Goal: Task Accomplishment & Management: Use online tool/utility

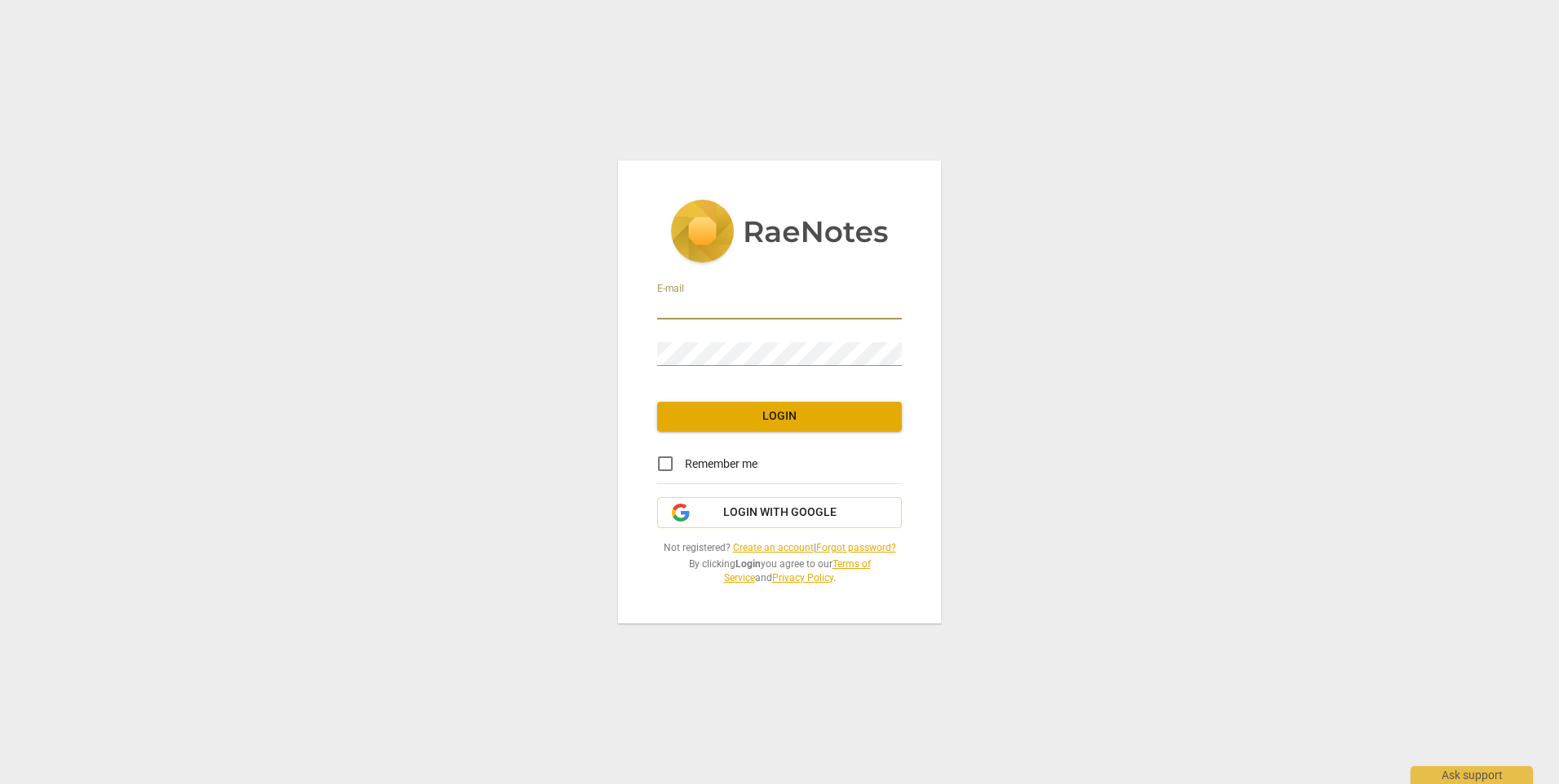
click at [742, 304] on input "email" at bounding box center [779, 308] width 244 height 23
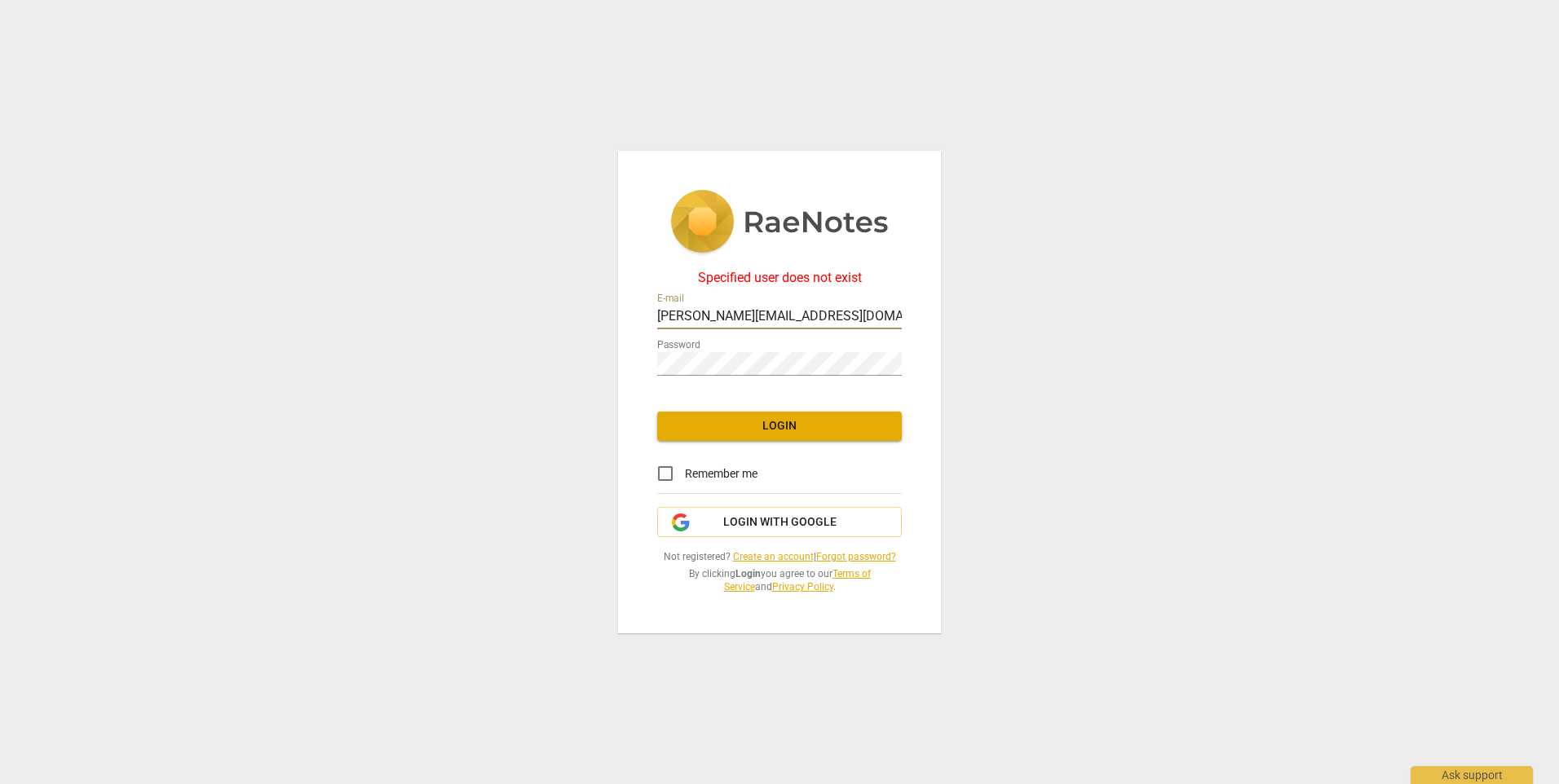
click at [846, 321] on input "Francesca.sexton@sky.com" at bounding box center [779, 318] width 244 height 23
type input "francesca.sexton@nhs.net"
click at [823, 430] on span "Login" at bounding box center [780, 426] width 219 height 17
click at [848, 315] on input "francesca.sexton@nhs.net" at bounding box center [779, 318] width 244 height 23
click at [554, 364] on div "Specified user does not exist E-mail francesca.sexton@nhs.net Password Login Re…" at bounding box center [779, 392] width 1559 height 784
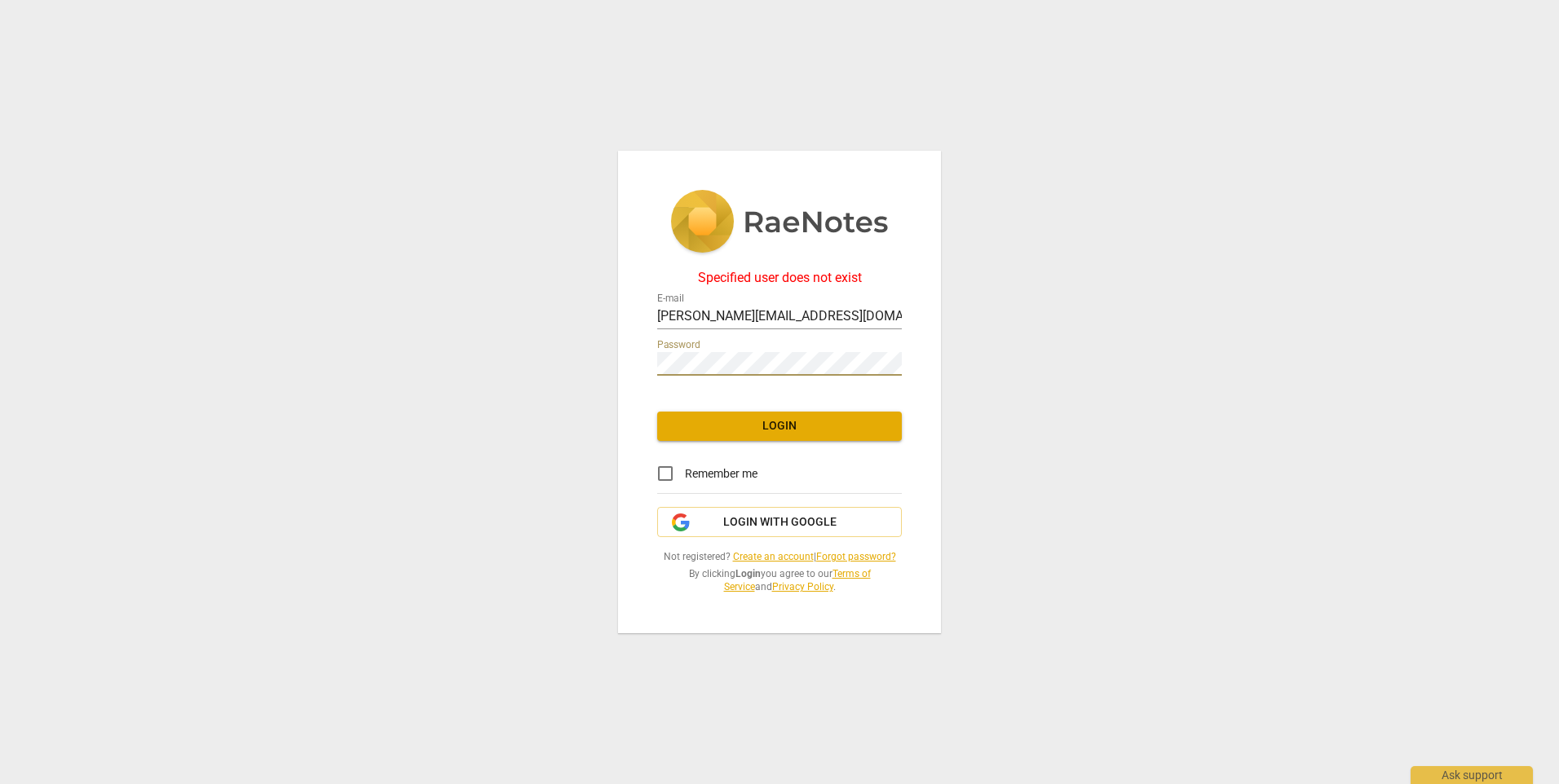
click at [857, 557] on link "Forgot password?" at bounding box center [857, 557] width 80 height 12
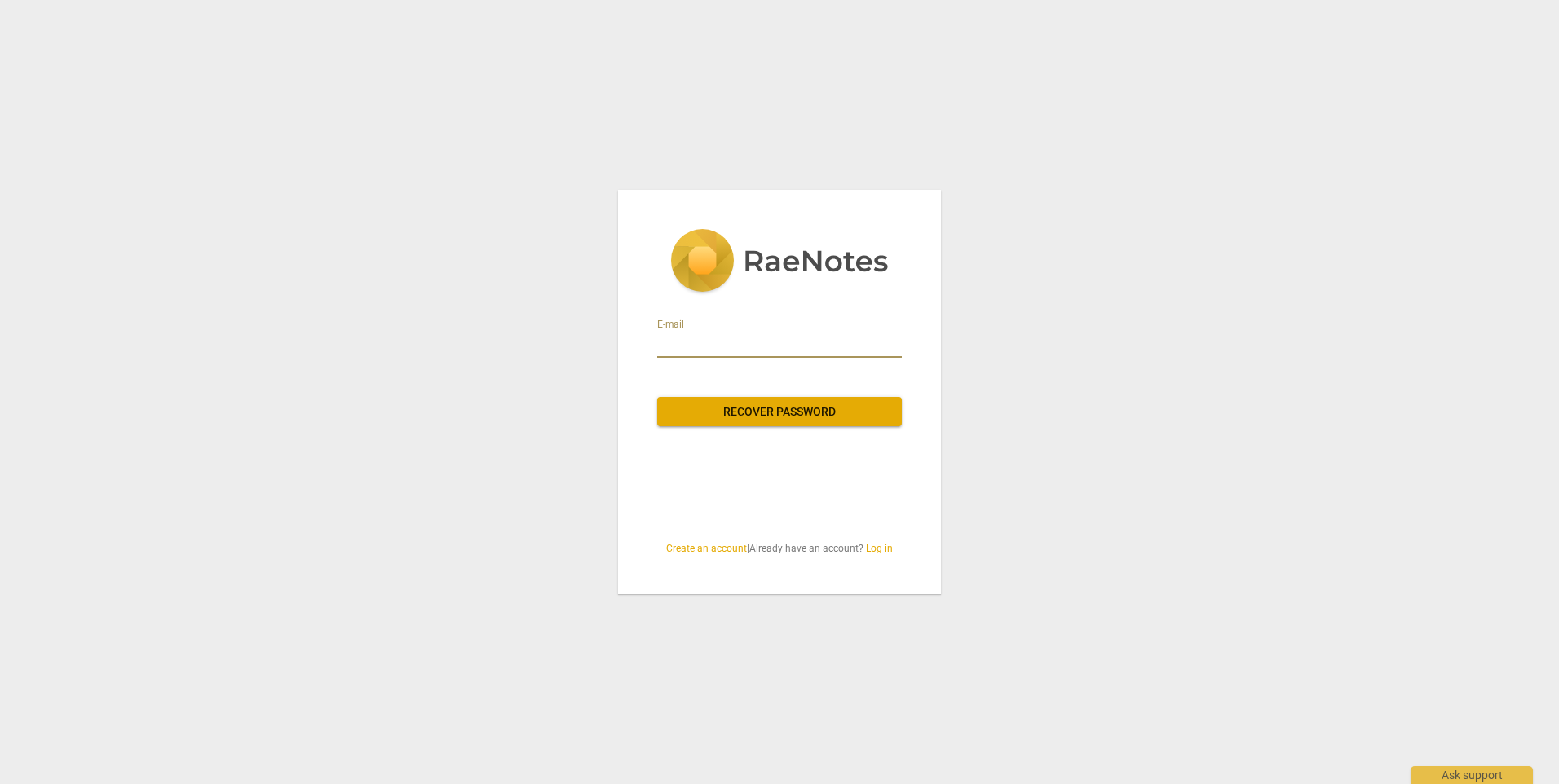
click at [694, 346] on input "email" at bounding box center [779, 344] width 244 height 26
click at [802, 412] on span "Recover password" at bounding box center [780, 413] width 219 height 17
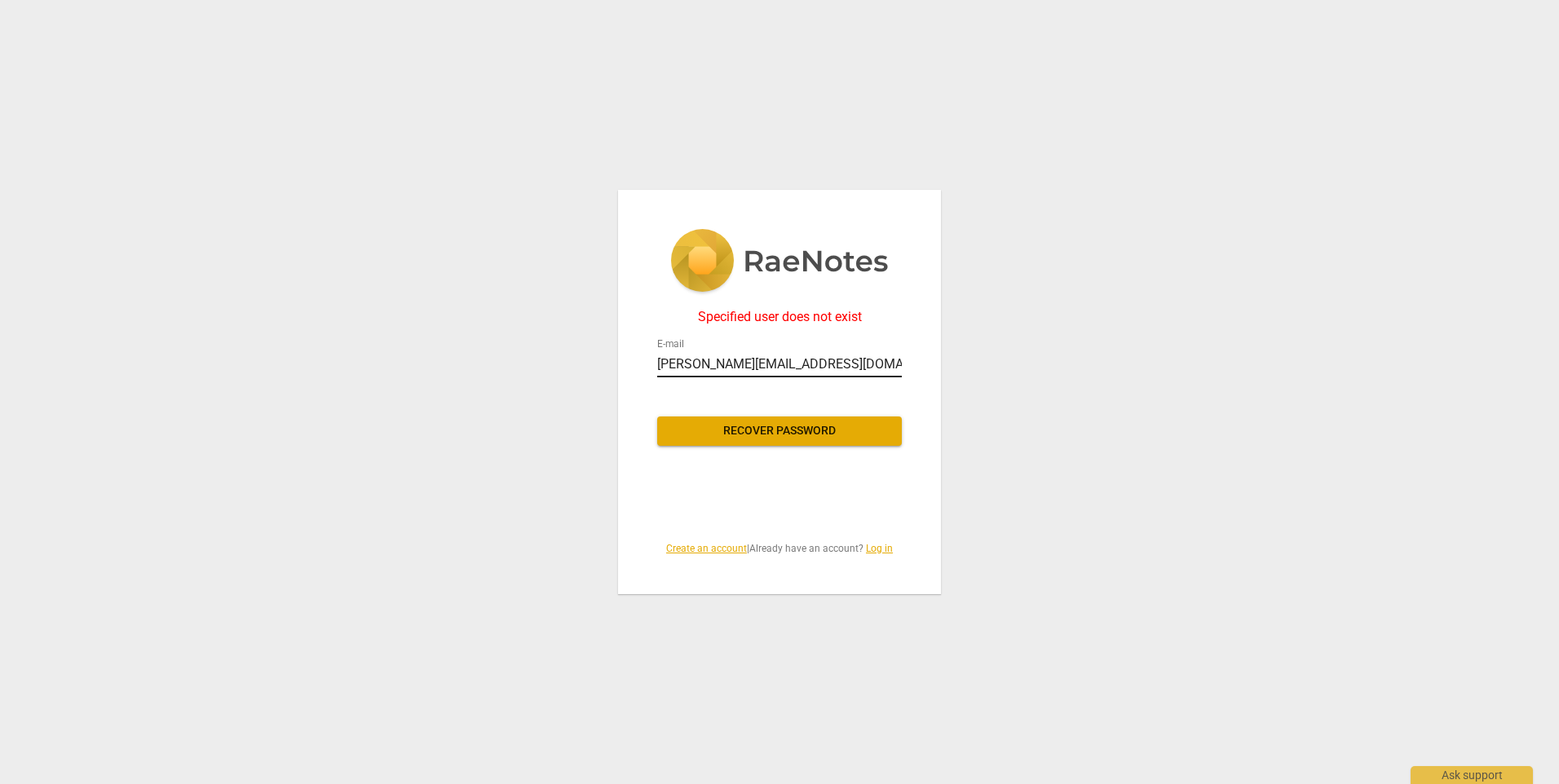
click at [876, 363] on input "Francesca.sexton@sky.com" at bounding box center [779, 364] width 244 height 26
type input "francesca.sexton@nhs.net"
click at [794, 433] on span "Recover password" at bounding box center [780, 431] width 219 height 17
click at [886, 547] on link "Log in" at bounding box center [879, 549] width 27 height 12
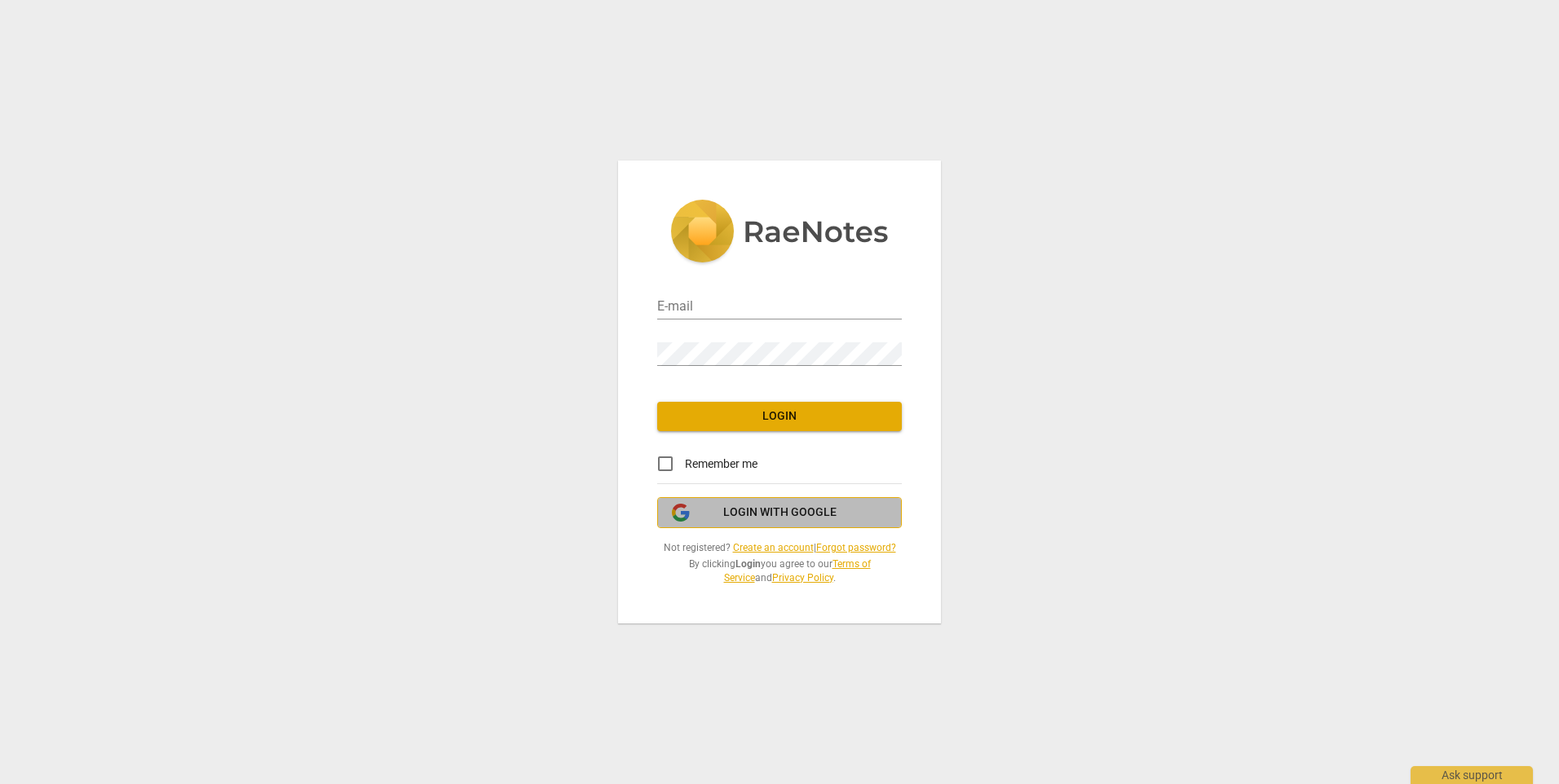
click at [867, 520] on span "Login with Google" at bounding box center [780, 513] width 217 height 17
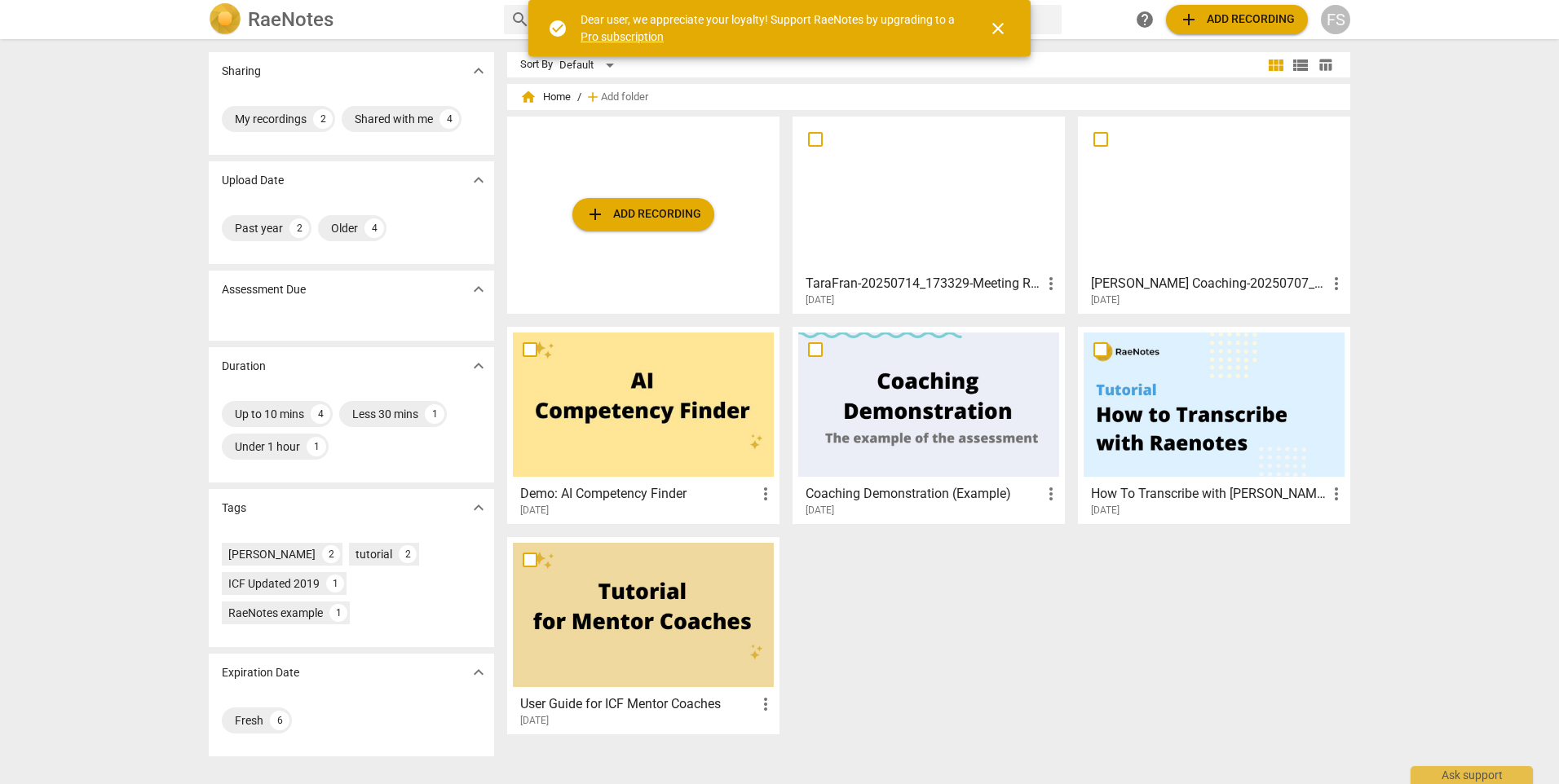
click at [999, 26] on span "close" at bounding box center [998, 28] width 19 height 19
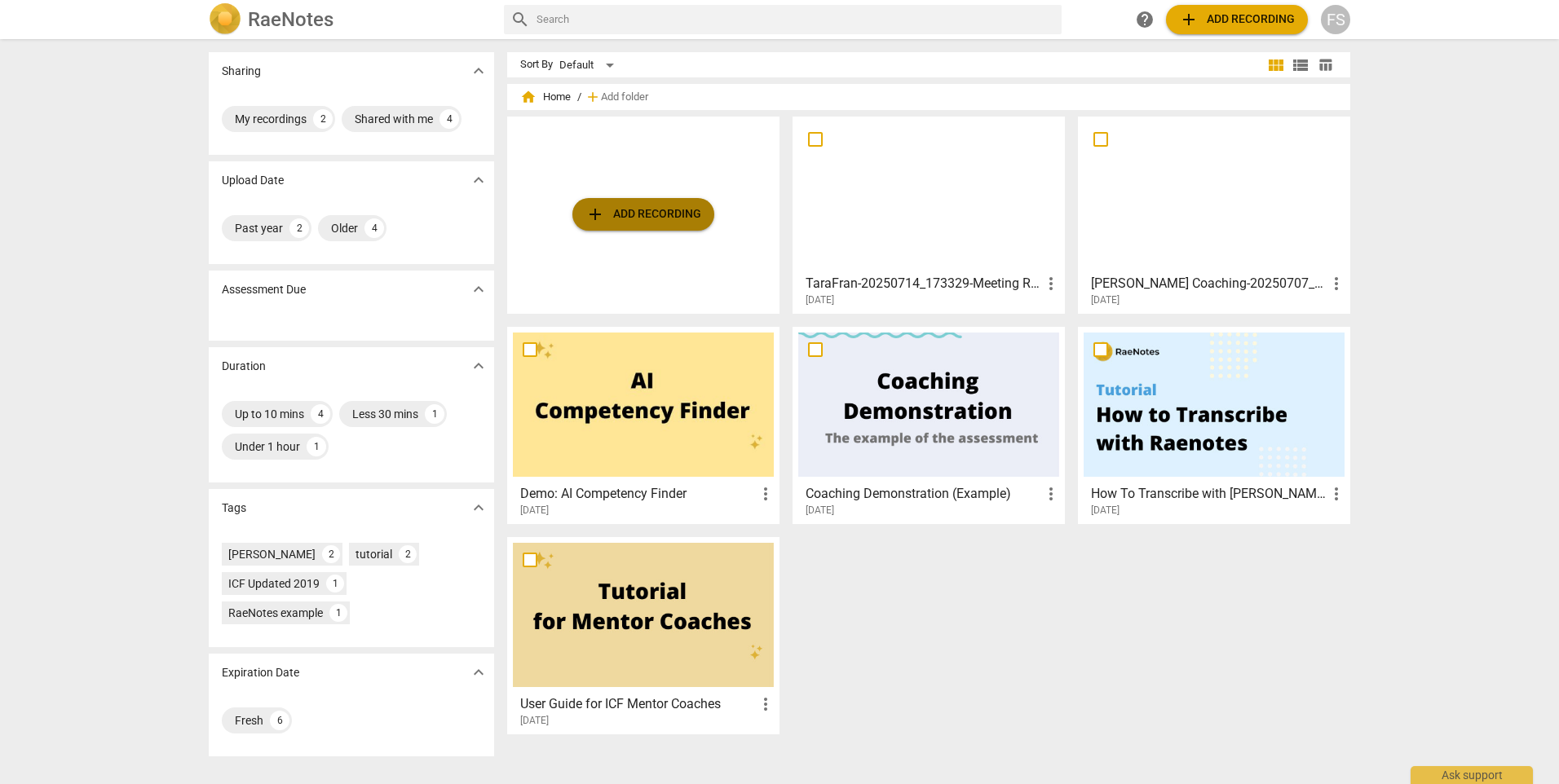
click at [687, 214] on span "add Add recording" at bounding box center [643, 214] width 116 height 19
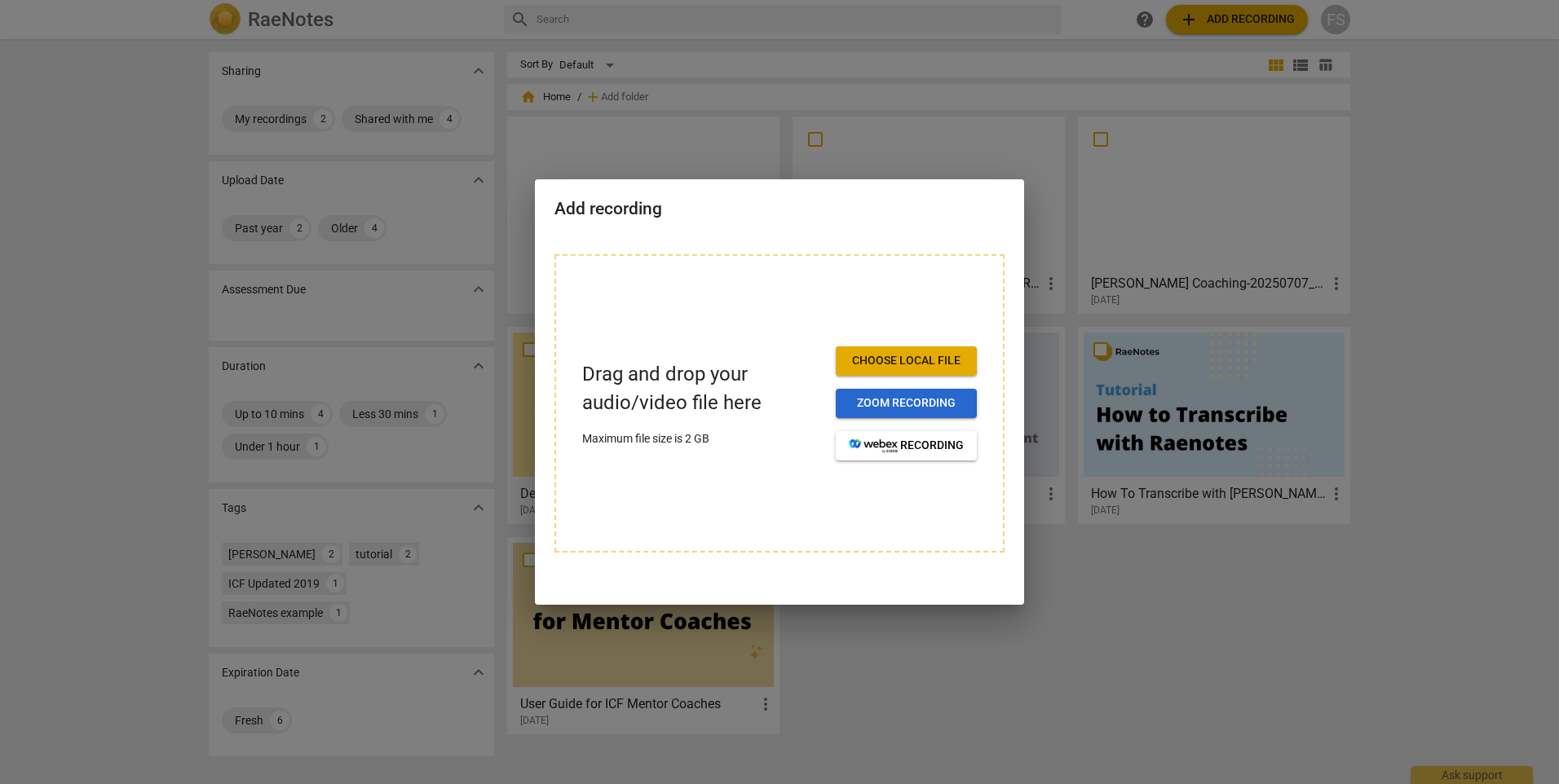
click at [932, 407] on span "Zoom recording" at bounding box center [907, 404] width 115 height 17
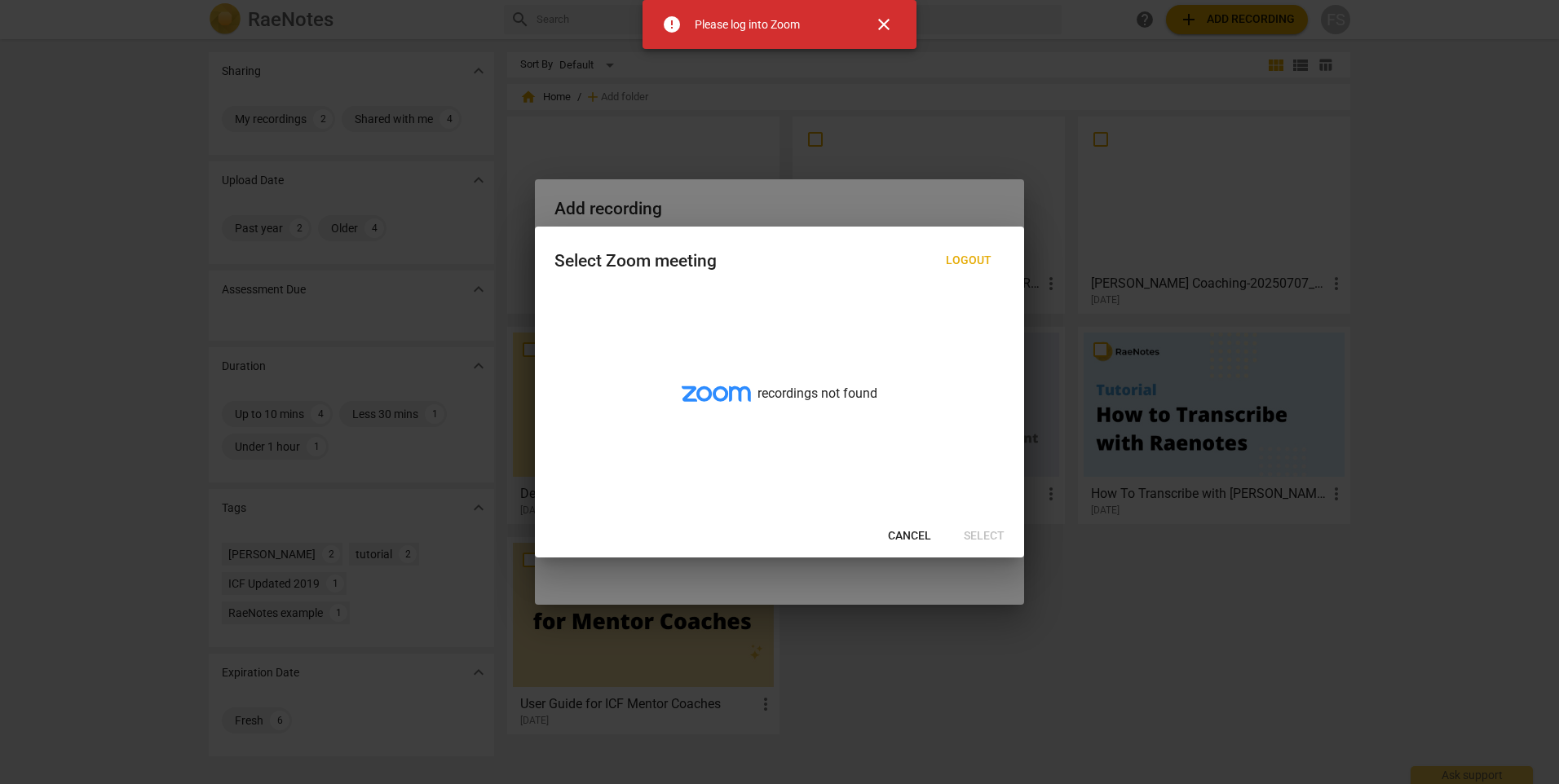
click at [917, 532] on span "Cancel" at bounding box center [910, 536] width 43 height 17
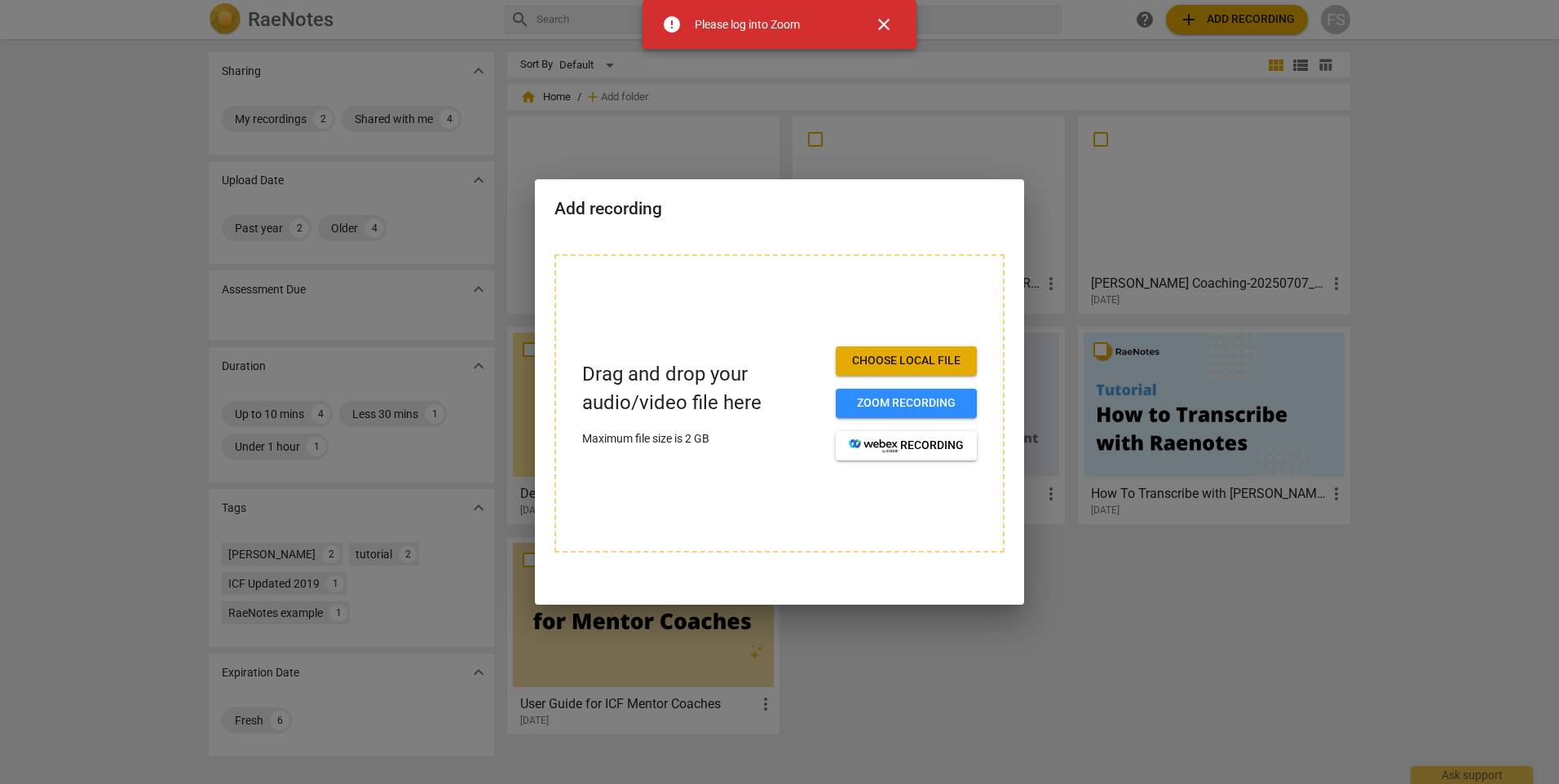
click at [717, 401] on p "Drag and drop your audio/video file here" at bounding box center [702, 389] width 240 height 57
click at [885, 24] on span "close" at bounding box center [883, 24] width 19 height 19
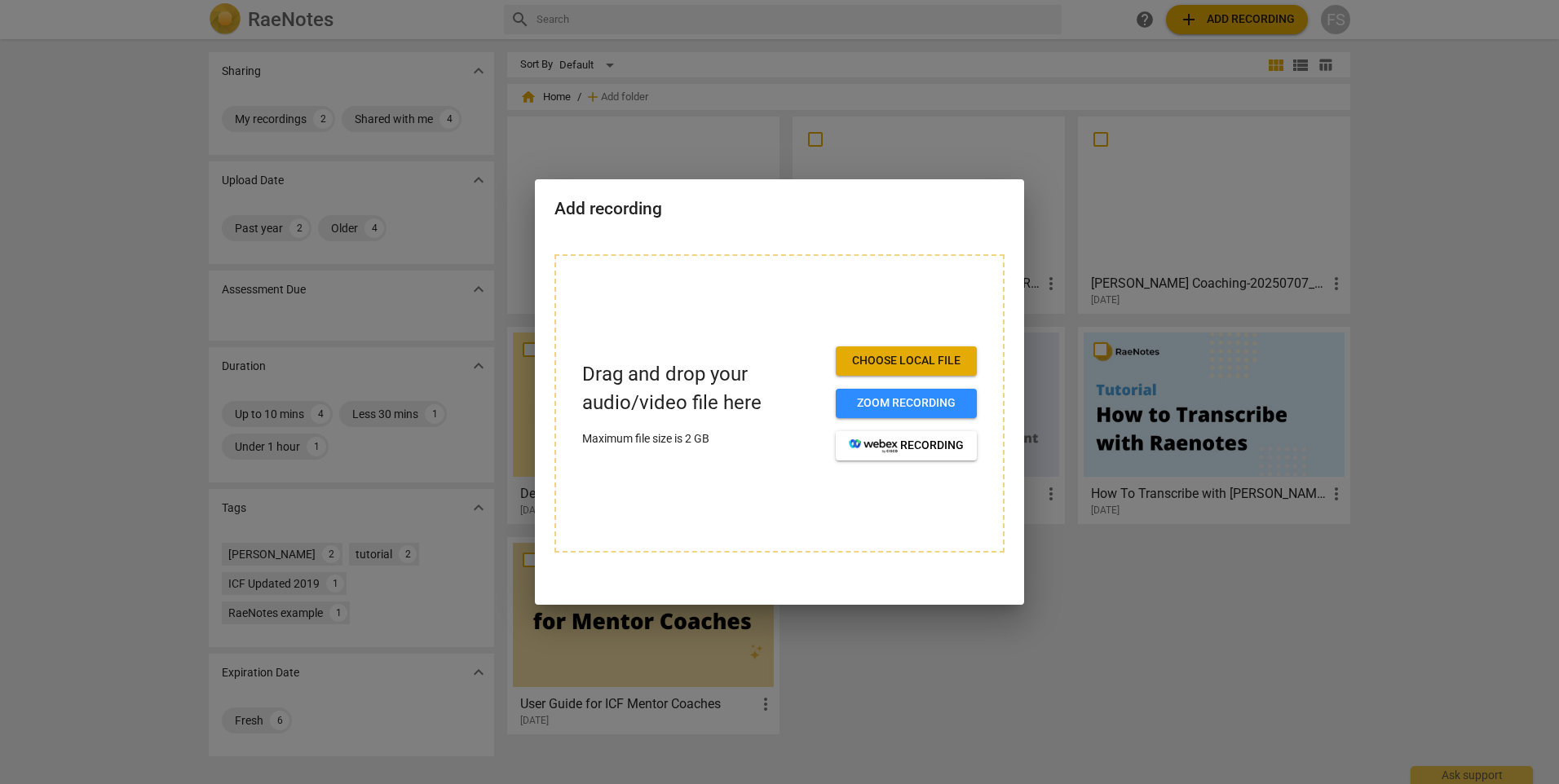
click at [726, 301] on div "Drag and drop your audio/video file here Maximum file size is 2 GB Choose local…" at bounding box center [780, 404] width 450 height 299
click at [921, 351] on button "Choose local file" at bounding box center [906, 360] width 141 height 29
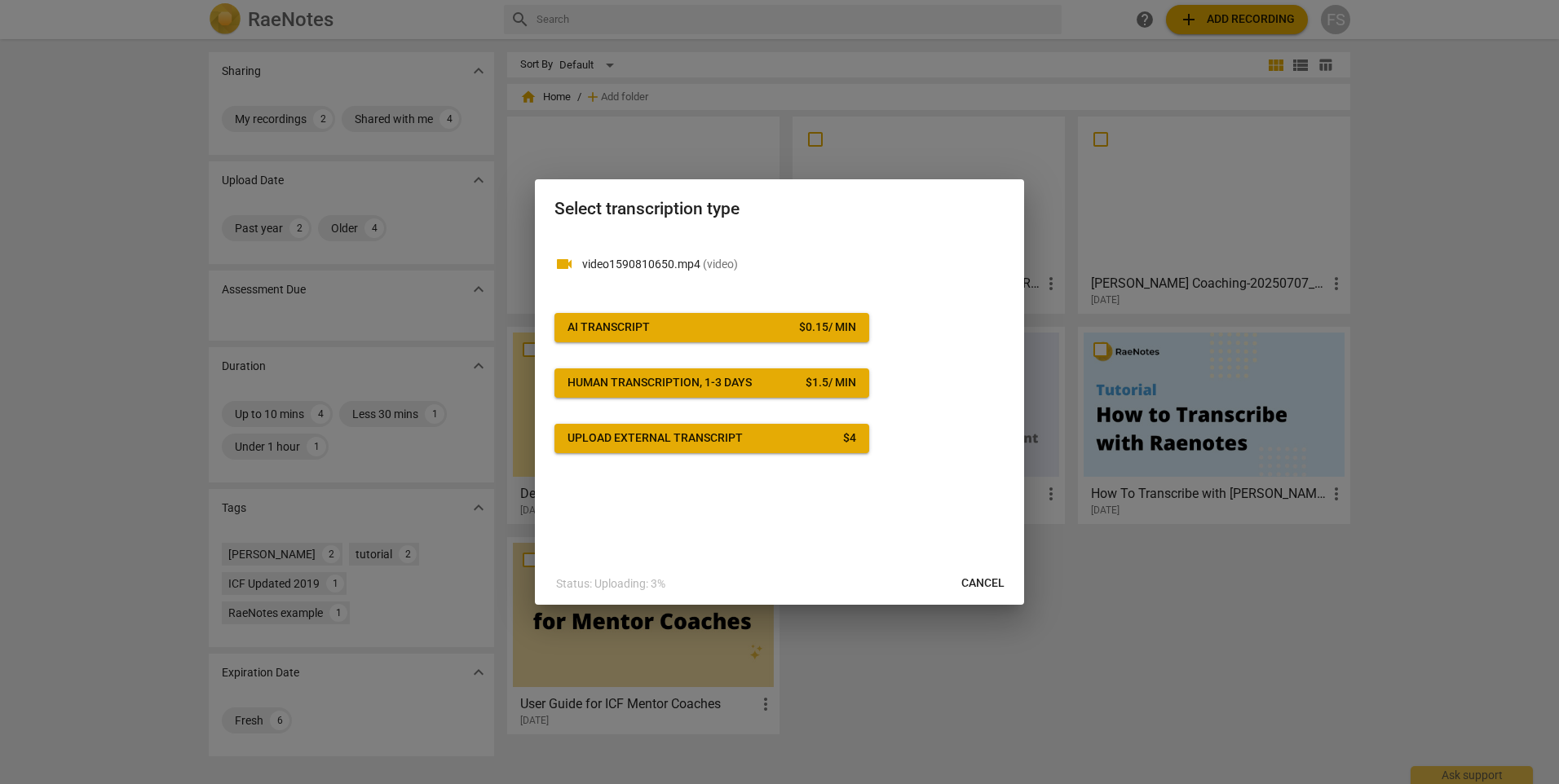
click at [639, 319] on div "AI Transcript" at bounding box center [608, 328] width 83 height 17
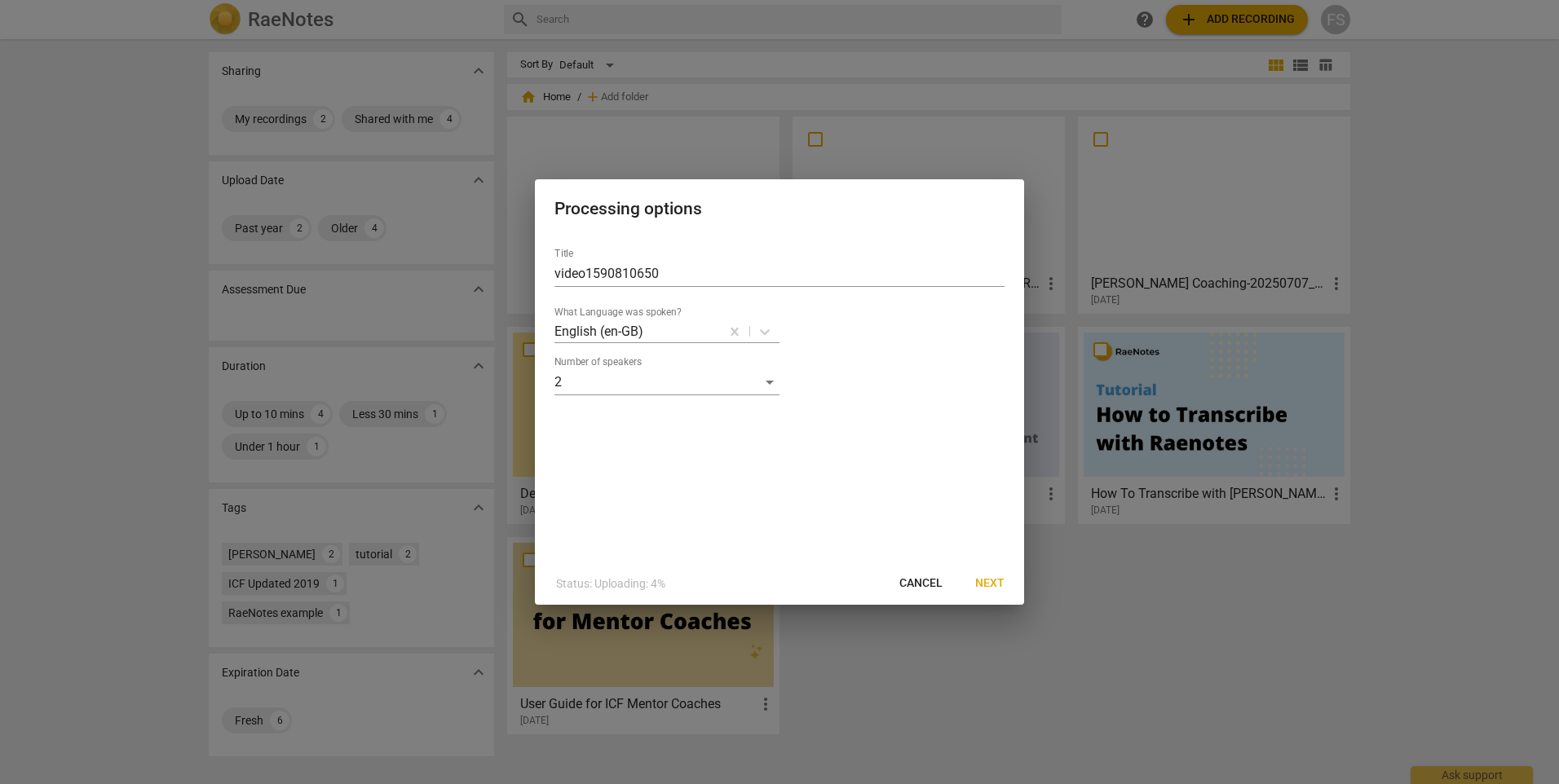
click at [987, 576] on span "Next" at bounding box center [989, 584] width 29 height 17
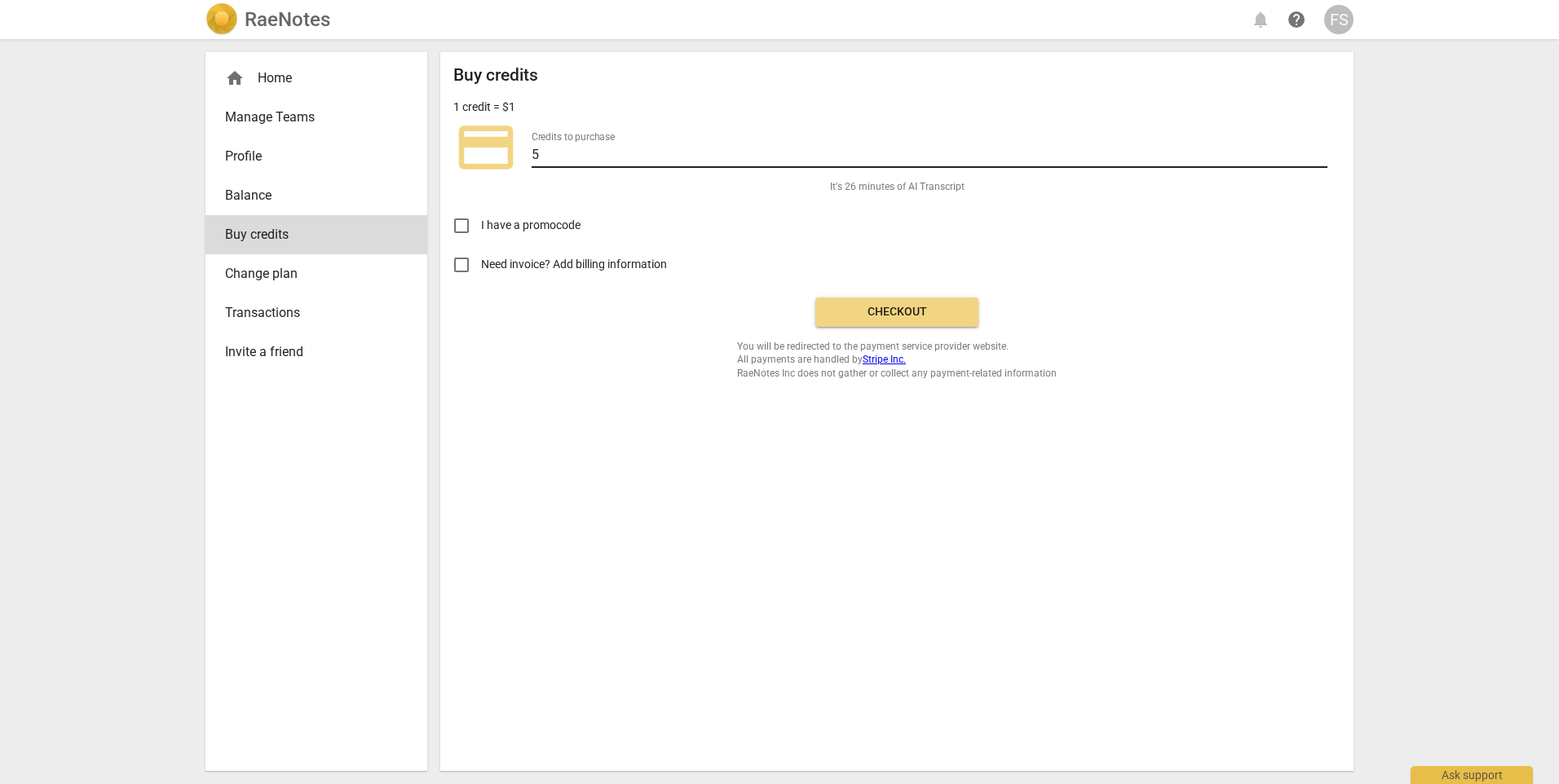
click at [1321, 153] on input "5" at bounding box center [929, 156] width 796 height 23
click at [1321, 153] on input "6" at bounding box center [929, 156] width 796 height 23
click at [1321, 153] on input "7" at bounding box center [929, 156] width 796 height 23
click at [1321, 153] on input "8" at bounding box center [929, 156] width 796 height 23
click at [1321, 153] on input "9" at bounding box center [929, 156] width 796 height 23
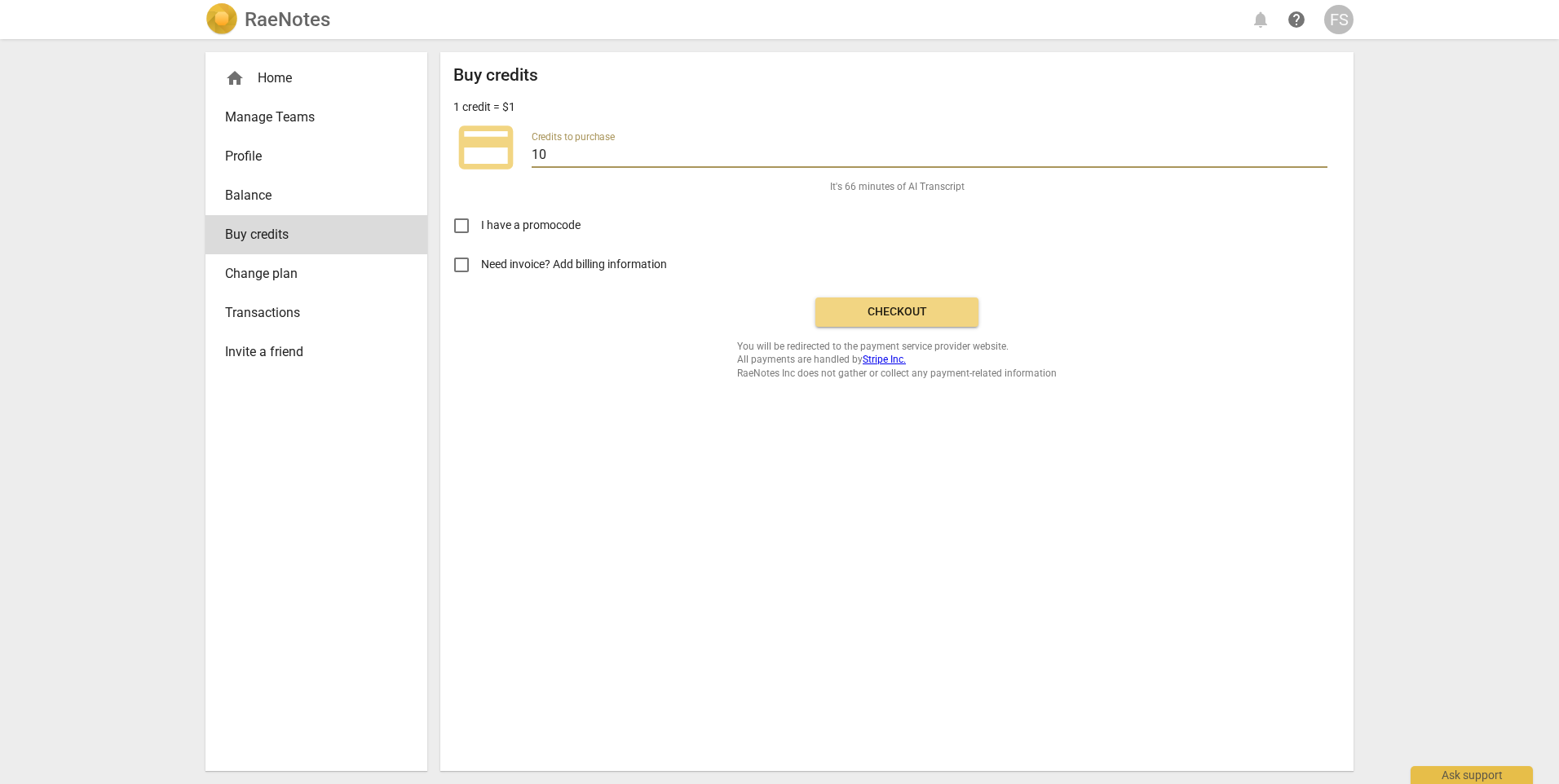
click at [1321, 153] on input "10" at bounding box center [929, 156] width 796 height 23
click at [1321, 153] on input "11" at bounding box center [929, 156] width 796 height 23
click at [1321, 153] on input "12" at bounding box center [929, 156] width 796 height 23
click at [1321, 153] on input "13" at bounding box center [929, 156] width 796 height 23
click at [1321, 153] on input "28" at bounding box center [929, 156] width 796 height 23
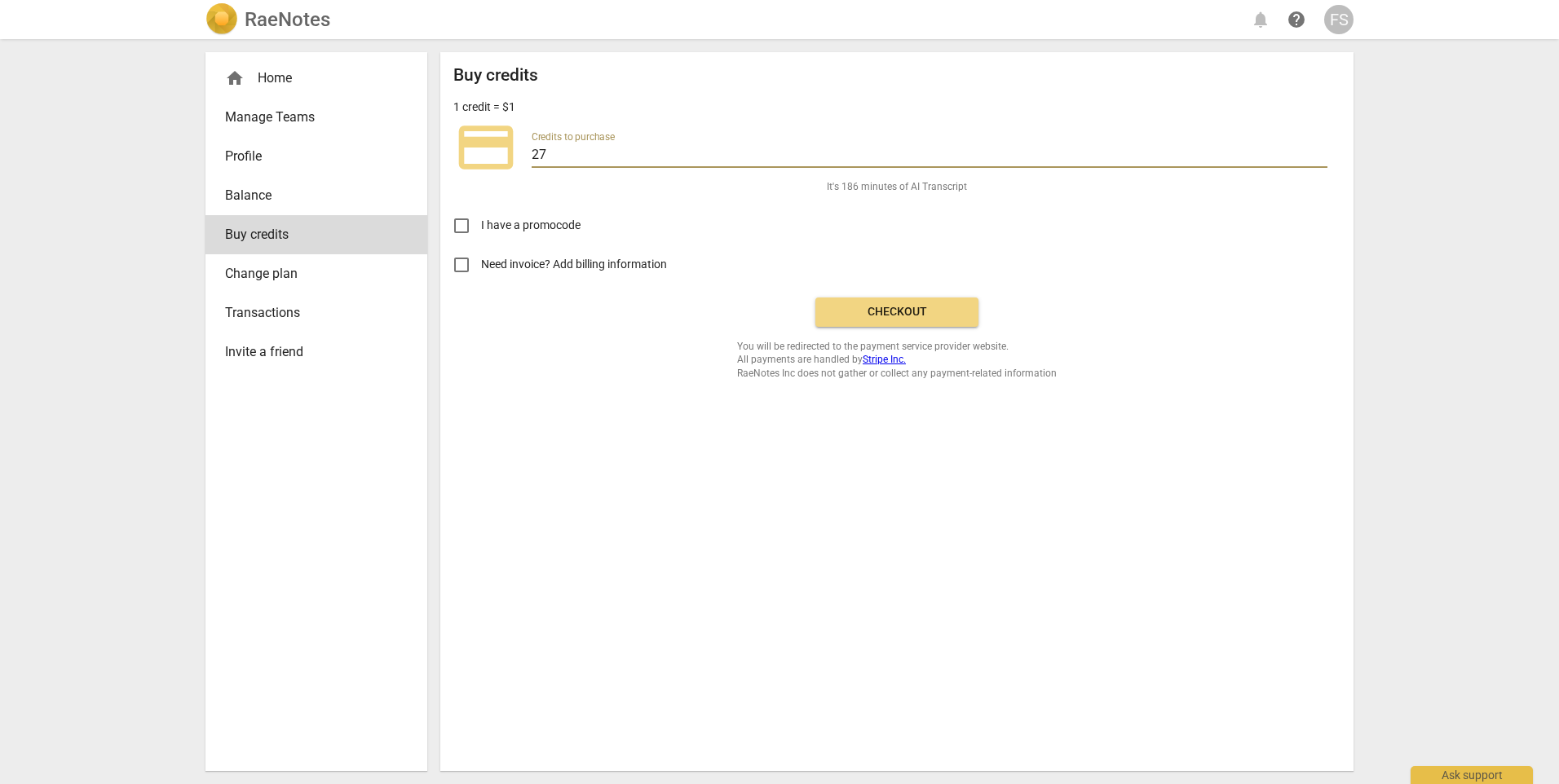
click at [1322, 159] on input "27" at bounding box center [929, 156] width 796 height 23
click at [1322, 159] on input "26" at bounding box center [929, 156] width 796 height 23
click at [1322, 159] on input "25" at bounding box center [929, 156] width 796 height 23
click at [1322, 159] on input "24" at bounding box center [929, 156] width 796 height 23
click at [1322, 159] on input "23" at bounding box center [929, 156] width 796 height 23
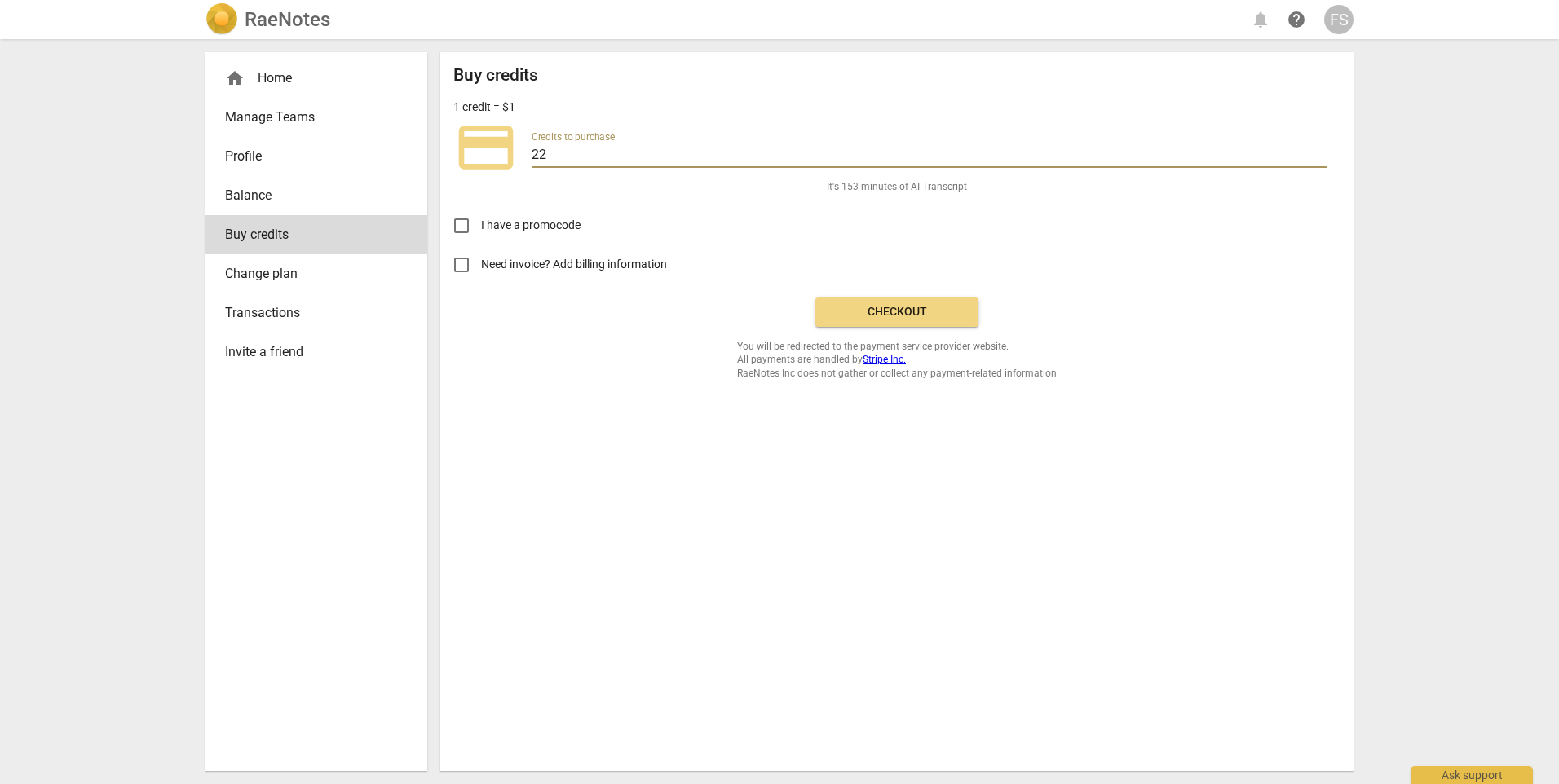
click at [1322, 159] on input "22" at bounding box center [929, 156] width 796 height 23
click at [1322, 159] on input "21" at bounding box center [929, 156] width 796 height 23
click at [1322, 159] on input "20" at bounding box center [929, 156] width 796 height 23
click at [1323, 159] on input "19" at bounding box center [929, 156] width 796 height 23
click at [1323, 159] on input "18" at bounding box center [929, 156] width 796 height 23
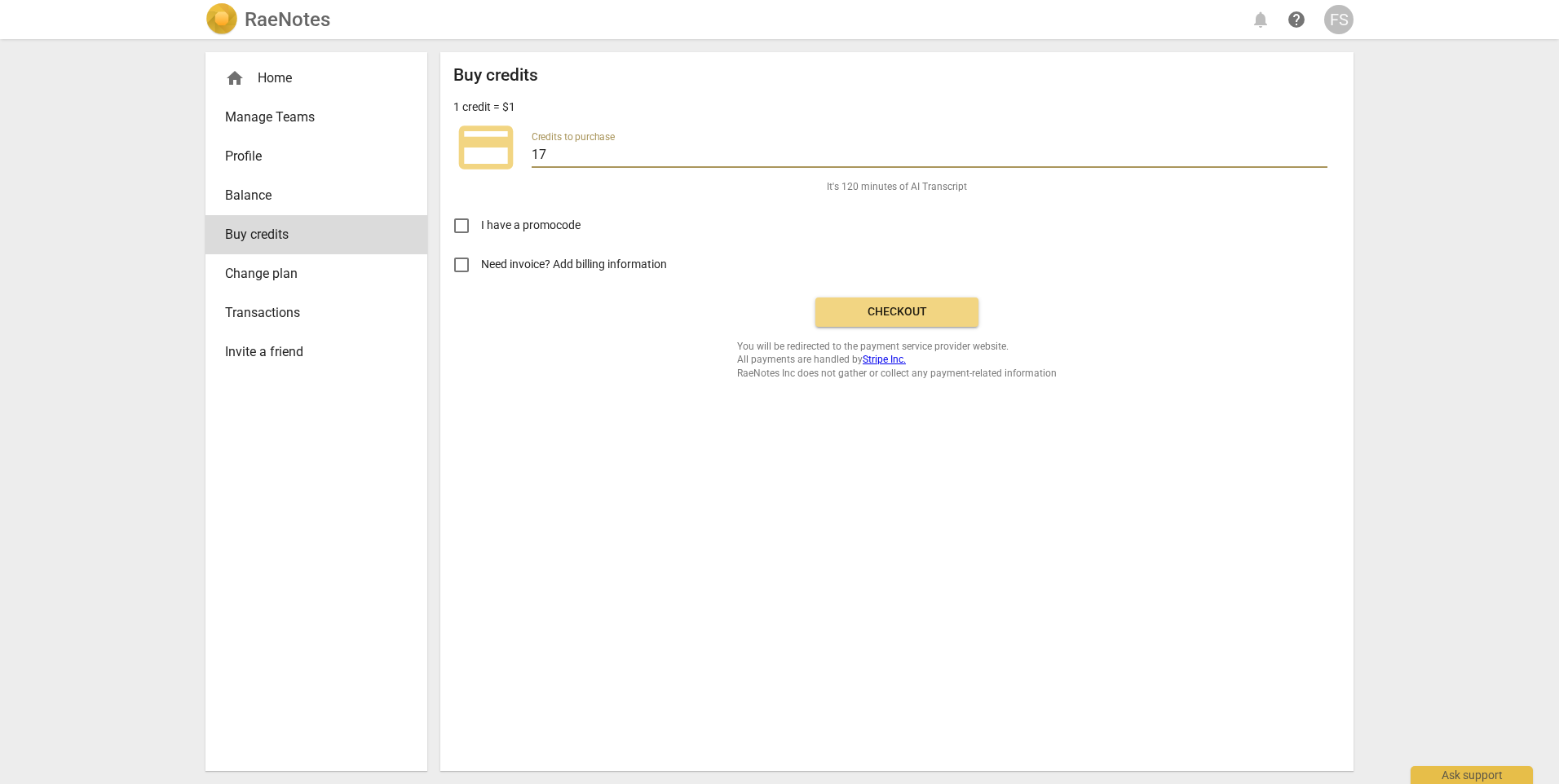
click at [1323, 159] on input "17" at bounding box center [929, 156] width 796 height 23
click at [1323, 159] on input "16" at bounding box center [929, 156] width 796 height 23
click at [1323, 159] on input "15" at bounding box center [929, 156] width 796 height 23
click at [1323, 159] on input "14" at bounding box center [929, 156] width 796 height 23
click at [1323, 159] on input "13" at bounding box center [929, 156] width 796 height 23
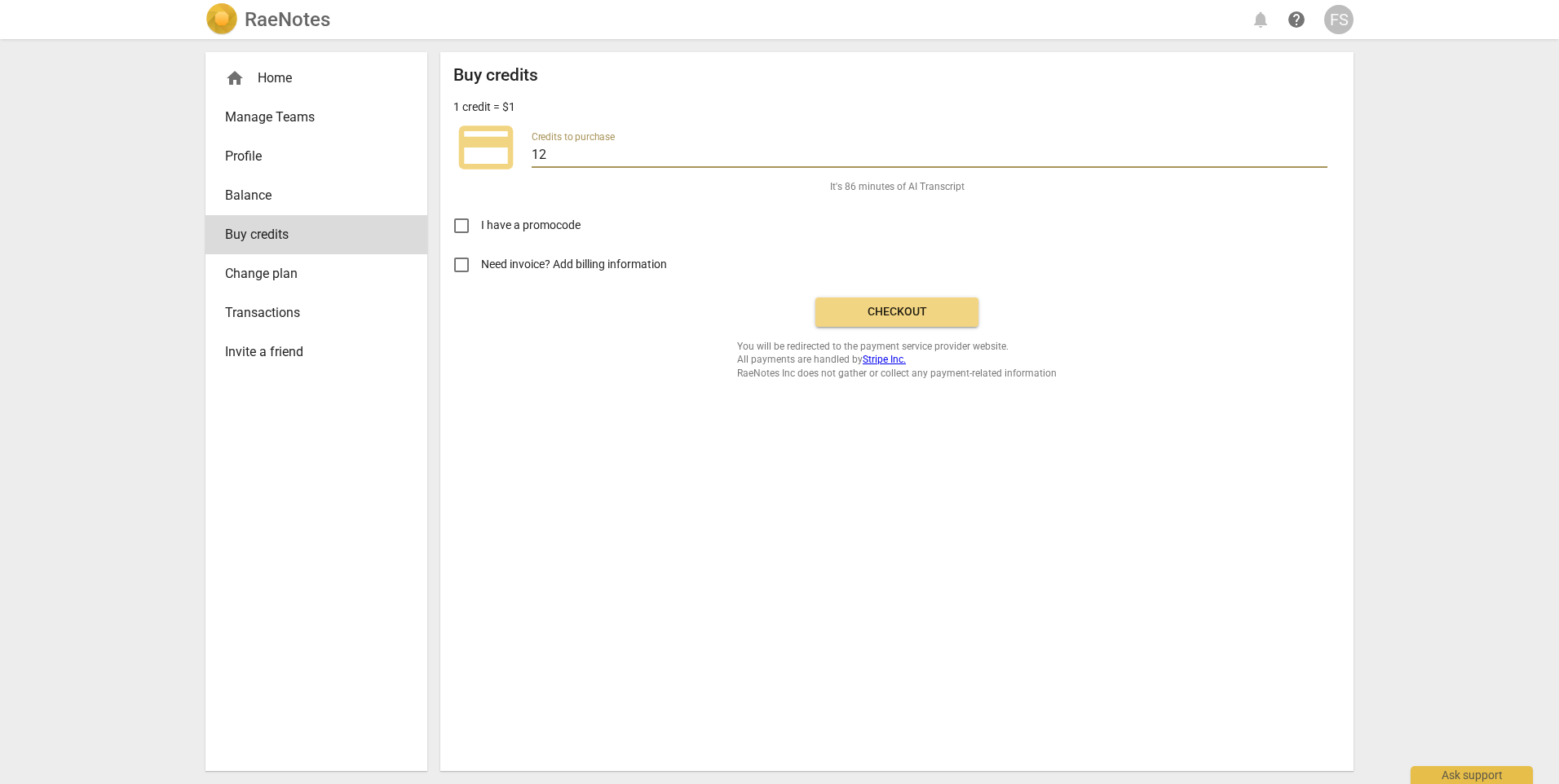
click at [1323, 159] on input "12" at bounding box center [929, 156] width 796 height 23
click at [1323, 159] on input "11" at bounding box center [929, 156] width 796 height 23
click at [1323, 153] on input "12" at bounding box center [929, 156] width 796 height 23
click at [1323, 153] on input "13" at bounding box center [929, 156] width 796 height 23
click at [1323, 153] on input "14" at bounding box center [929, 156] width 796 height 23
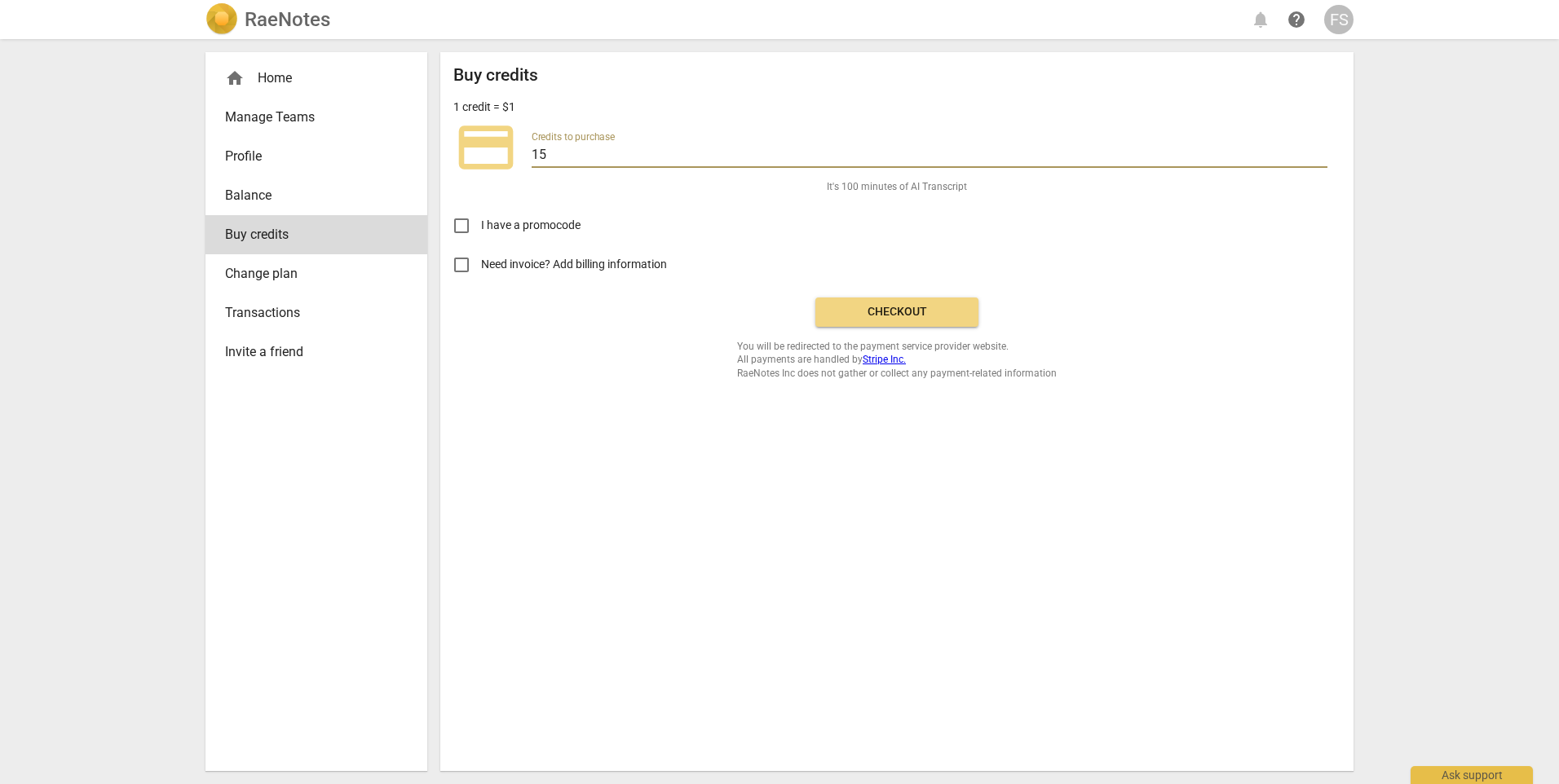
click at [1323, 153] on input "15" at bounding box center [929, 156] width 796 height 23
type input "14"
click at [1317, 158] on input "14" at bounding box center [929, 156] width 796 height 23
click at [953, 309] on span "Checkout" at bounding box center [897, 313] width 137 height 17
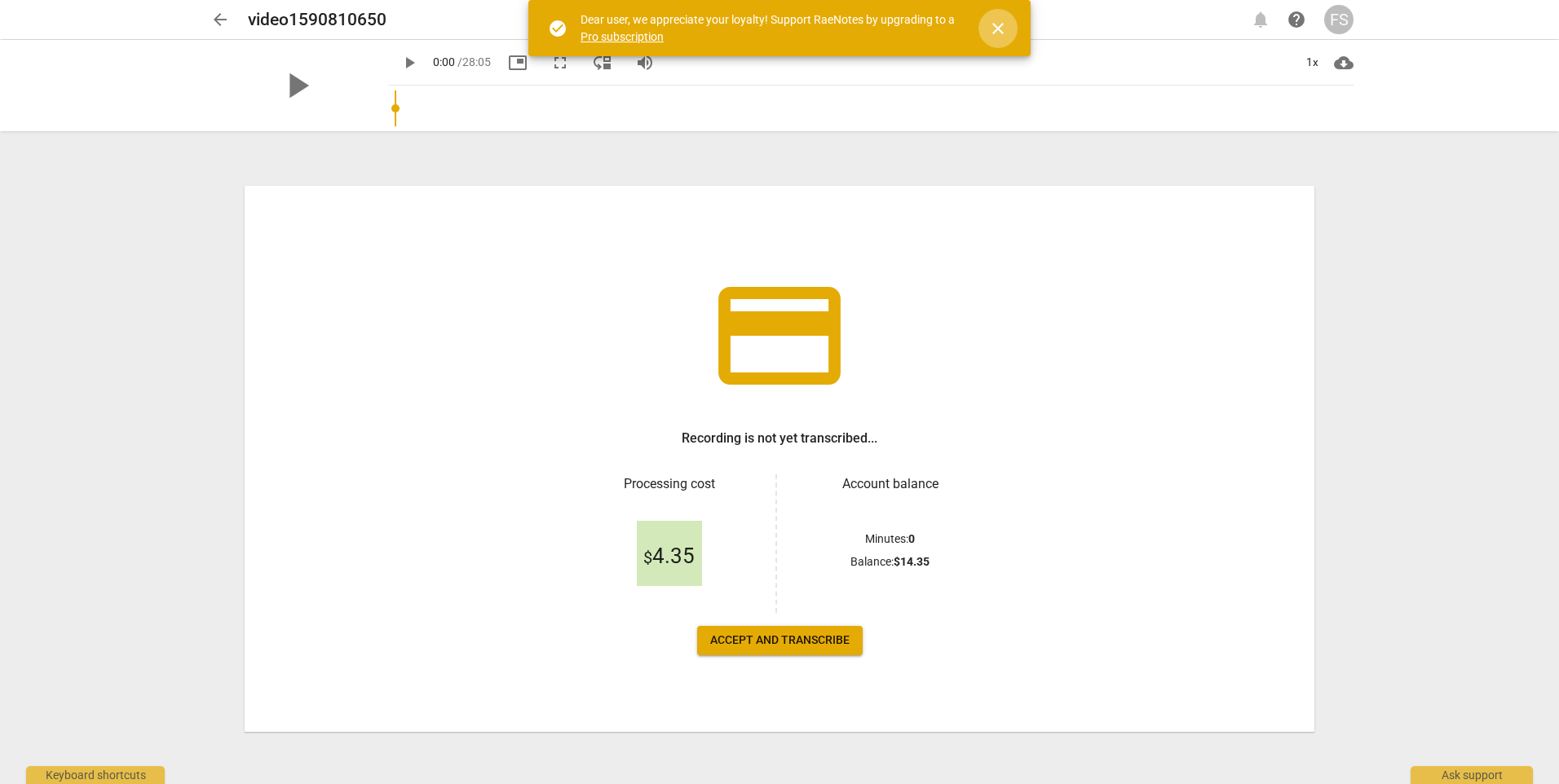
click at [1010, 33] on span "close" at bounding box center [998, 28] width 39 height 19
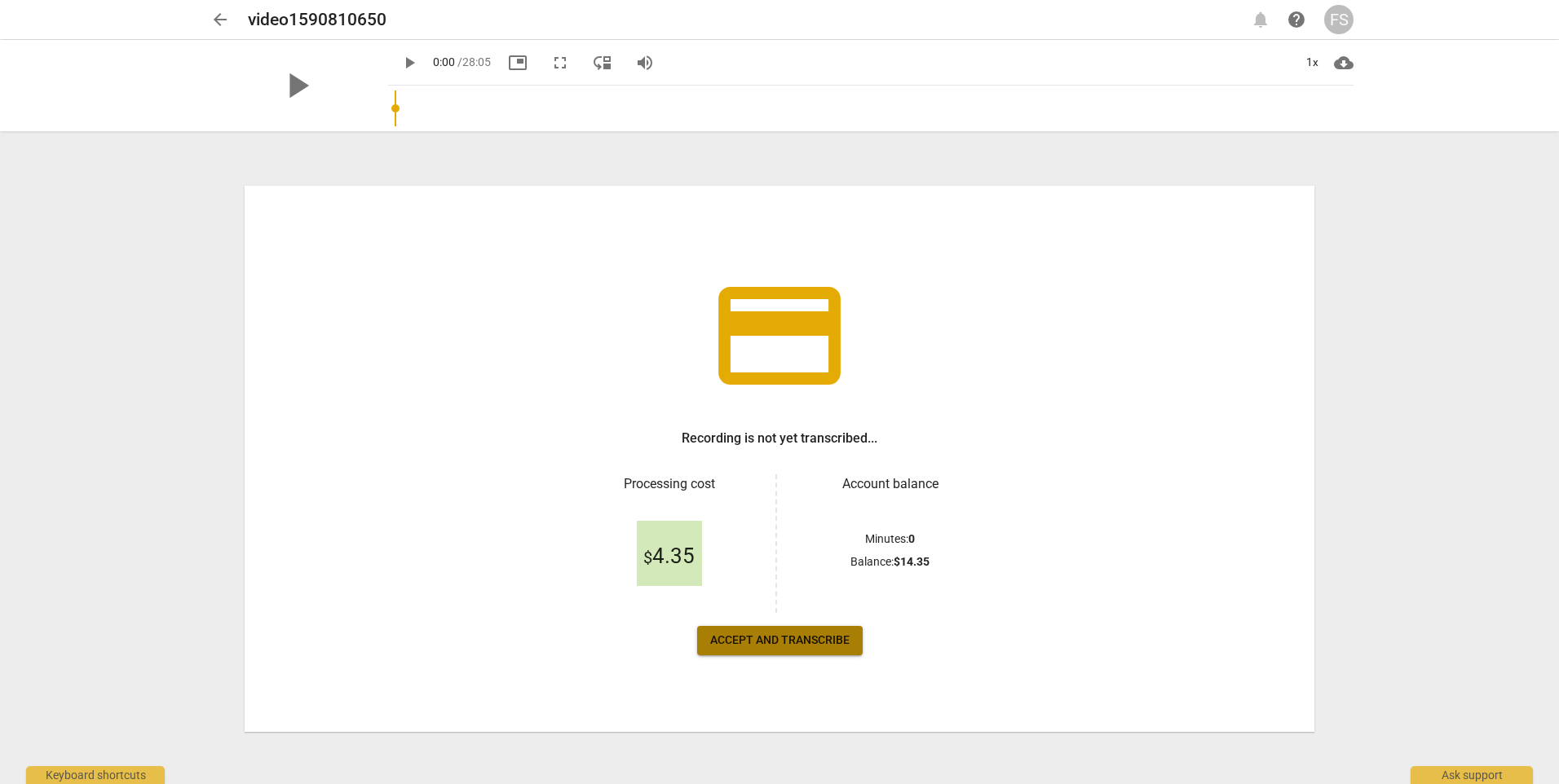
click at [839, 646] on span "Accept and transcribe" at bounding box center [779, 641] width 139 height 17
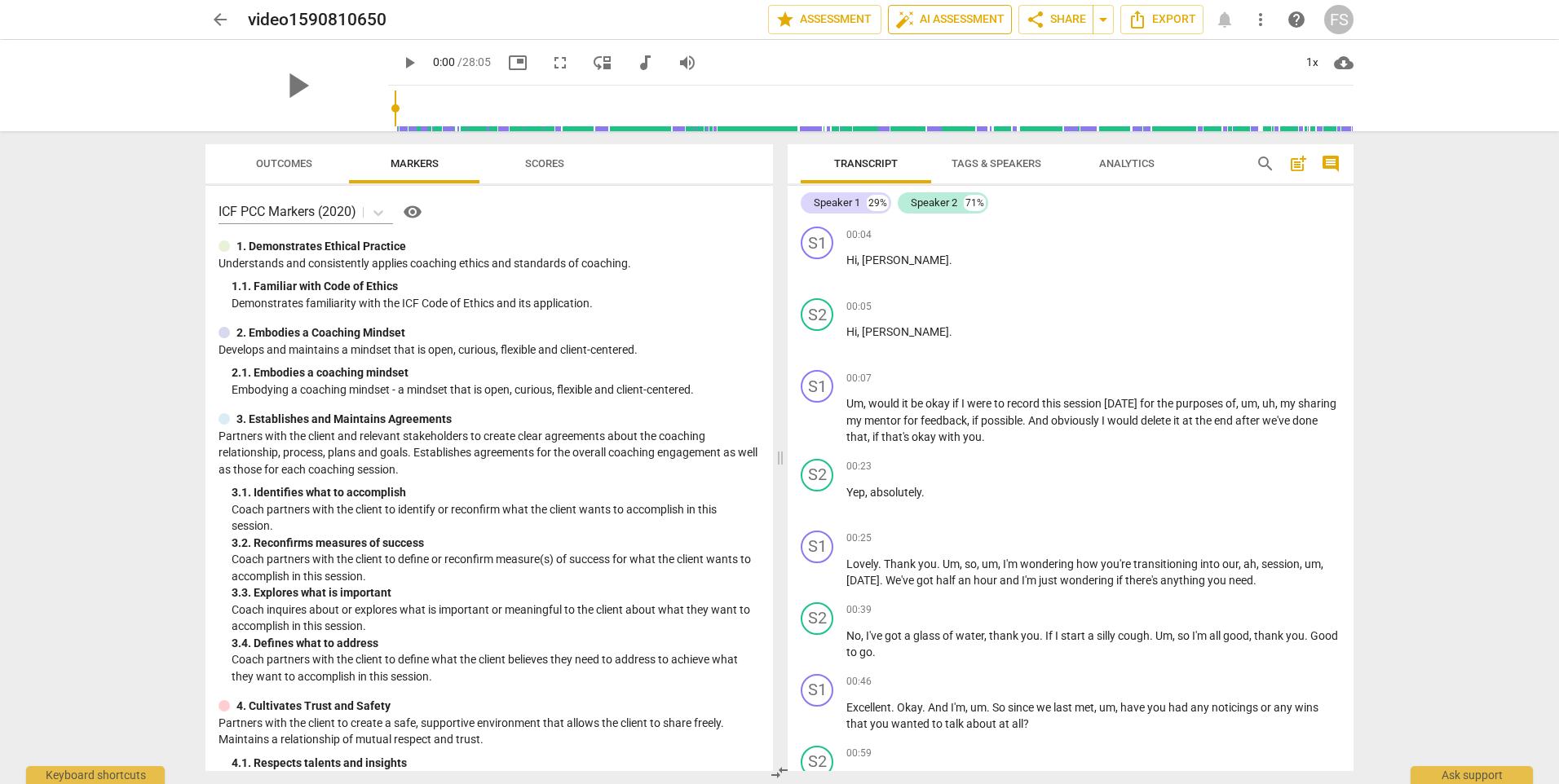
click at [979, 28] on span "auto_fix_high AI Assessment" at bounding box center [949, 19] width 109 height 19
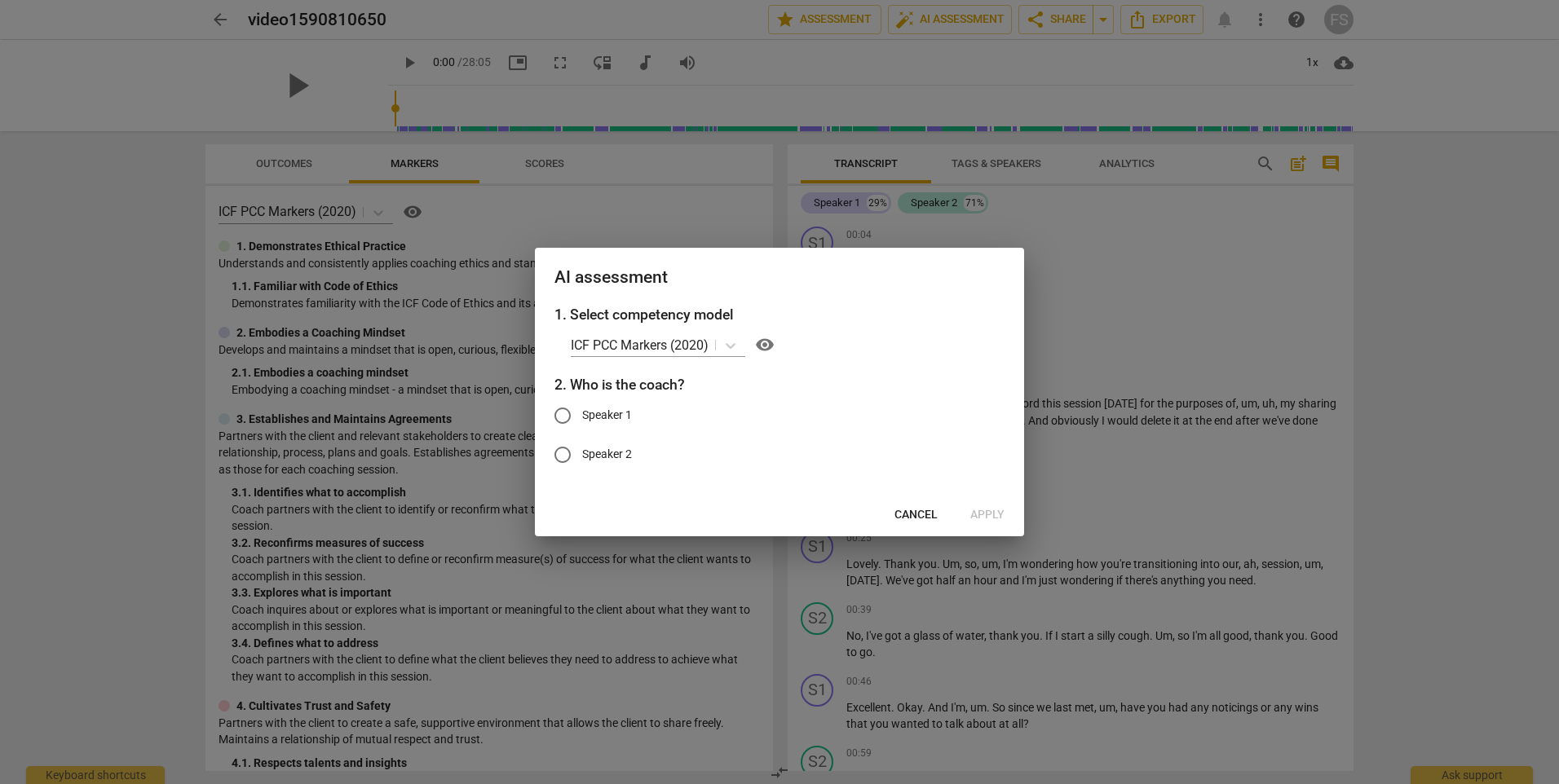
click at [987, 258] on div "AI assessment" at bounding box center [779, 275] width 490 height 56
click at [908, 520] on span "Cancel" at bounding box center [916, 515] width 43 height 17
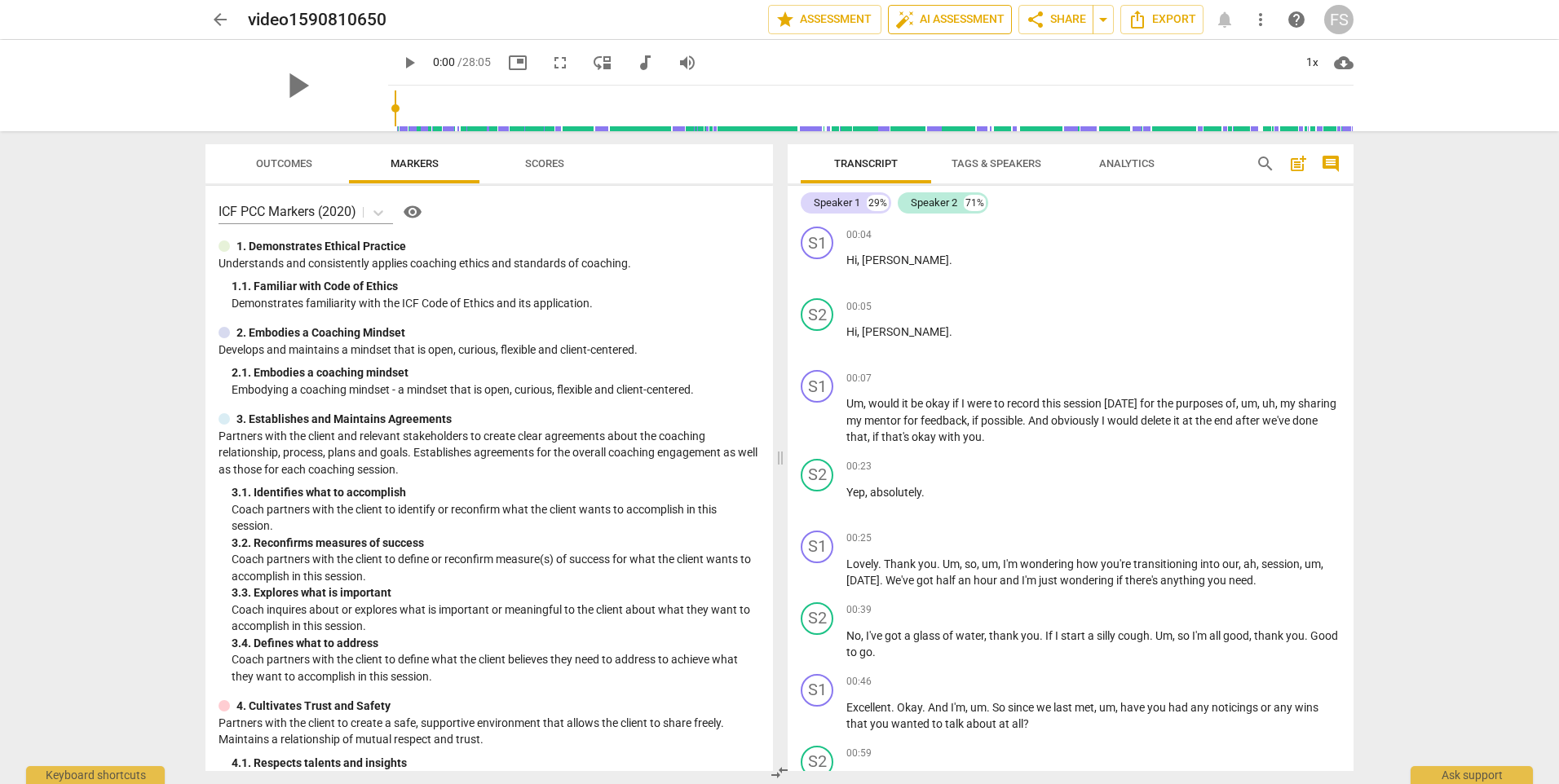
click at [965, 7] on button "auto_fix_high AI Assessment" at bounding box center [950, 19] width 124 height 29
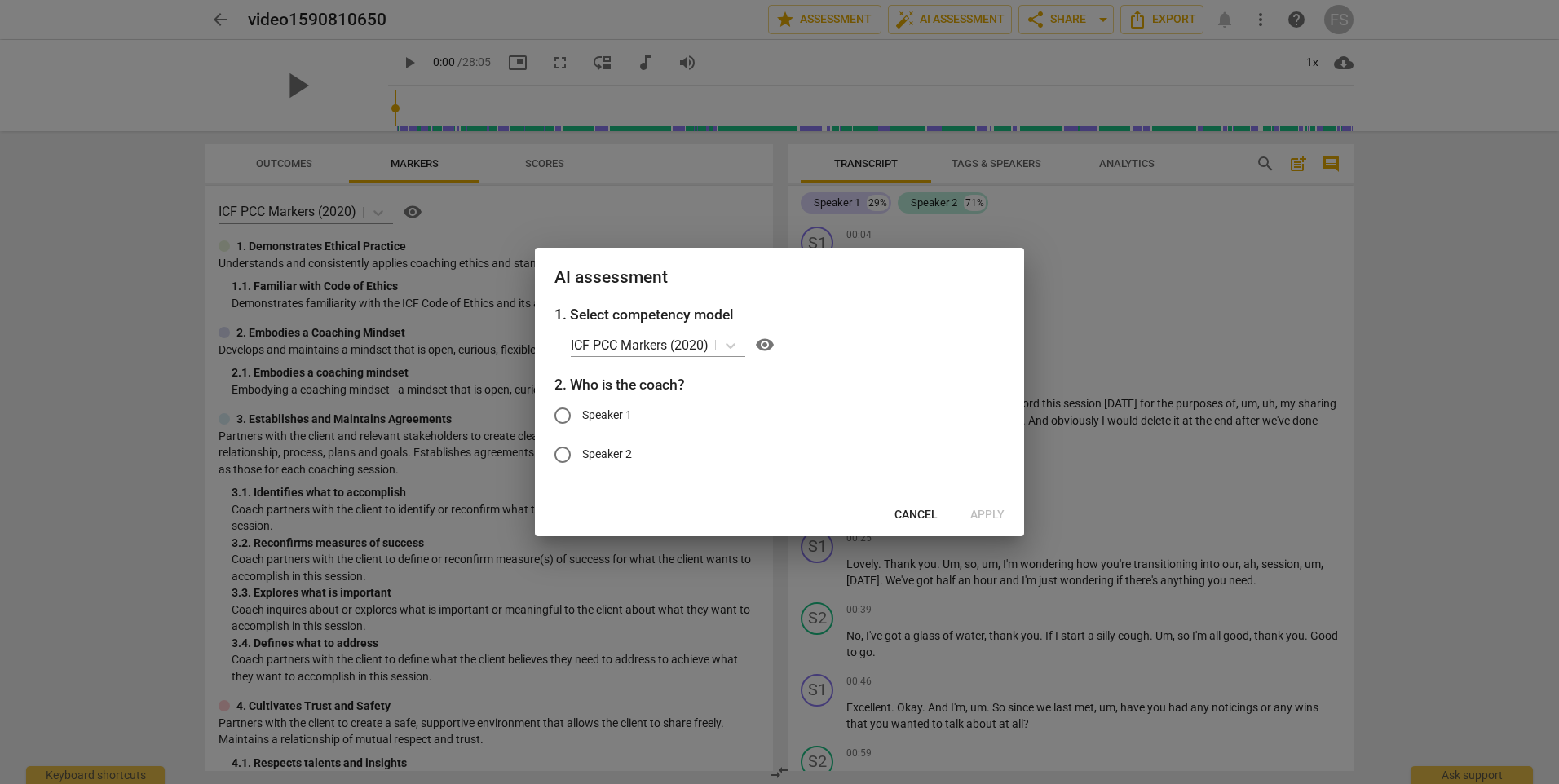
click at [610, 415] on span "Speaker 1" at bounding box center [607, 415] width 50 height 18
click at [582, 415] on input "Speaker 1" at bounding box center [562, 415] width 39 height 39
radio input "true"
click at [1001, 516] on span "Apply" at bounding box center [987, 515] width 34 height 17
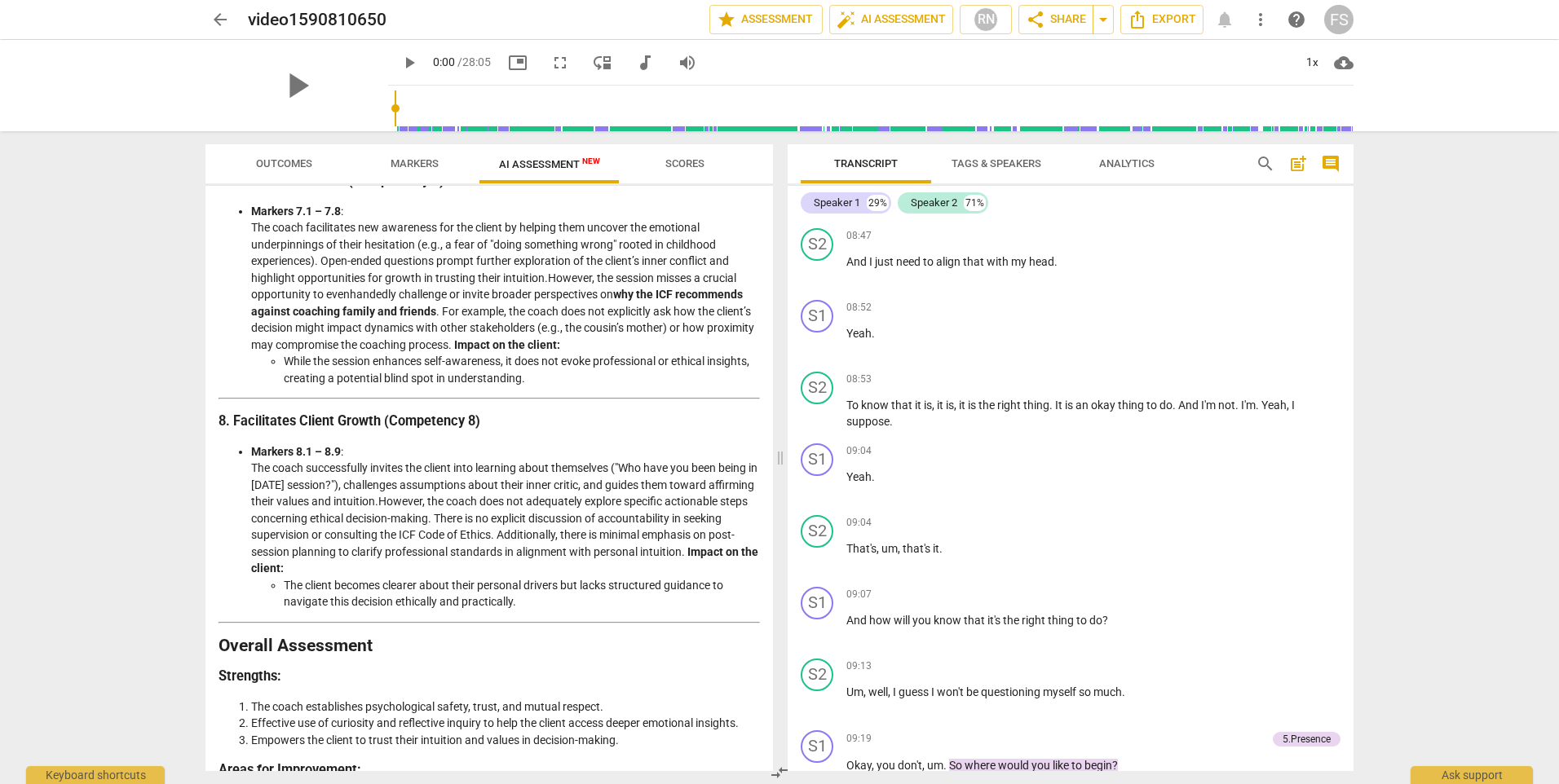
scroll to position [1626, 0]
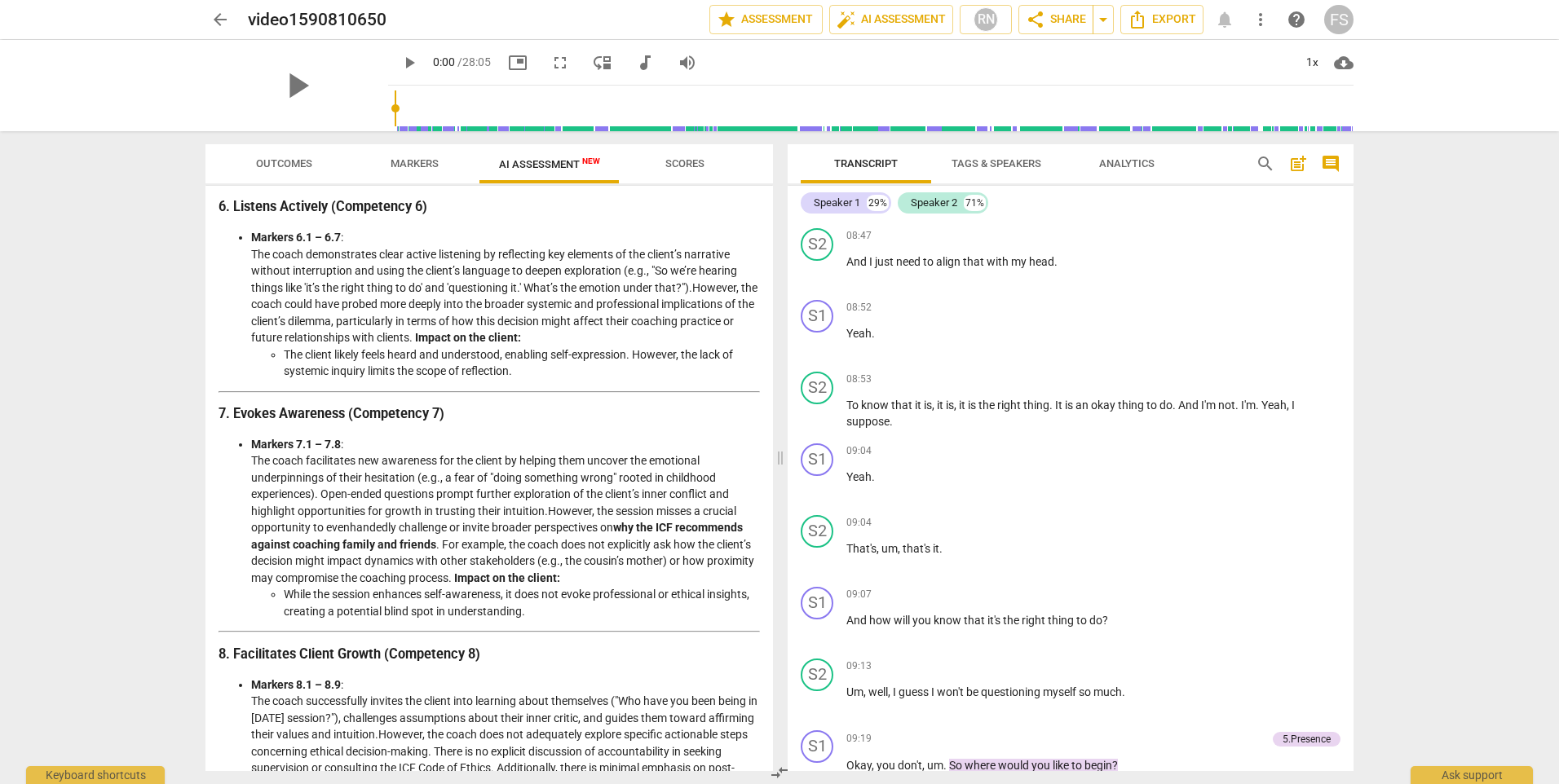
click at [421, 155] on span "Markers" at bounding box center [415, 164] width 88 height 22
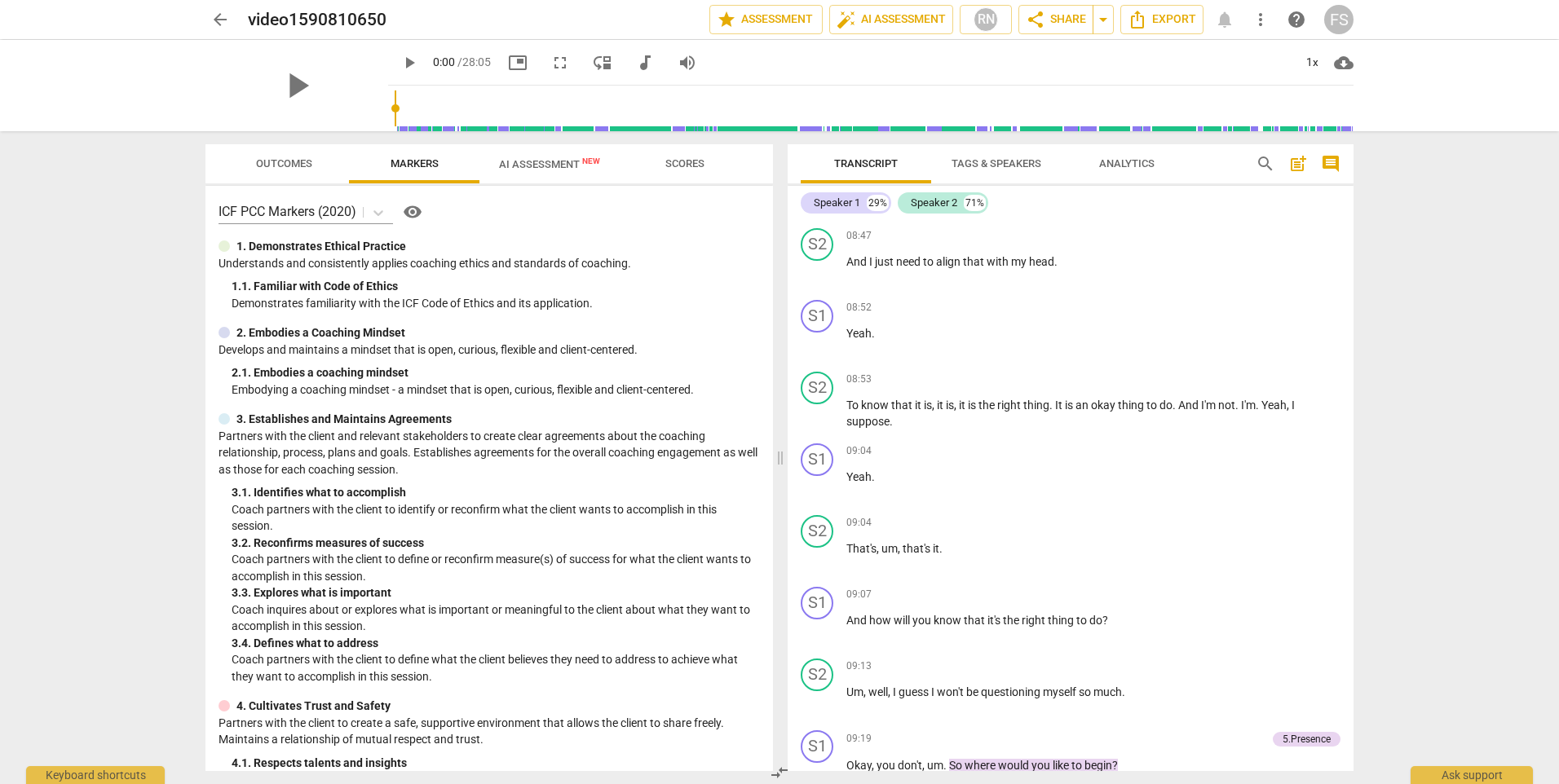
click at [706, 164] on span "Scores" at bounding box center [685, 164] width 78 height 22
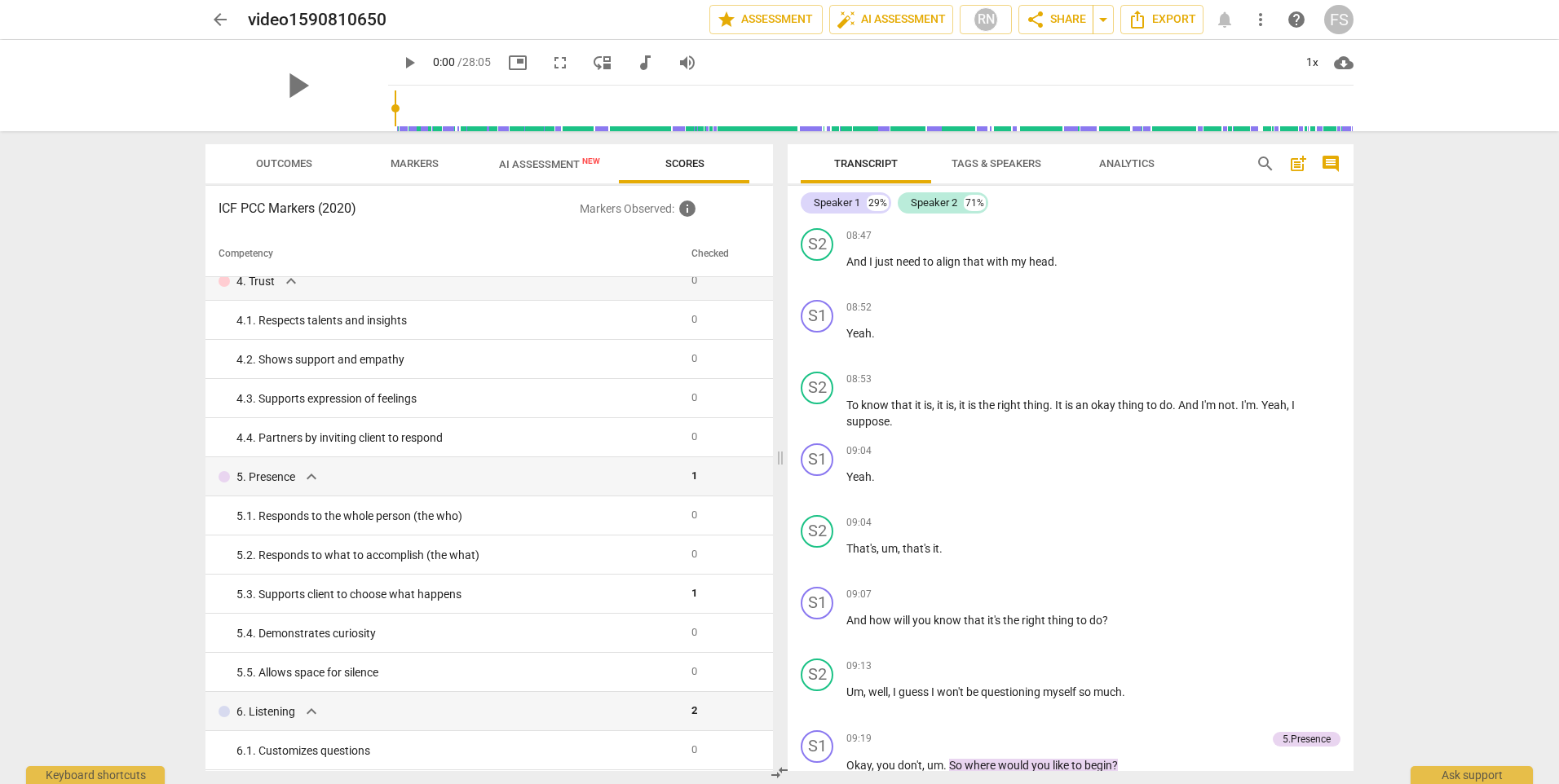
scroll to position [0, 0]
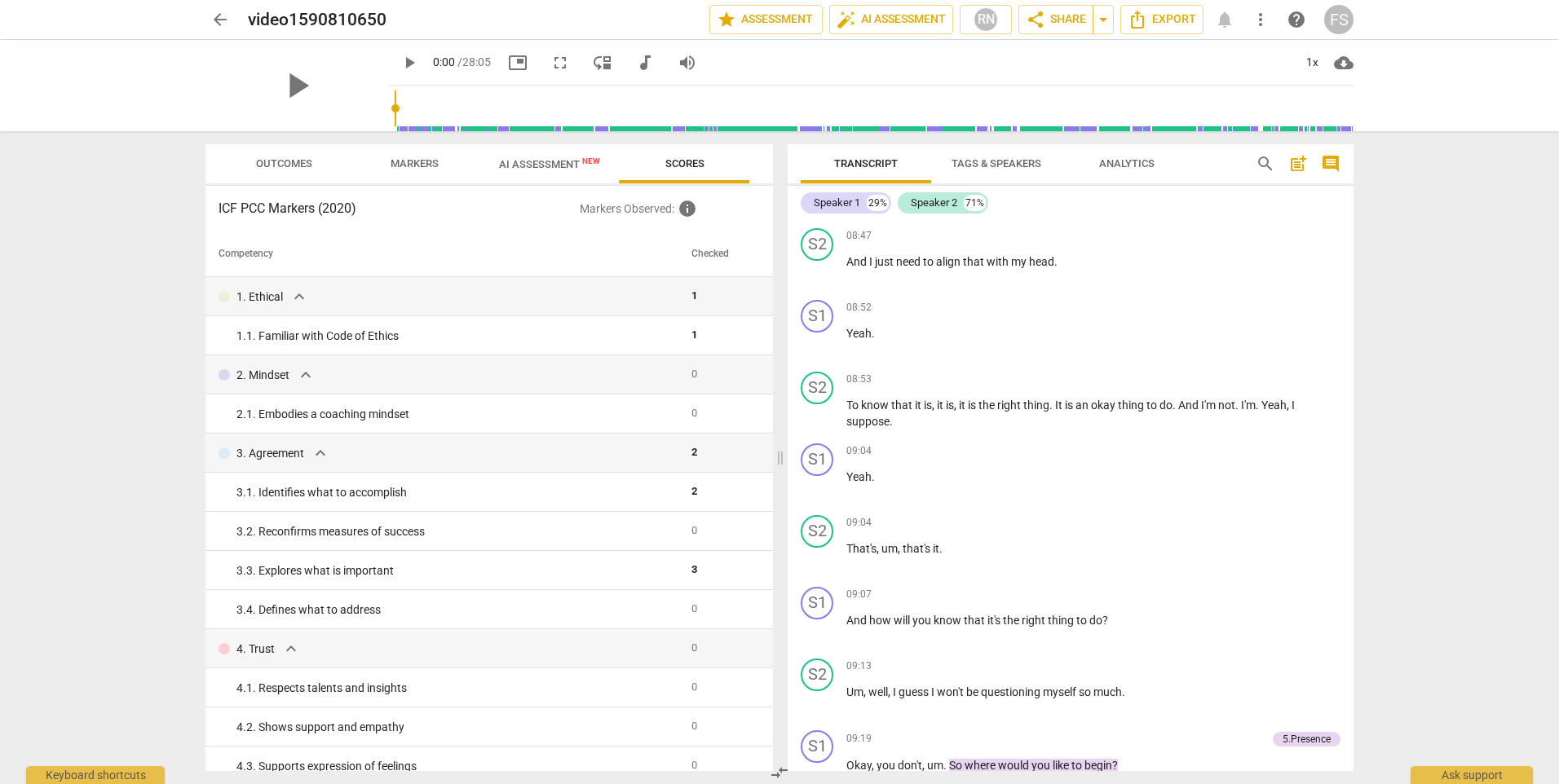
click at [304, 164] on span "Outcomes" at bounding box center [284, 163] width 56 height 13
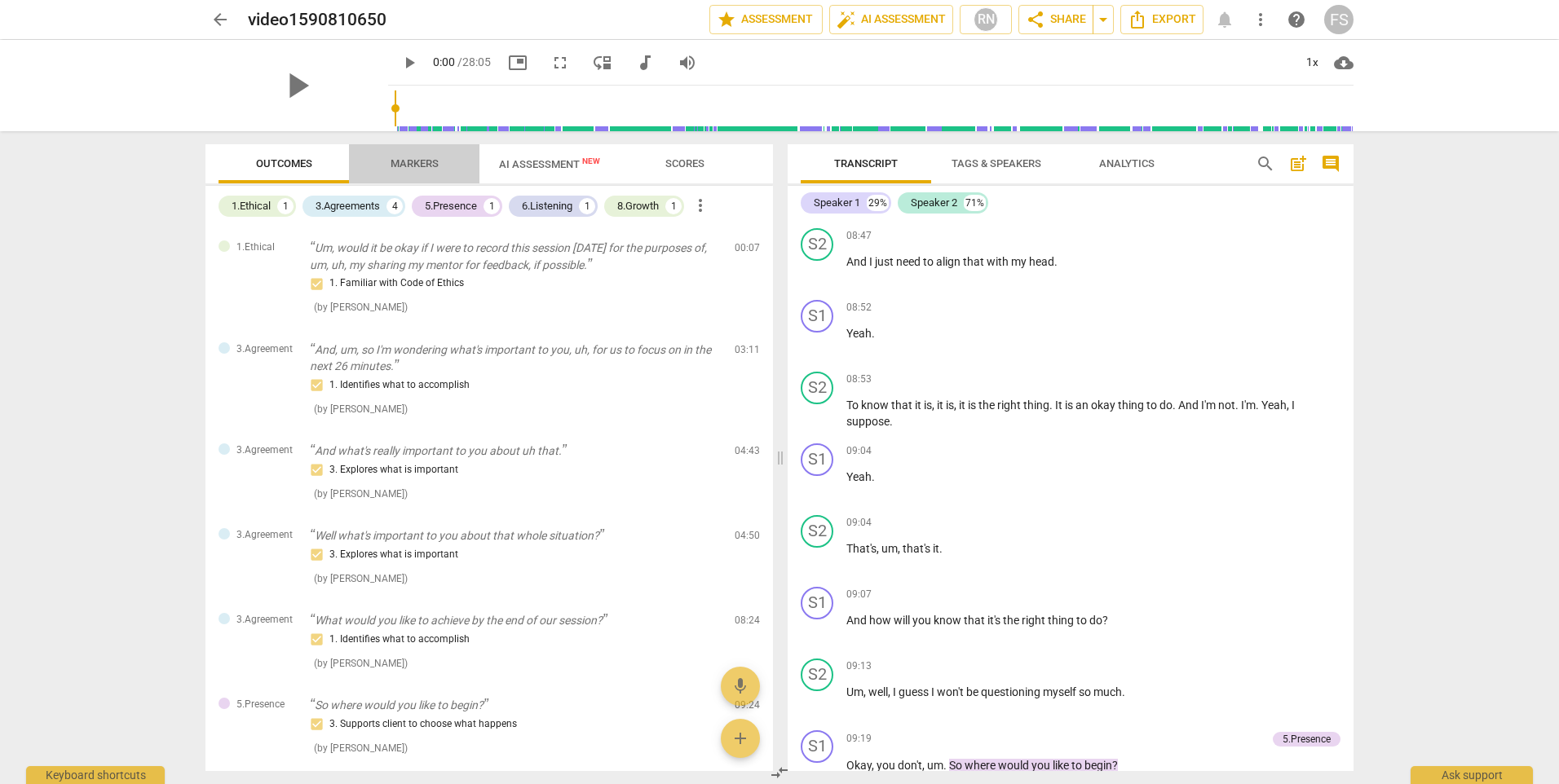
click at [415, 167] on span "Markers" at bounding box center [415, 163] width 48 height 13
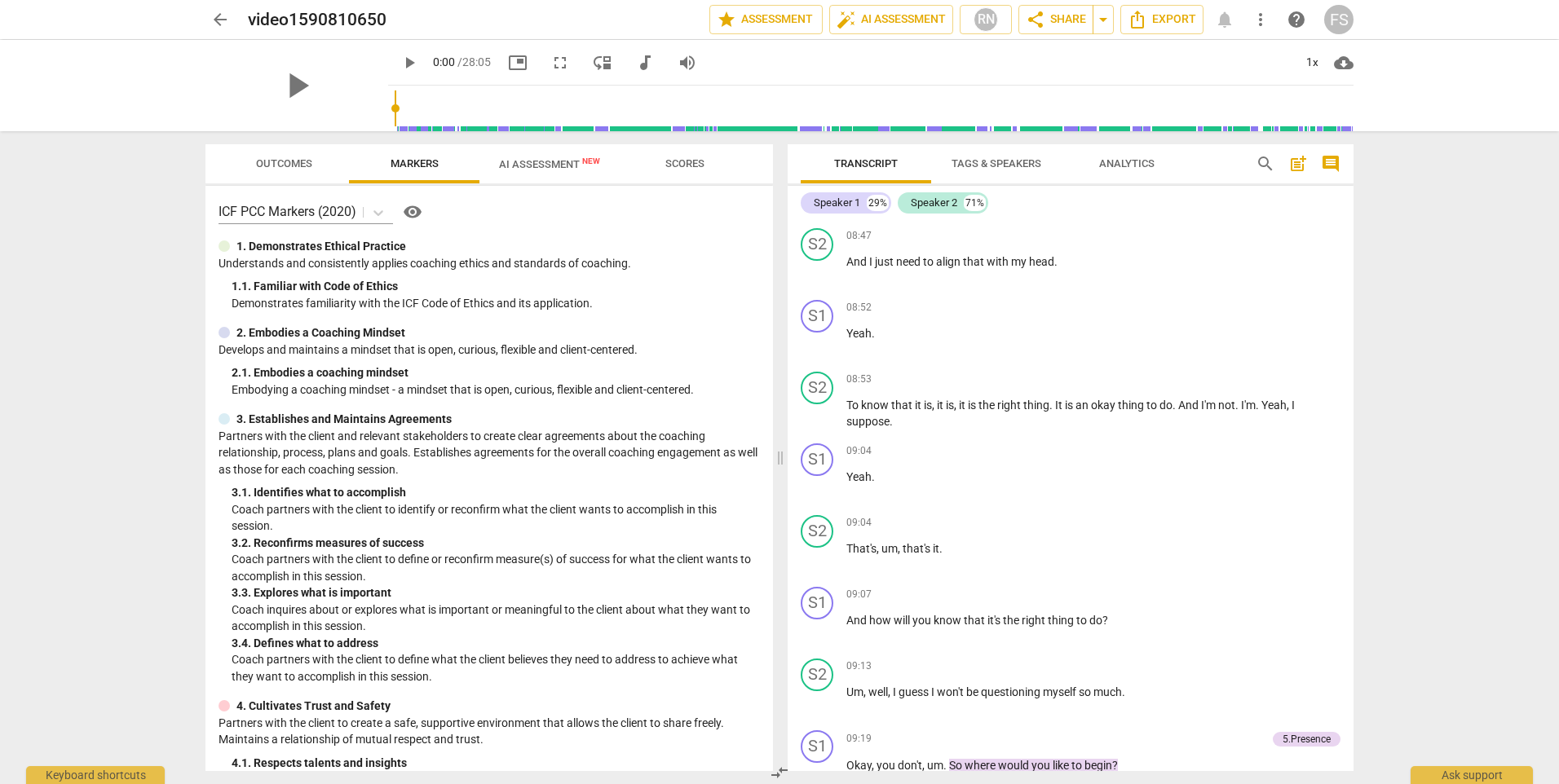
click at [222, 18] on span "arrow_back" at bounding box center [219, 19] width 19 height 19
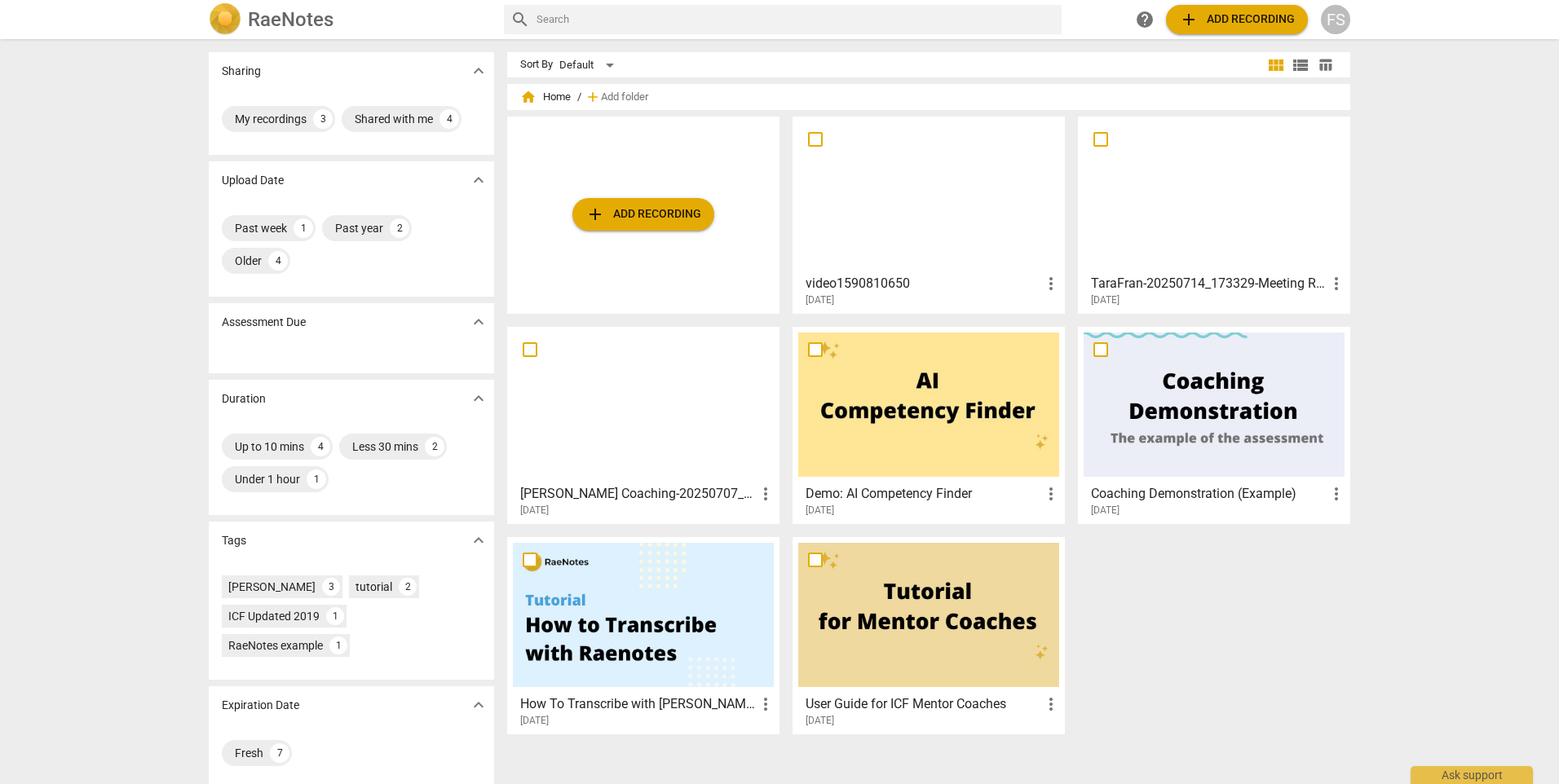
click at [641, 224] on button "add Add recording" at bounding box center [643, 214] width 142 height 33
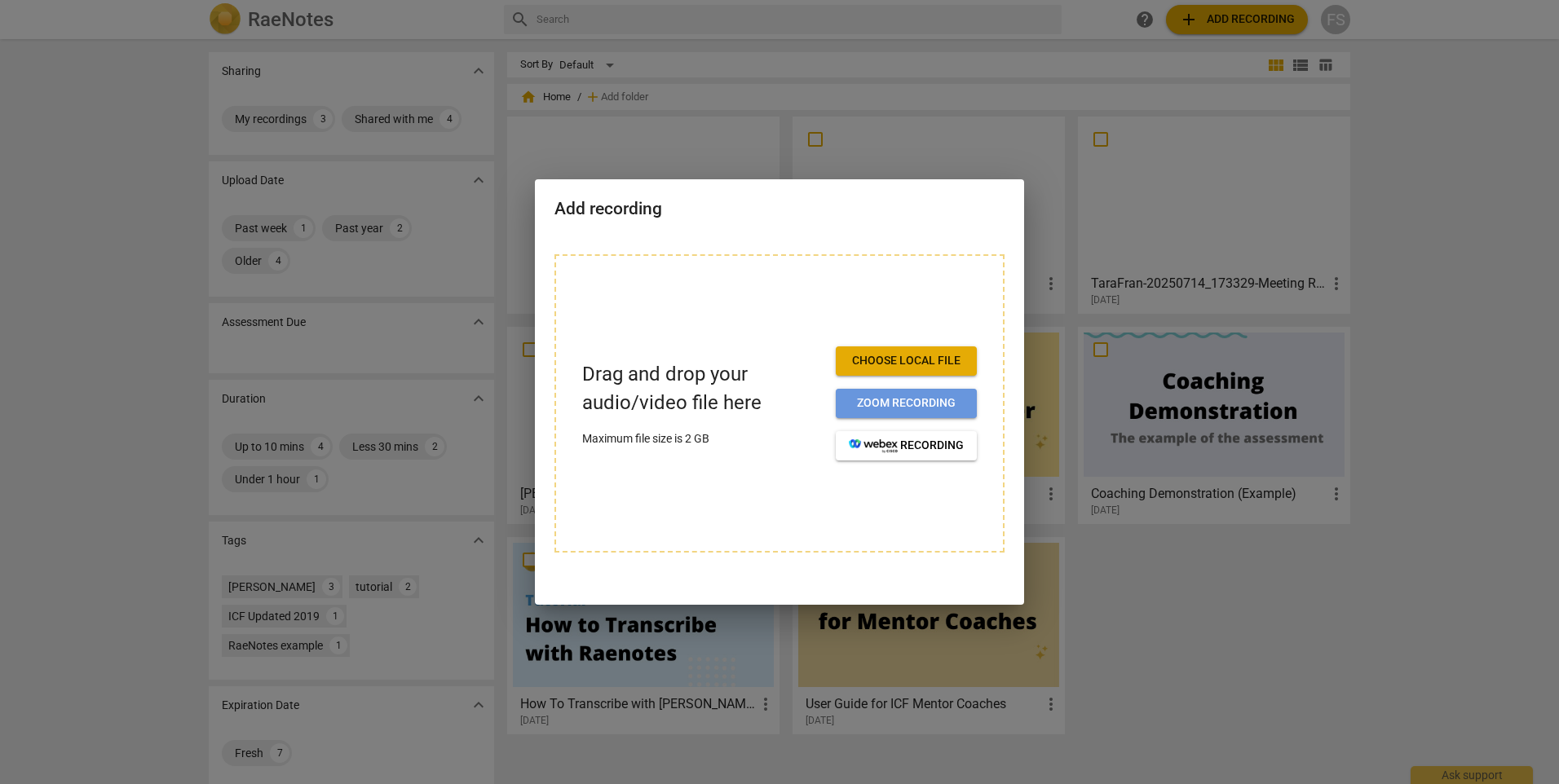
click at [913, 403] on span "Zoom recording" at bounding box center [907, 404] width 115 height 17
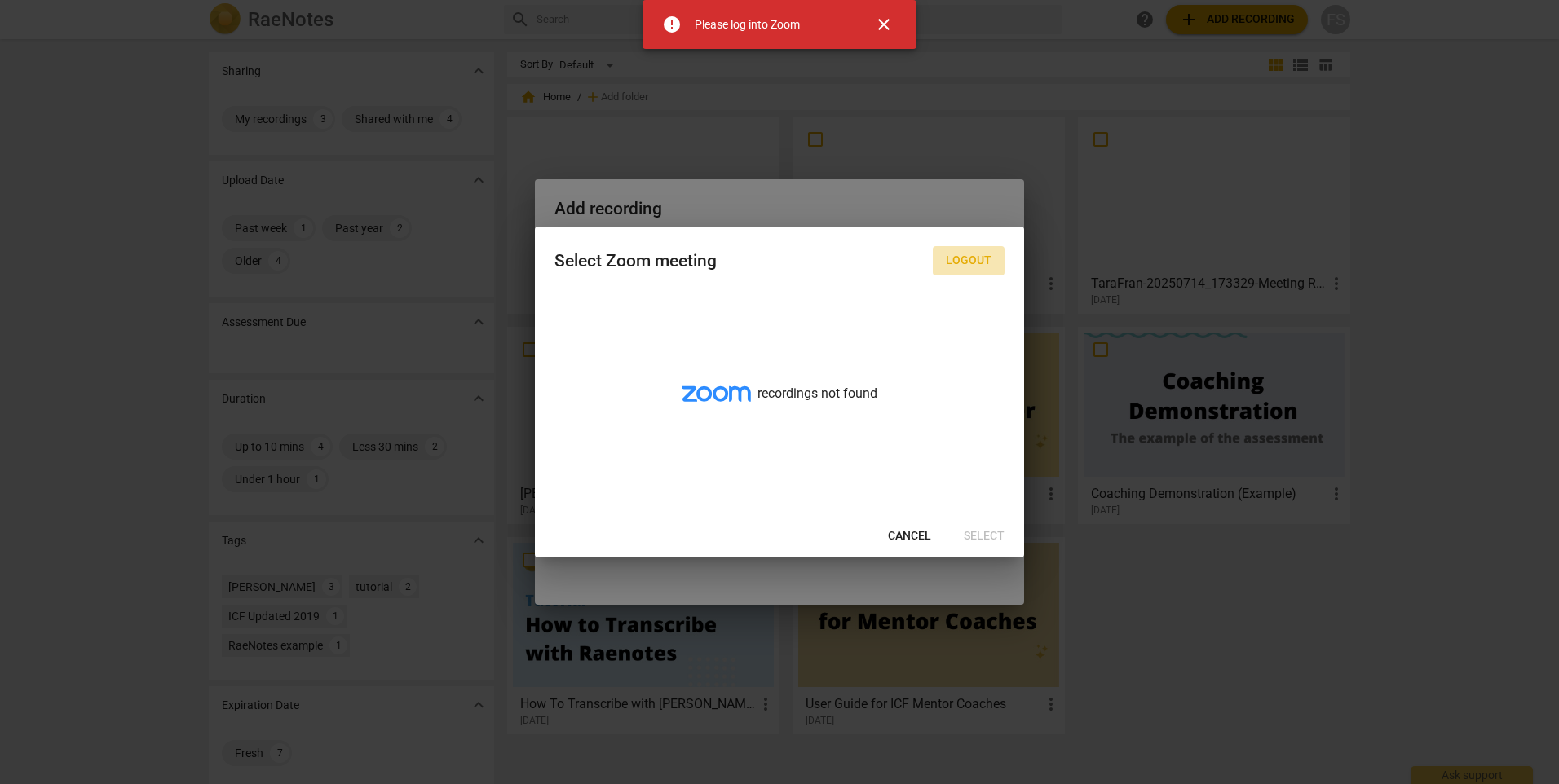
click at [973, 259] on span "Logout" at bounding box center [968, 261] width 46 height 17
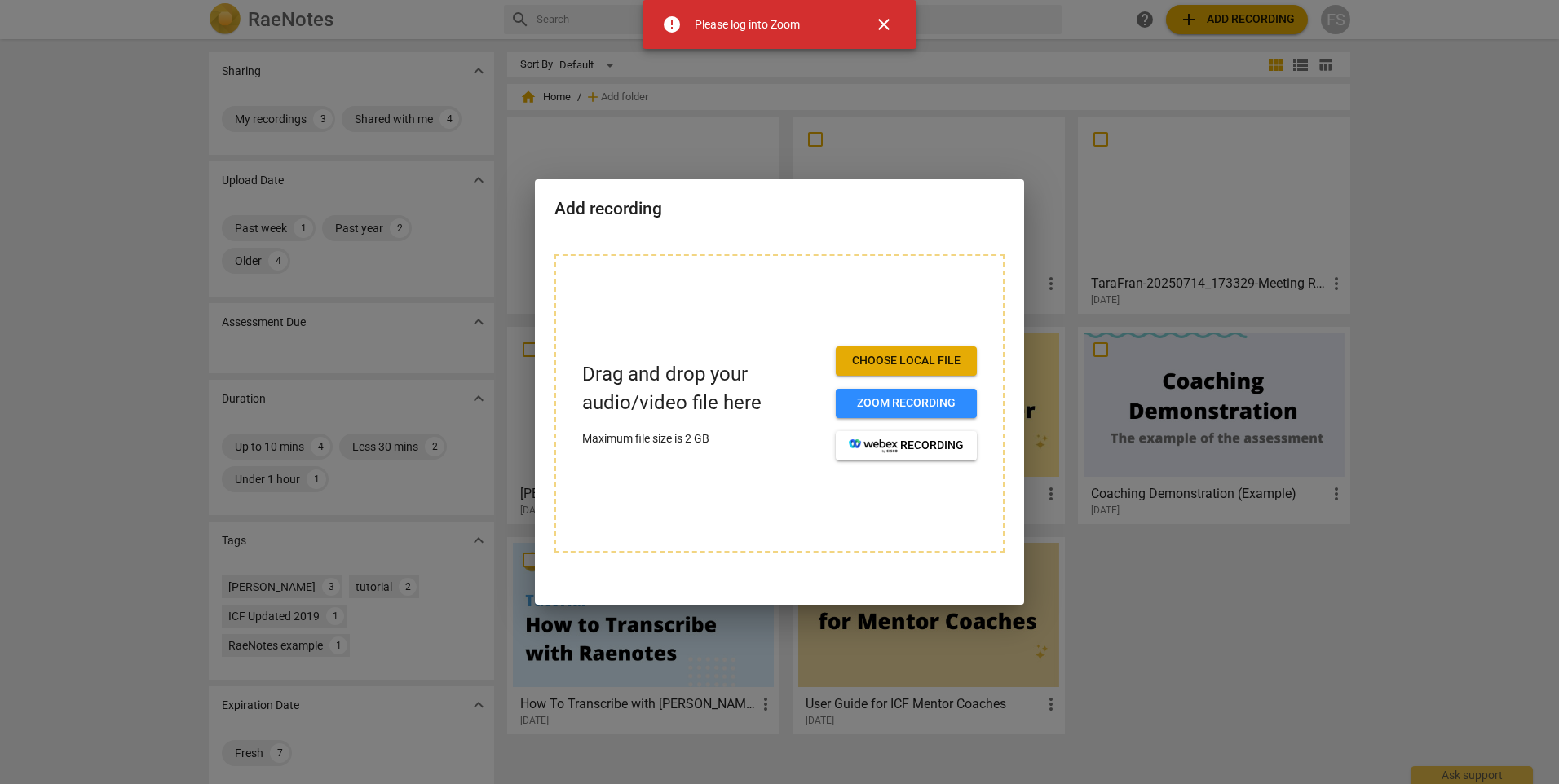
click at [937, 345] on div "Drag and drop your audio/video file here Maximum file size is 2 GB Choose local…" at bounding box center [780, 404] width 450 height 299
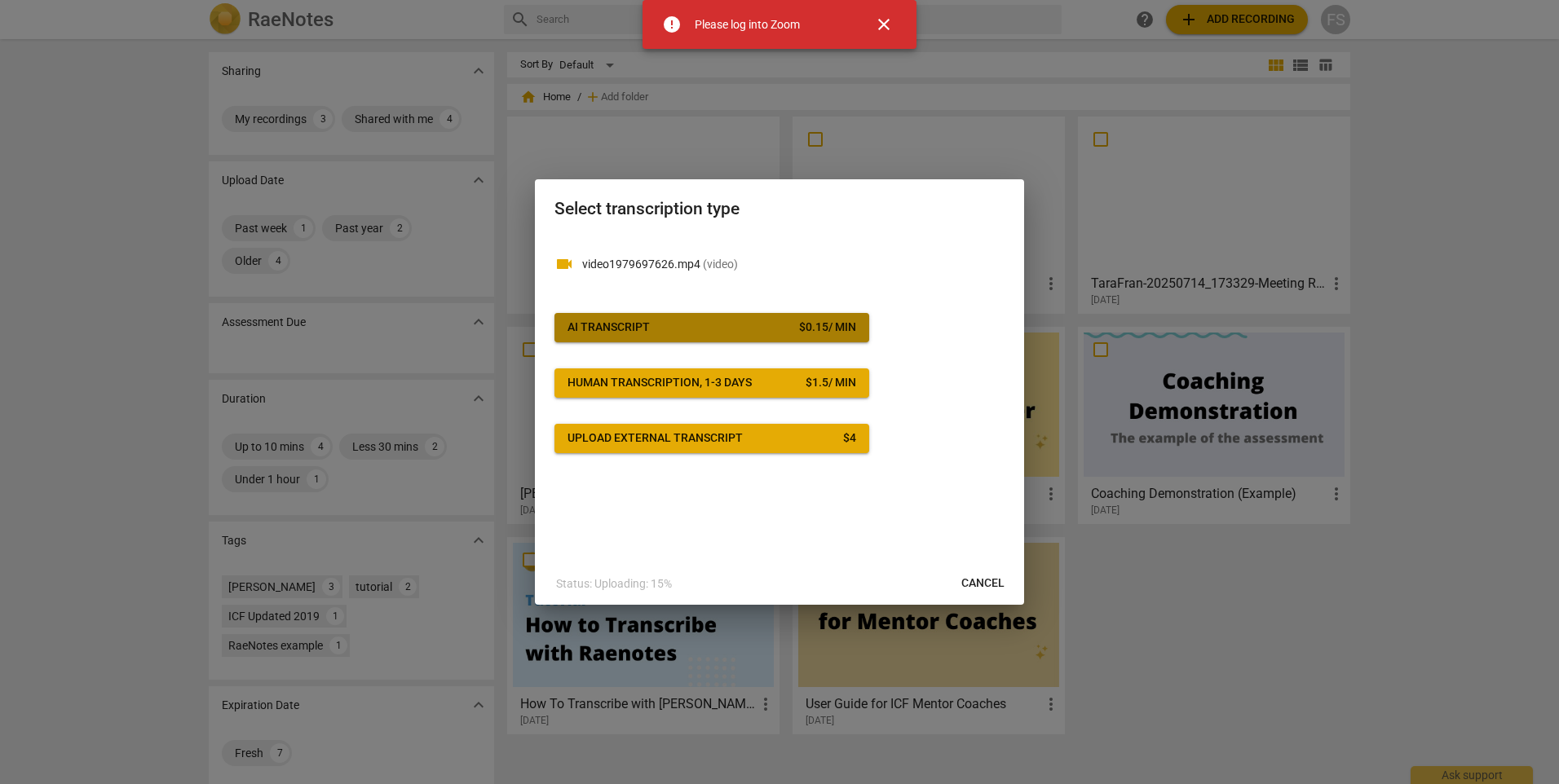
click at [676, 319] on button "AI Transcript $ 0.15 / min" at bounding box center [712, 327] width 314 height 29
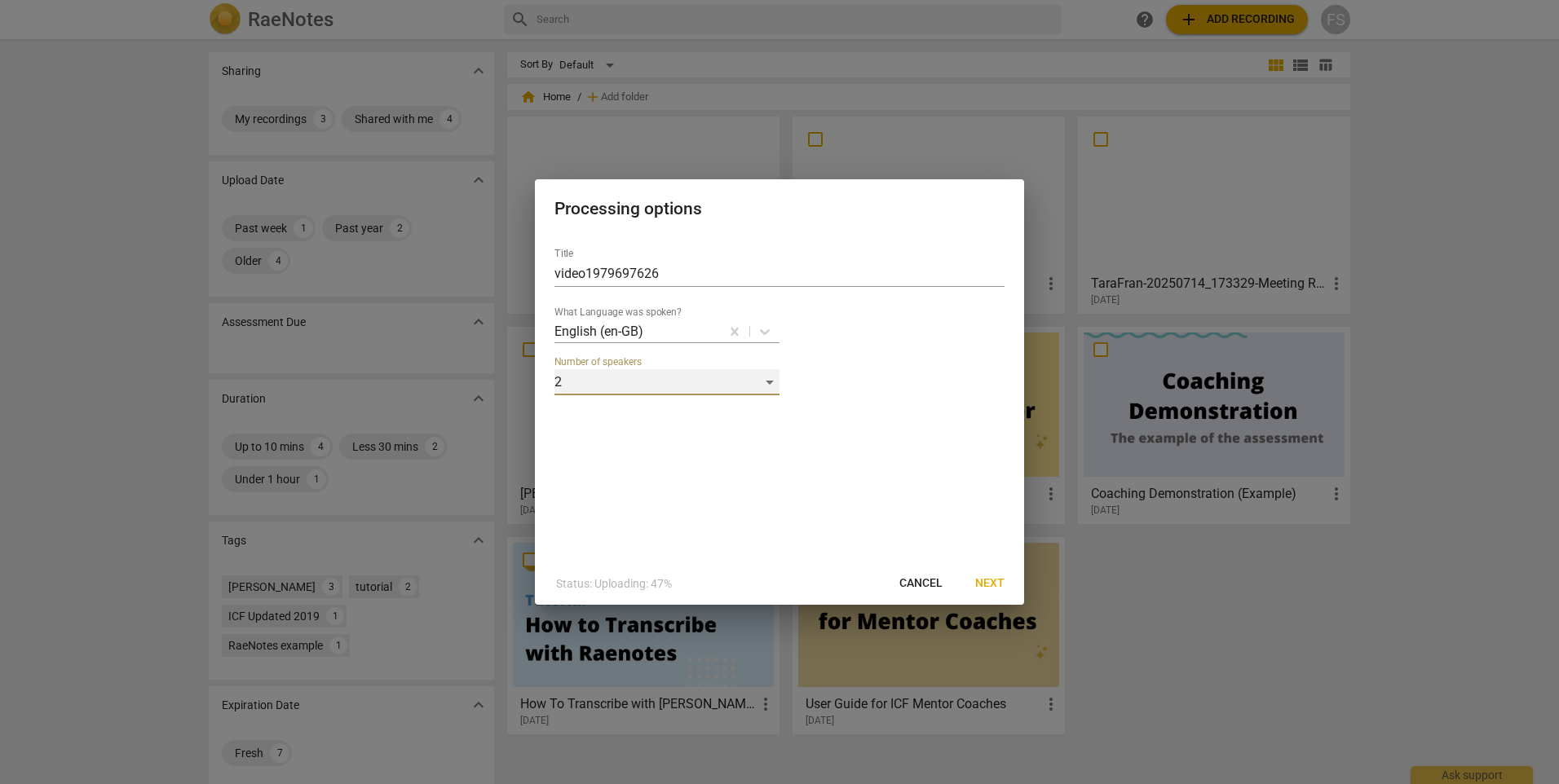
click at [662, 379] on div "2" at bounding box center [667, 382] width 225 height 26
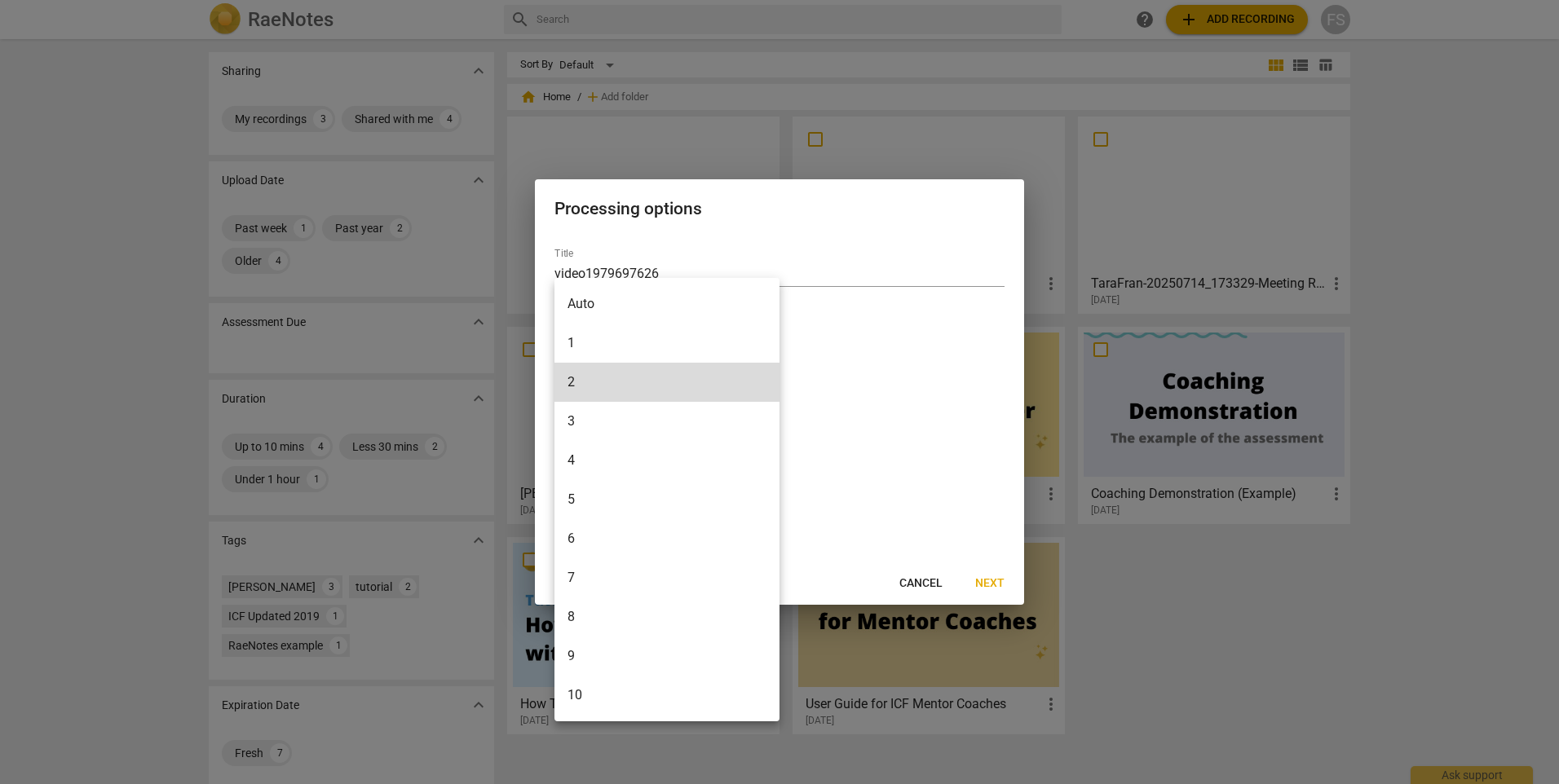
click at [662, 379] on li "2" at bounding box center [667, 382] width 225 height 39
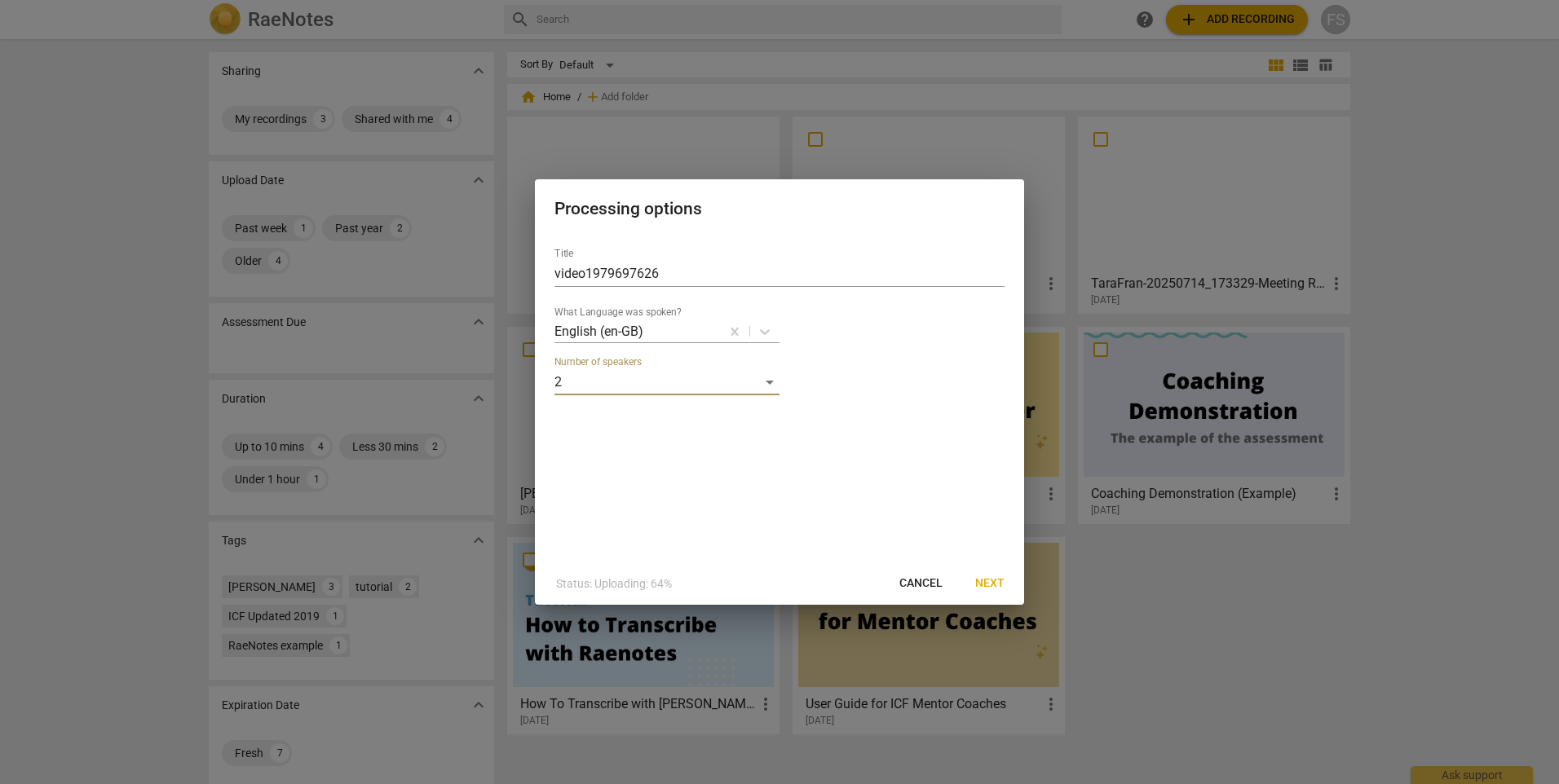
click at [997, 587] on span "Next" at bounding box center [989, 584] width 29 height 17
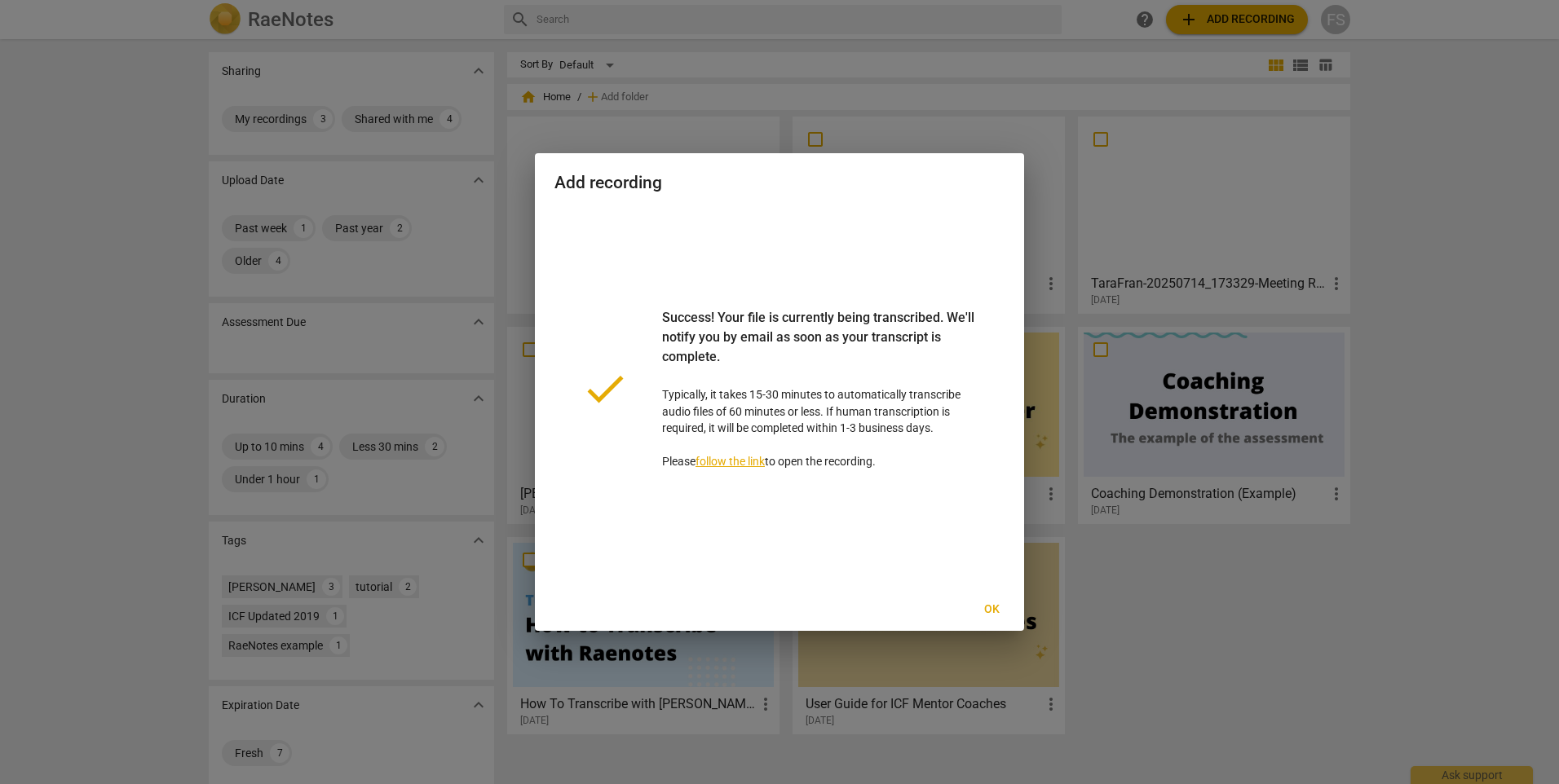
click at [987, 604] on span "Ok" at bounding box center [991, 610] width 26 height 17
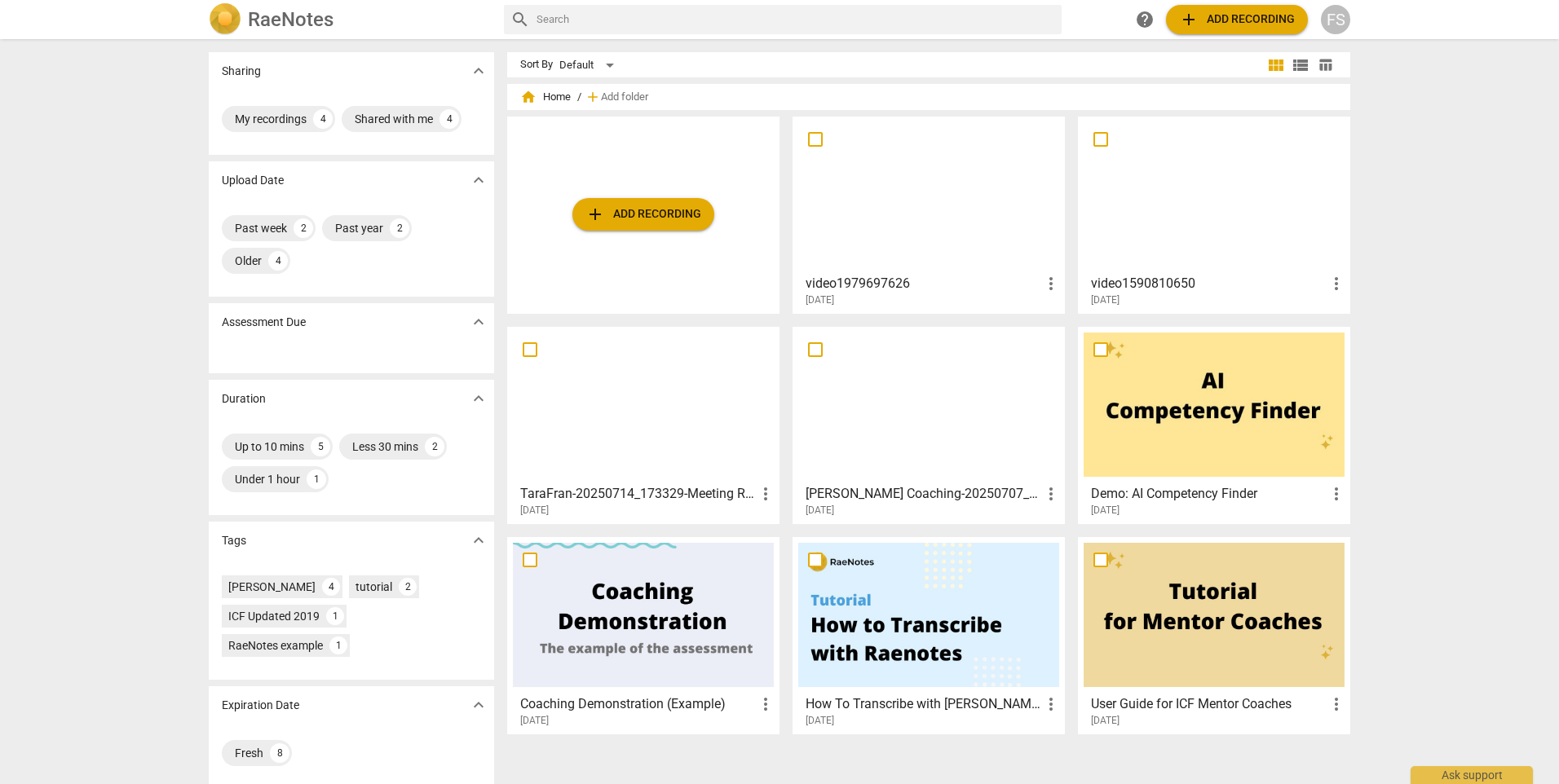
click at [811, 135] on input "checkbox" at bounding box center [815, 138] width 34 height 19
checkbox input "false"
drag, startPoint x: 990, startPoint y: 262, endPoint x: 973, endPoint y: 269, distance: 18.4
click at [985, 262] on div at bounding box center [928, 194] width 261 height 144
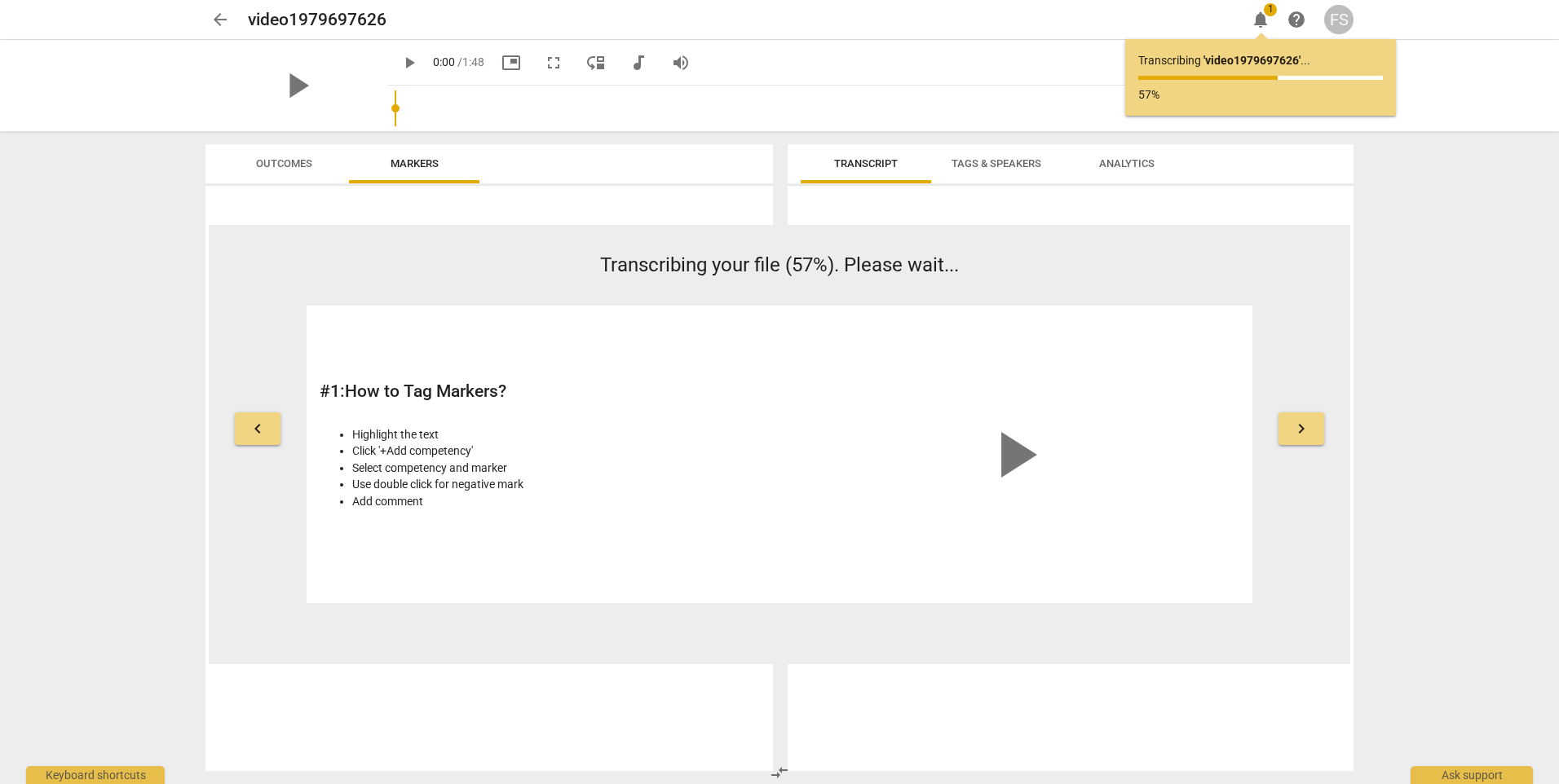
click at [1262, 18] on span "notifications" at bounding box center [1260, 19] width 19 height 19
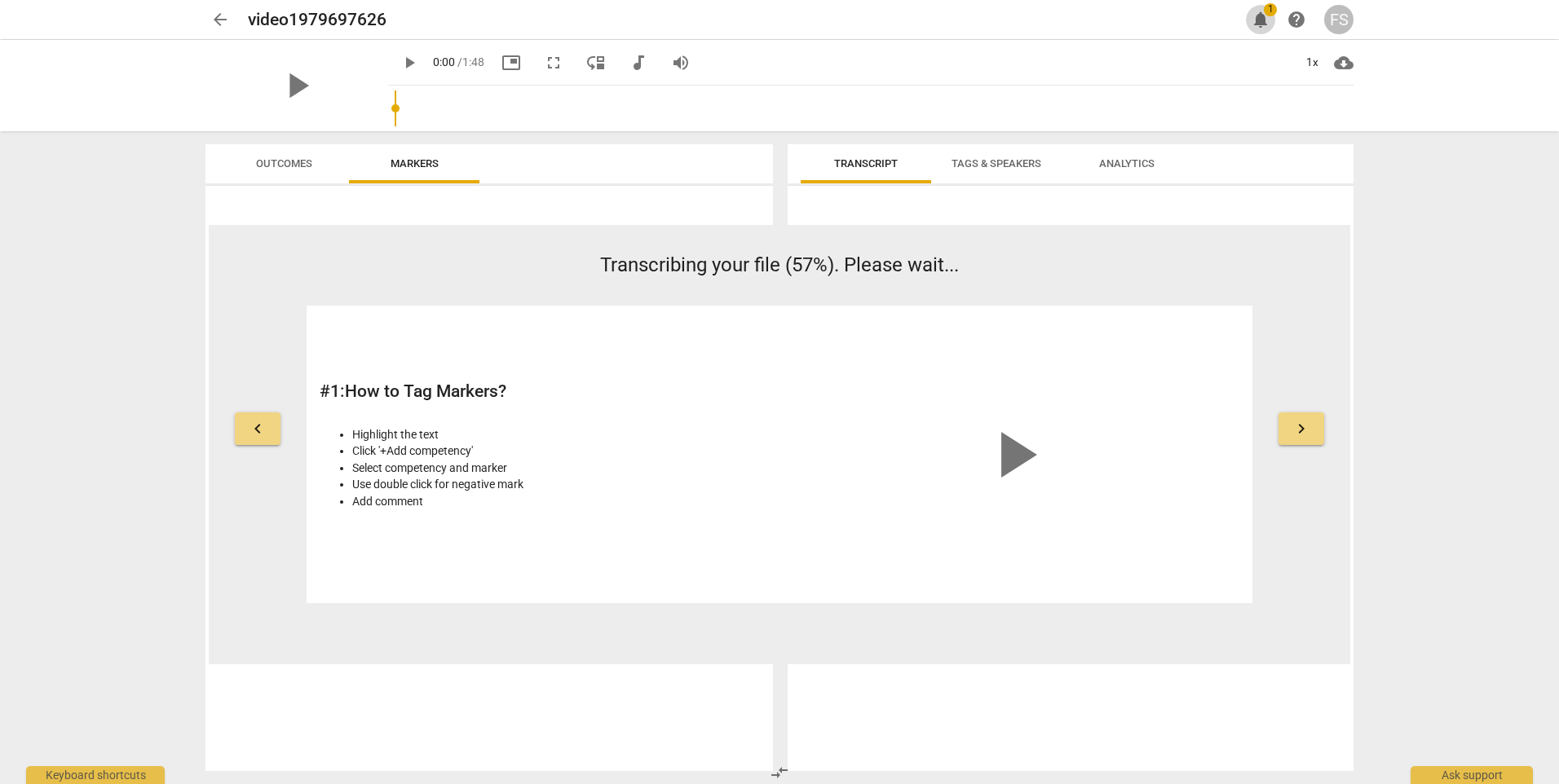
click at [1260, 18] on span "notifications" at bounding box center [1260, 19] width 19 height 19
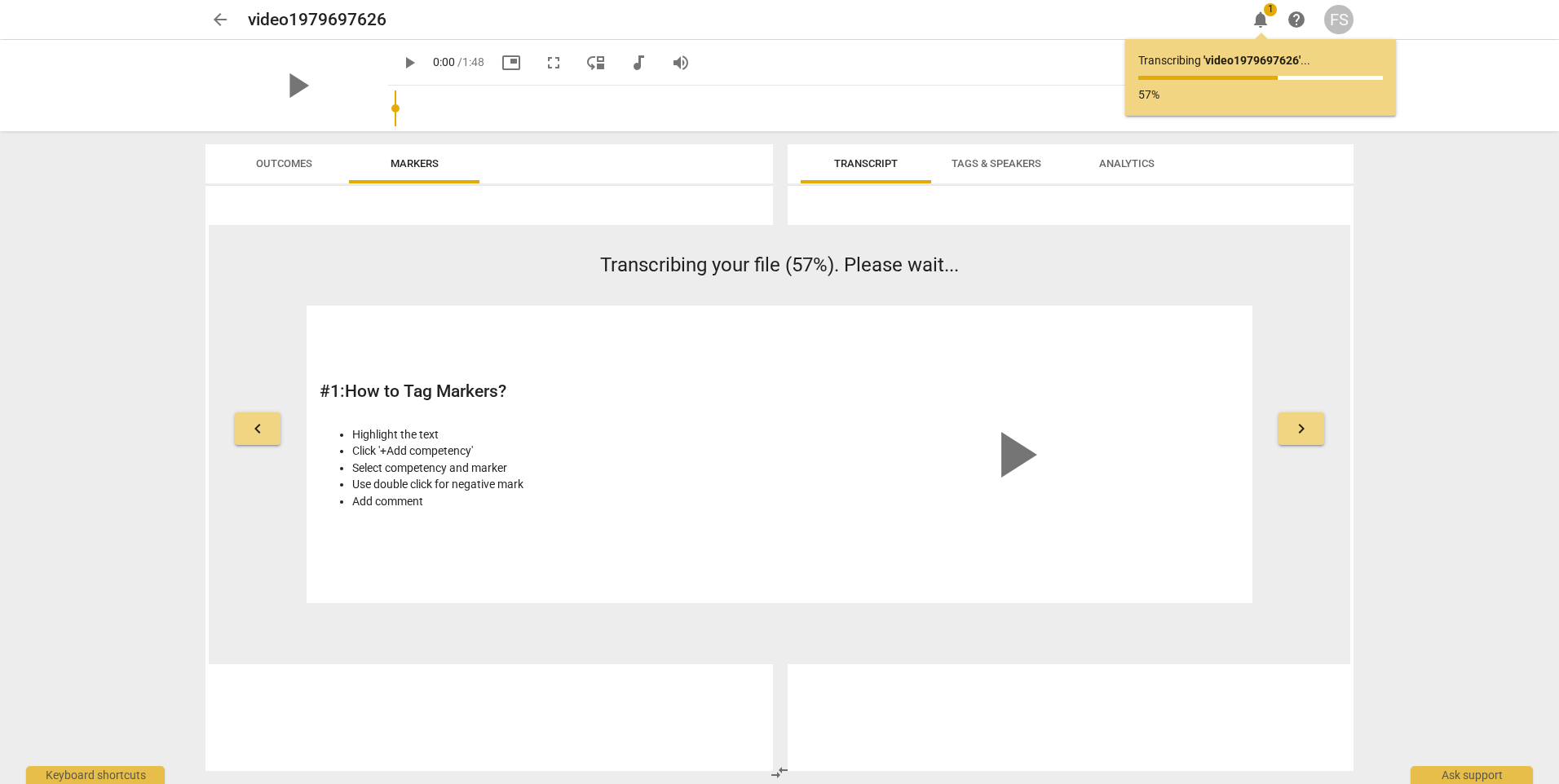
click at [1458, 56] on div "play_arrow play_arrow 0:00 / 1:48 picture_in_picture fullscreen move_down audio…" at bounding box center [780, 85] width 1533 height 91
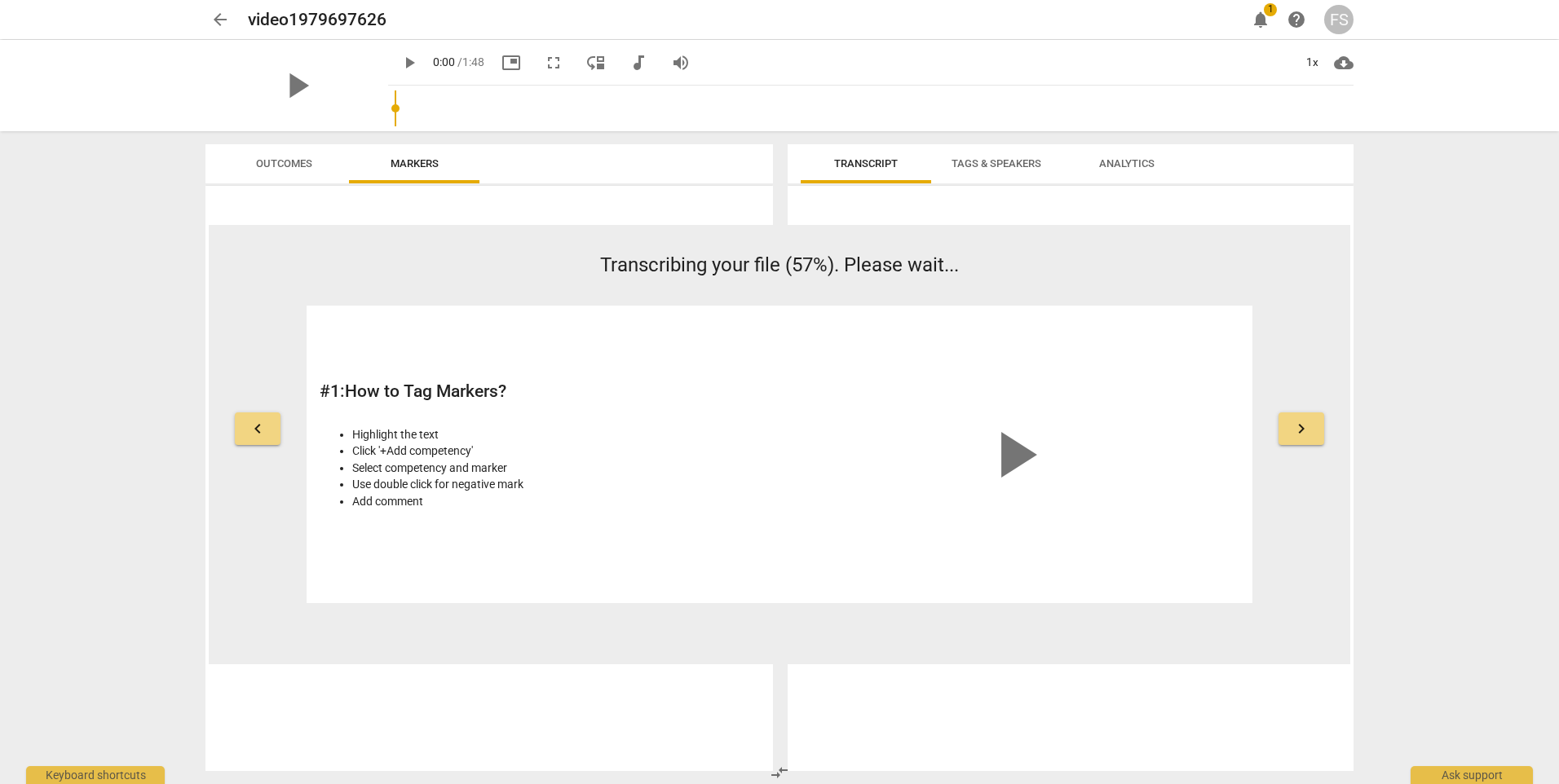
click at [231, 18] on span "arrow_back" at bounding box center [219, 19] width 29 height 19
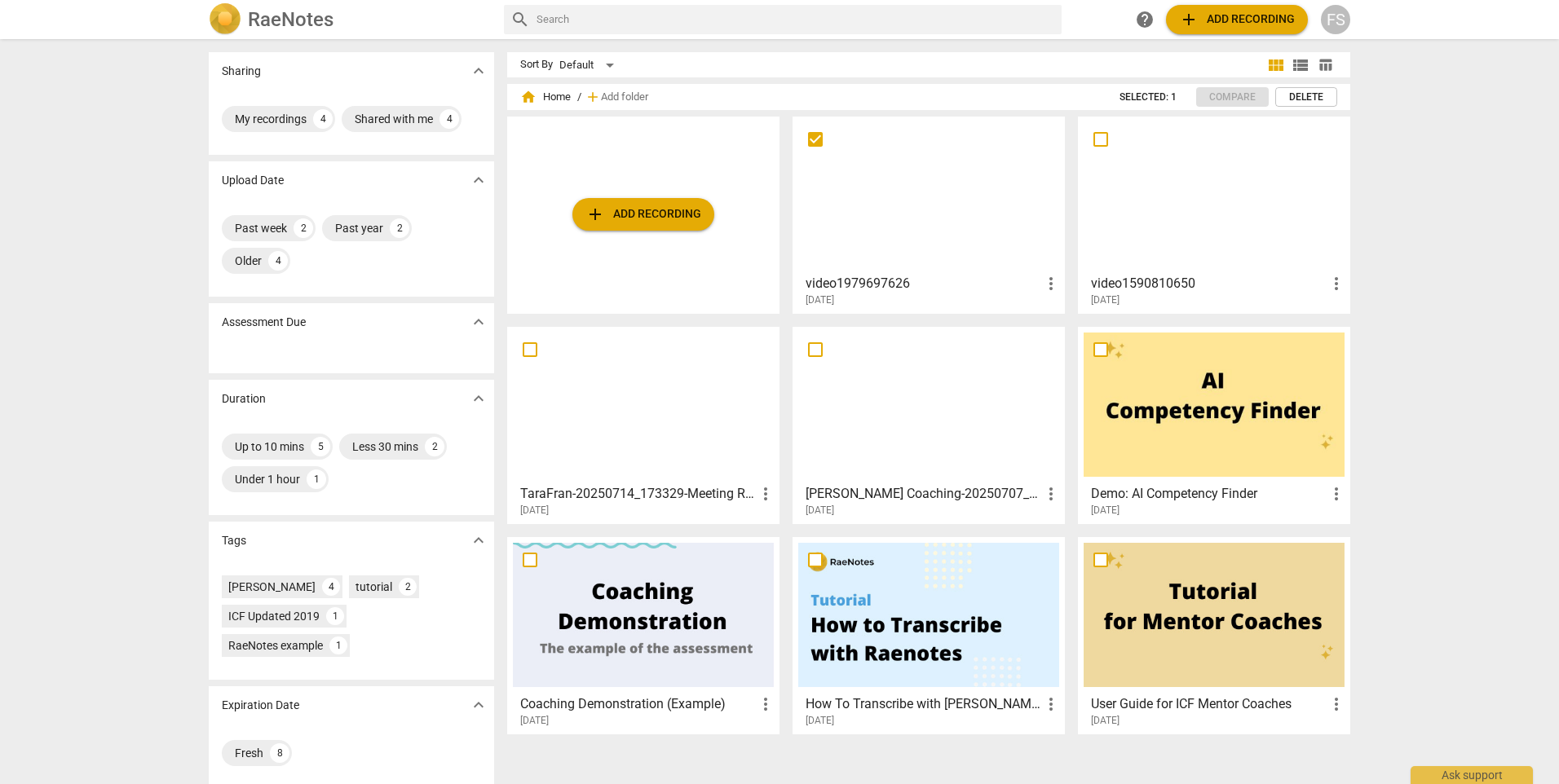
click at [1045, 280] on span "more_vert" at bounding box center [1050, 283] width 19 height 19
click at [1064, 317] on li "Delete" at bounding box center [1069, 323] width 62 height 39
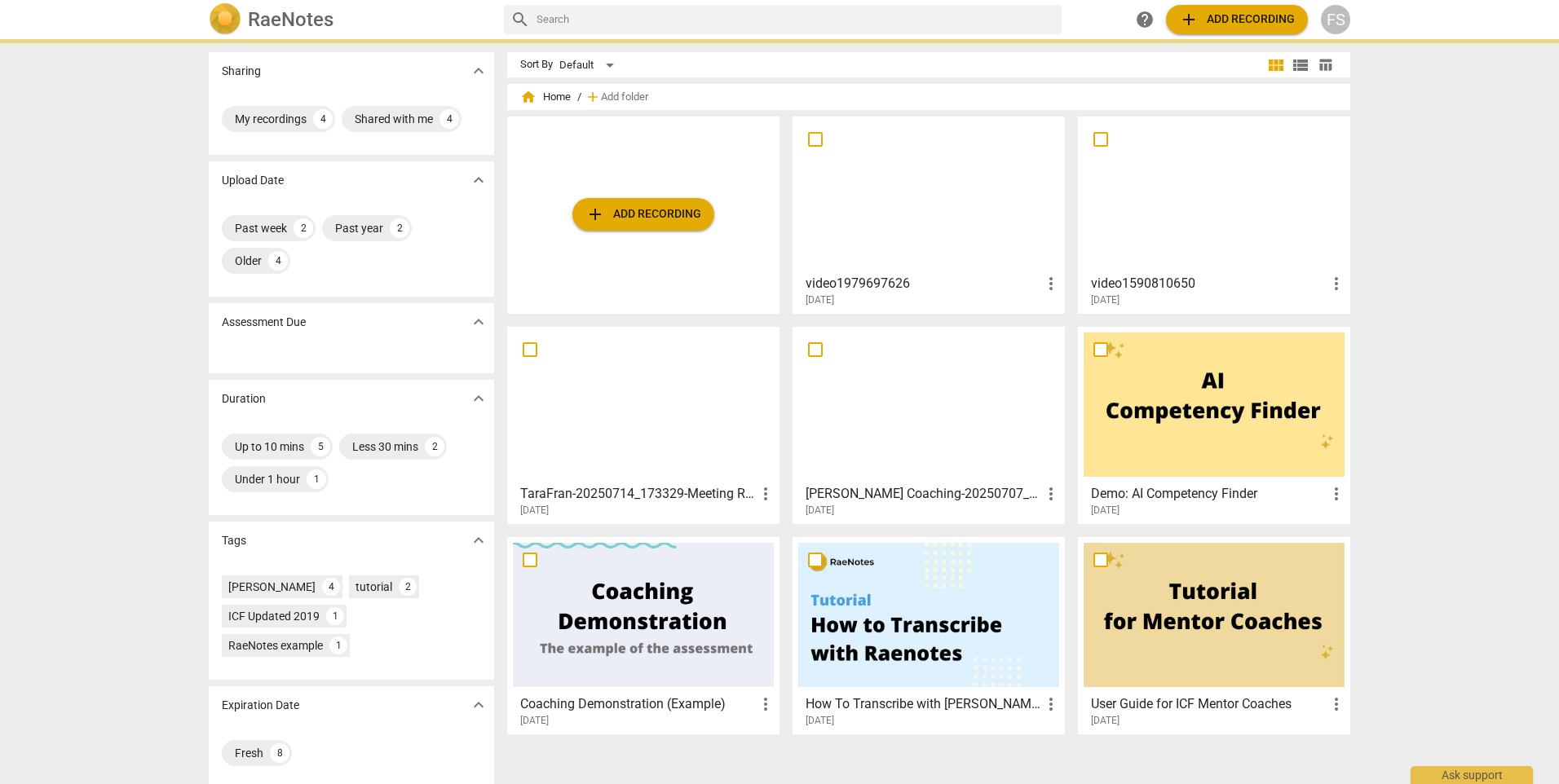
checkbox input "false"
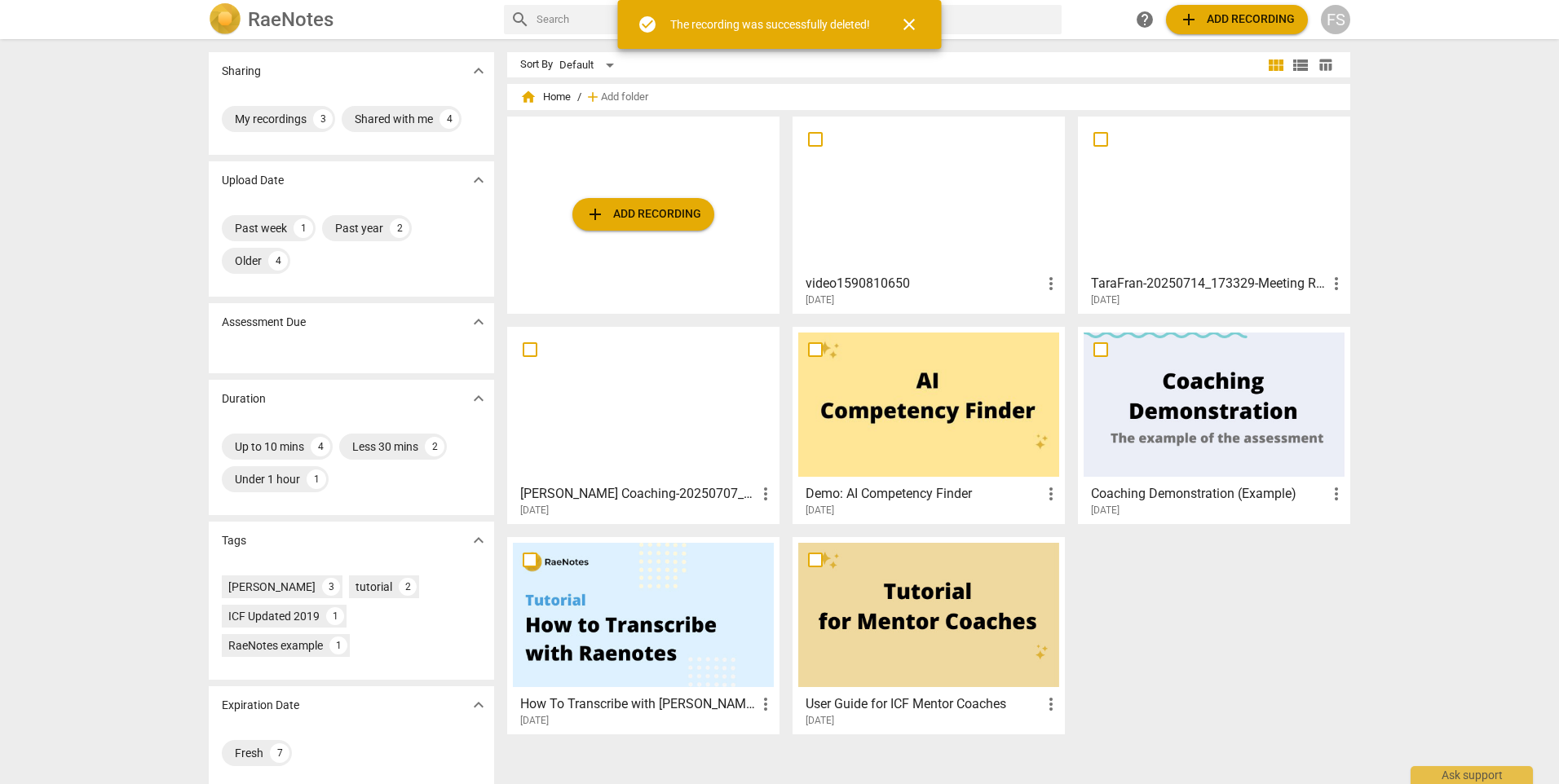
click at [645, 213] on span "add Add recording" at bounding box center [643, 214] width 116 height 19
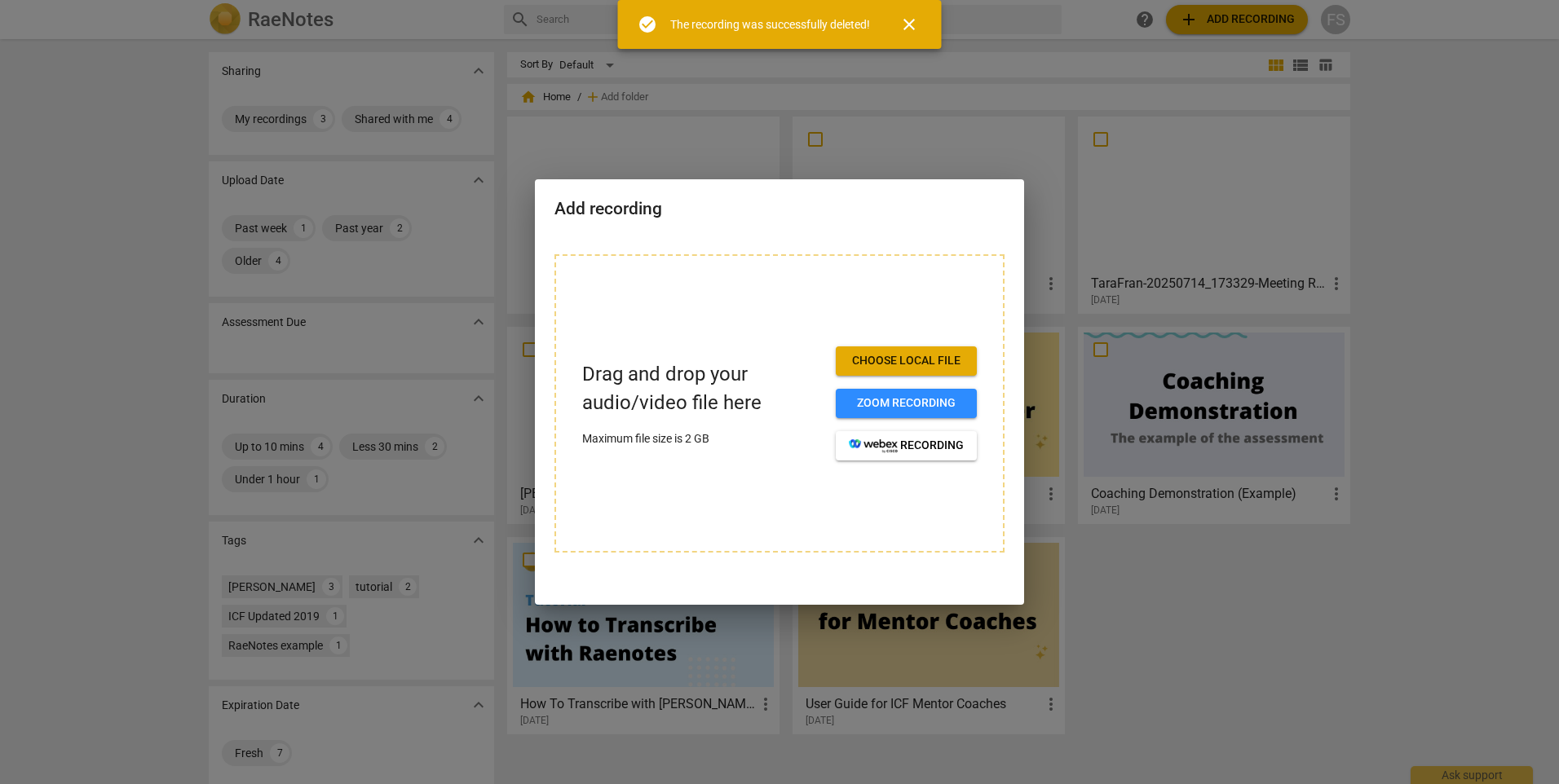
click at [896, 365] on span "Choose local file" at bounding box center [907, 361] width 115 height 17
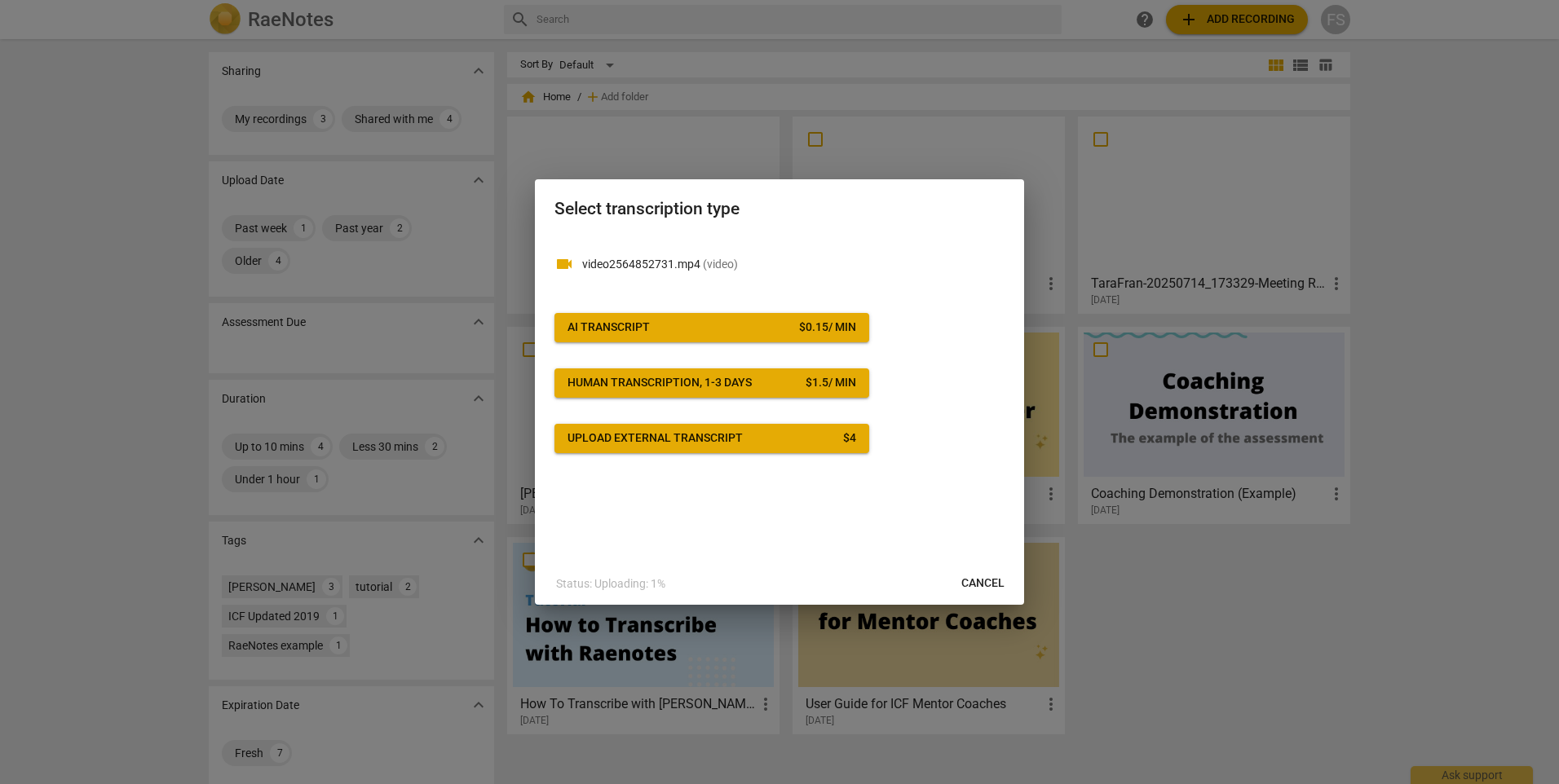
click at [752, 323] on span "AI Transcript $ 0.15 / min" at bounding box center [712, 328] width 289 height 17
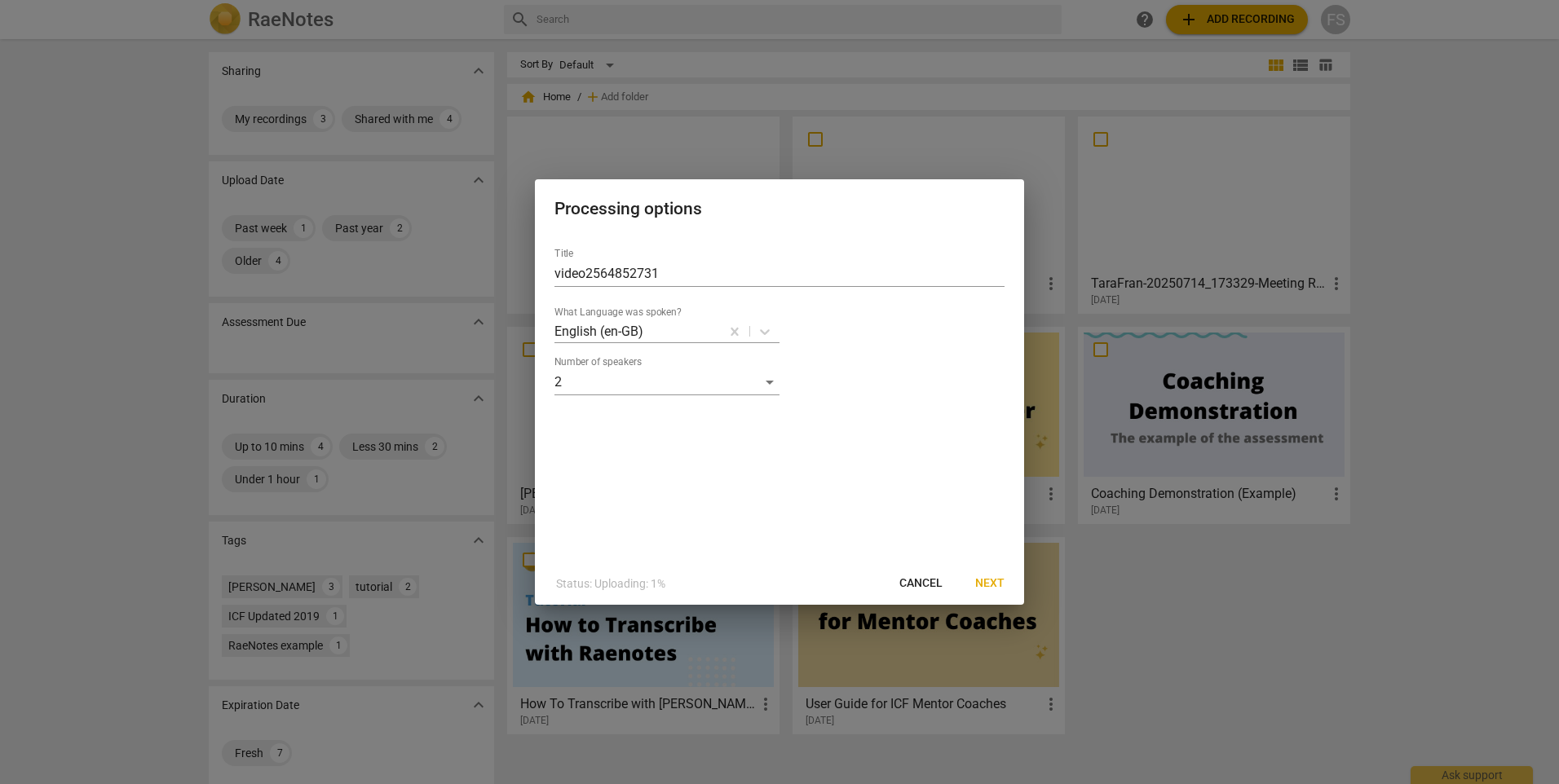
click at [998, 575] on span "Next" at bounding box center [989, 584] width 29 height 17
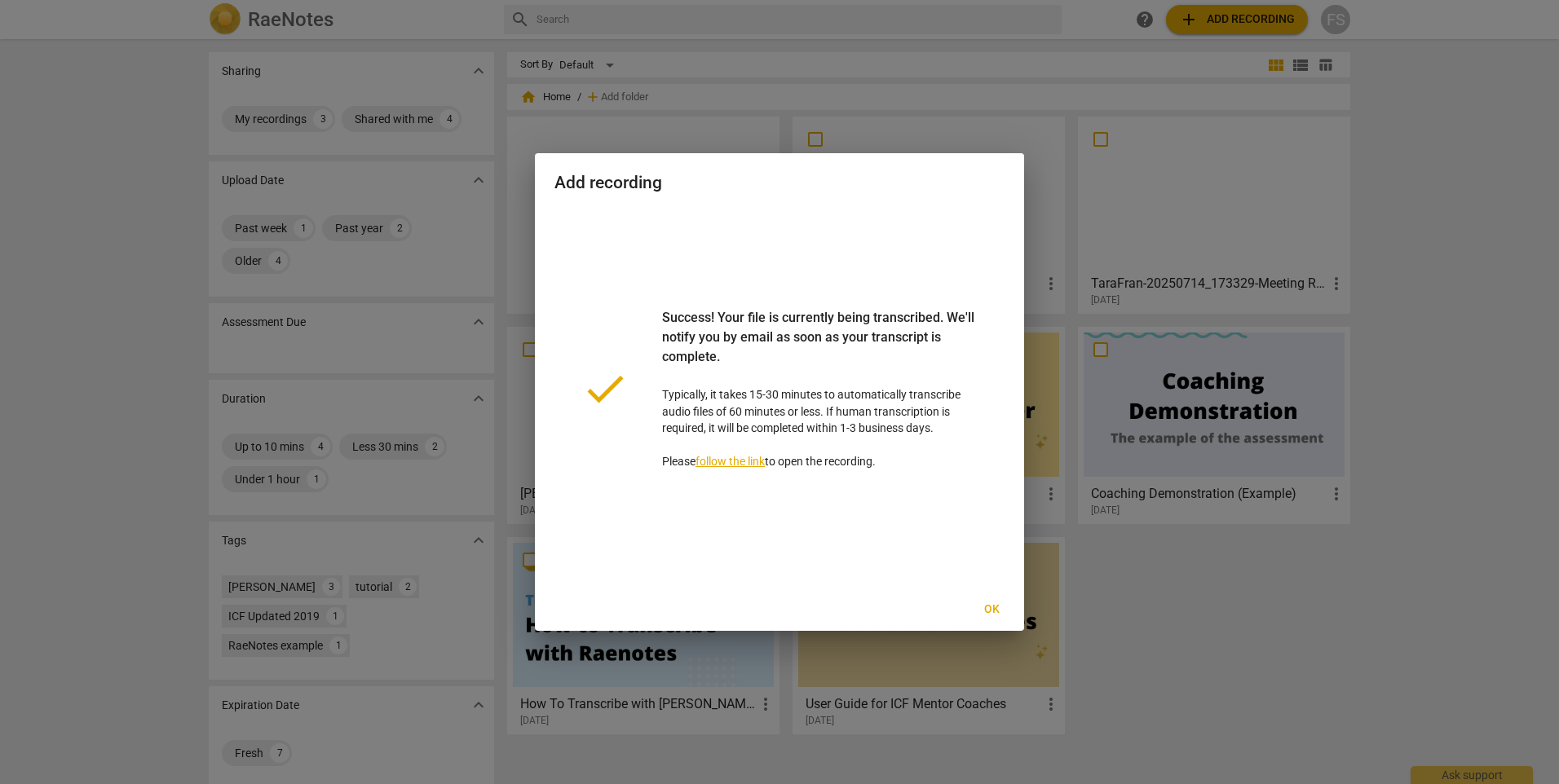
click at [995, 604] on span "Ok" at bounding box center [991, 610] width 26 height 17
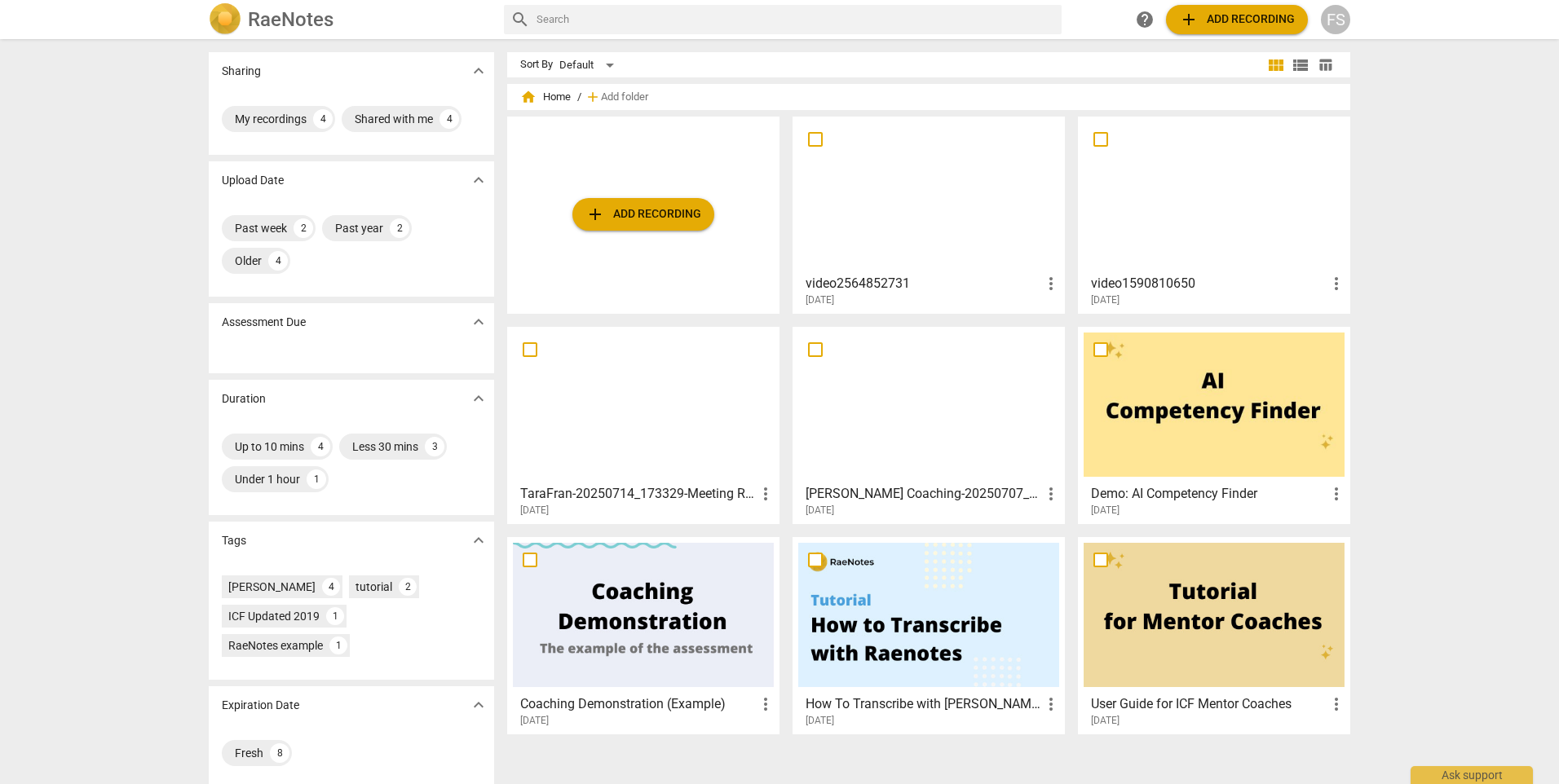
click at [954, 261] on div at bounding box center [928, 194] width 261 height 144
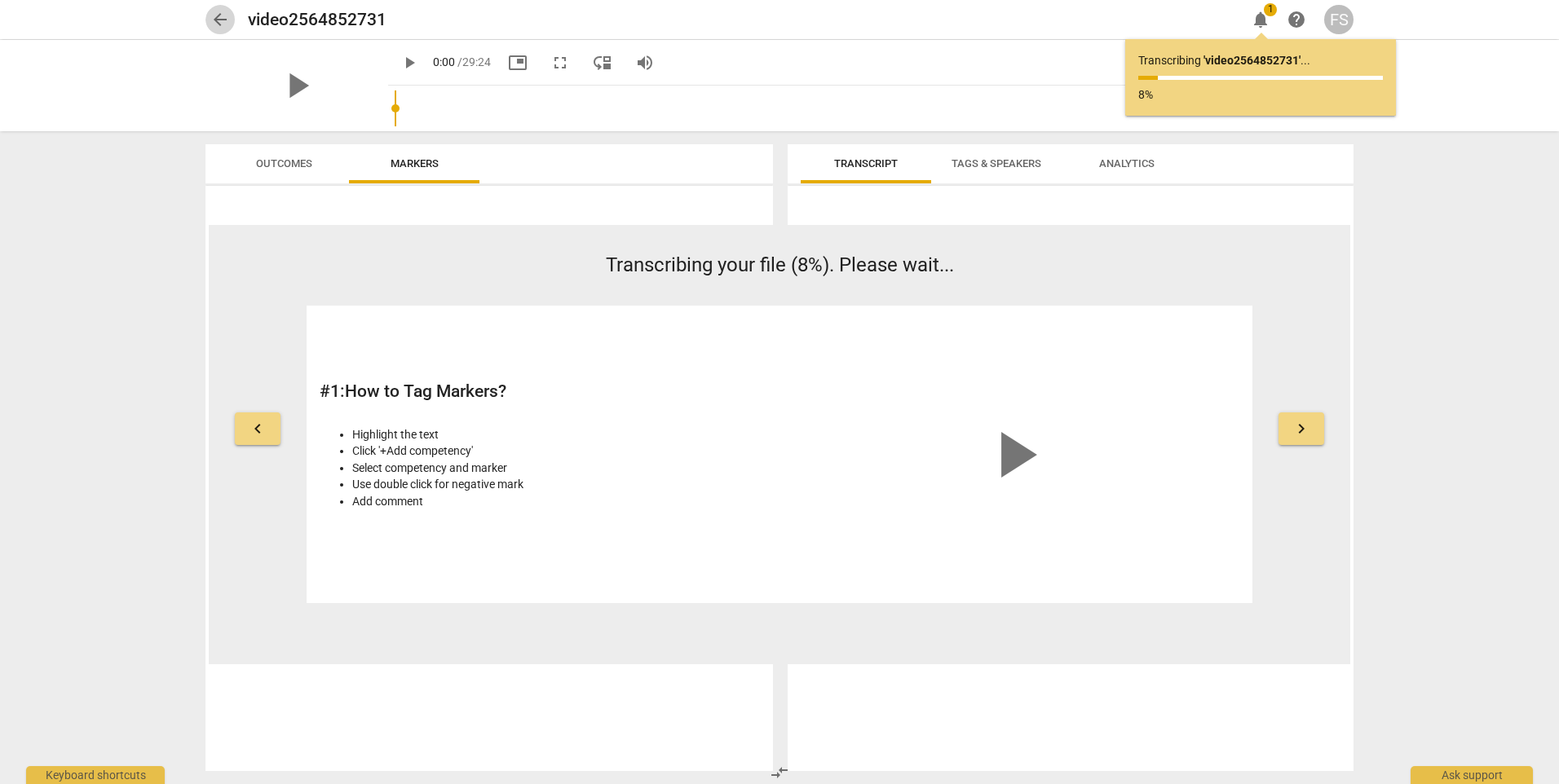
click at [224, 17] on span "arrow_back" at bounding box center [219, 19] width 19 height 19
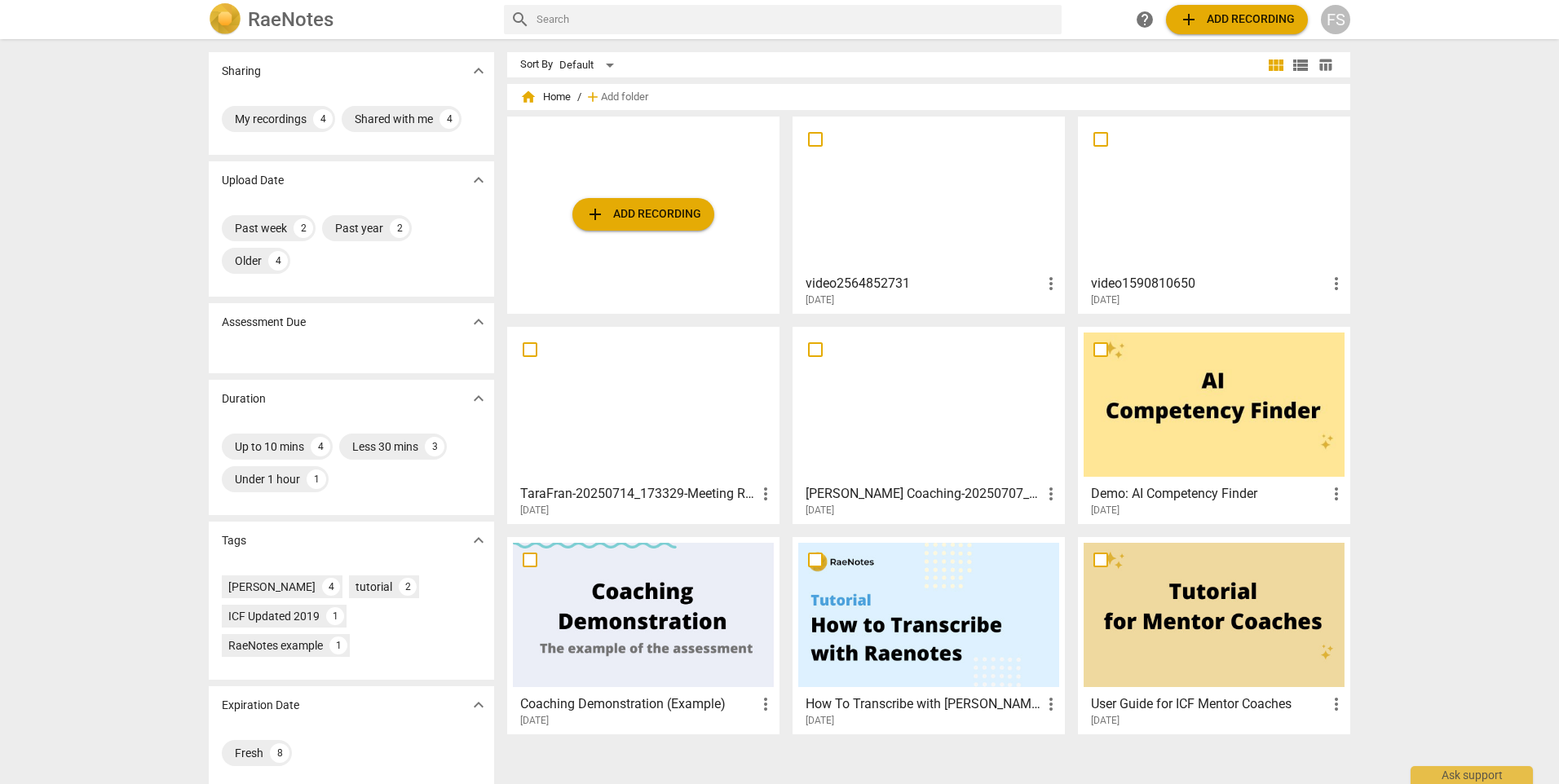
click at [656, 215] on span "add Add recording" at bounding box center [643, 214] width 116 height 19
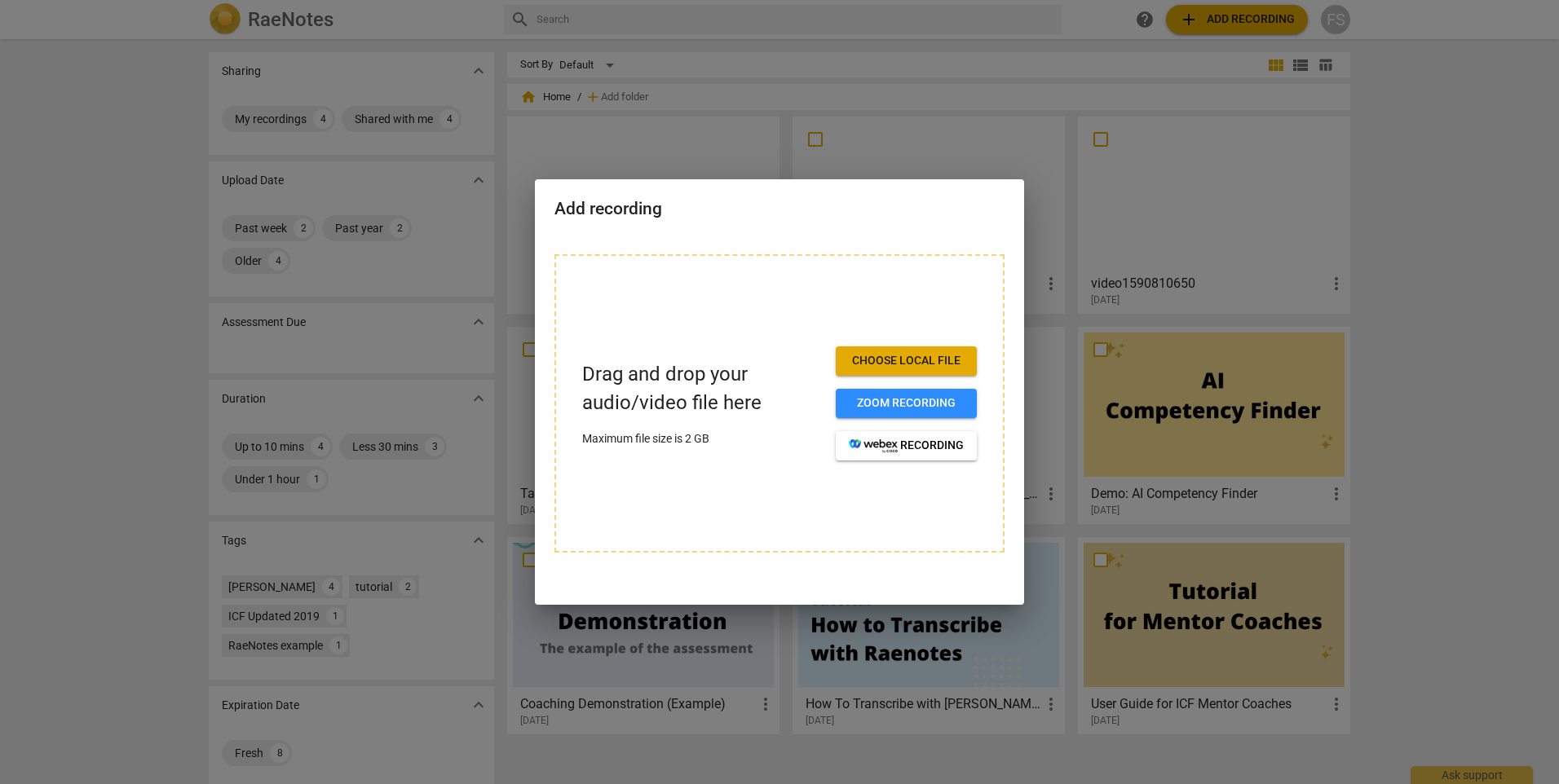
click at [899, 349] on button "Choose local file" at bounding box center [906, 360] width 141 height 29
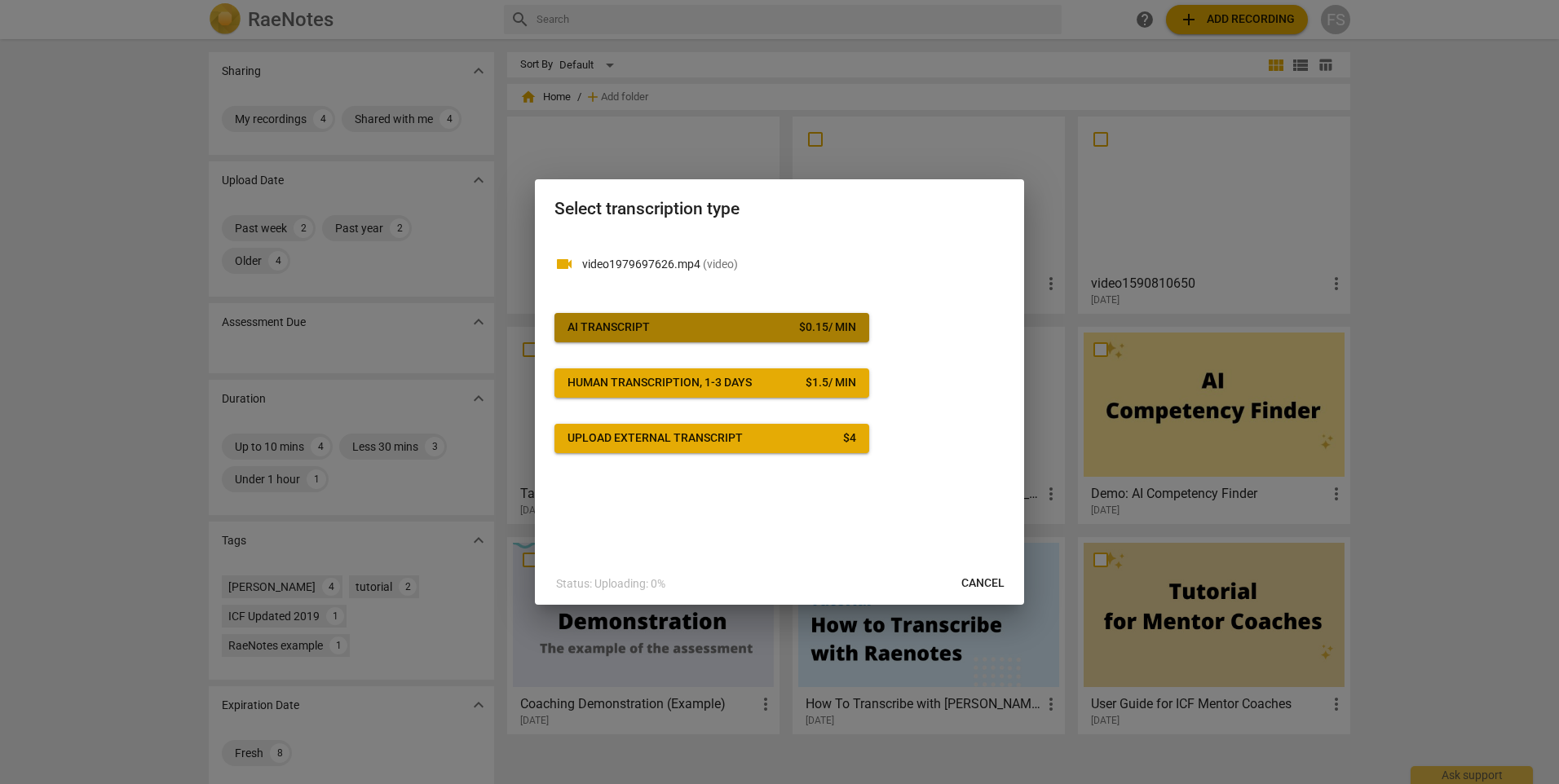
click at [772, 334] on span "AI Transcript $ 0.15 / min" at bounding box center [712, 328] width 289 height 17
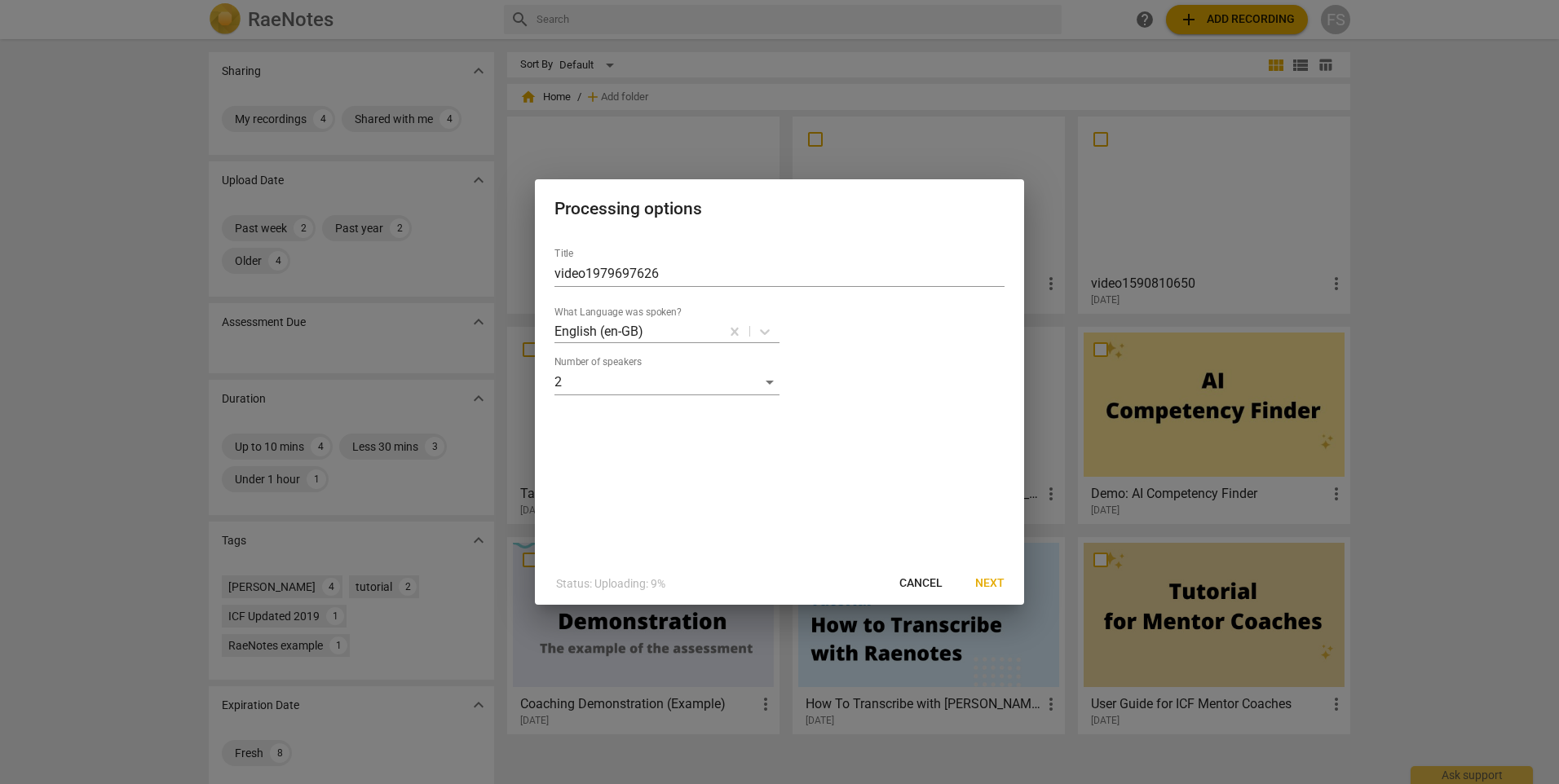
click at [981, 574] on button "Next" at bounding box center [990, 583] width 55 height 29
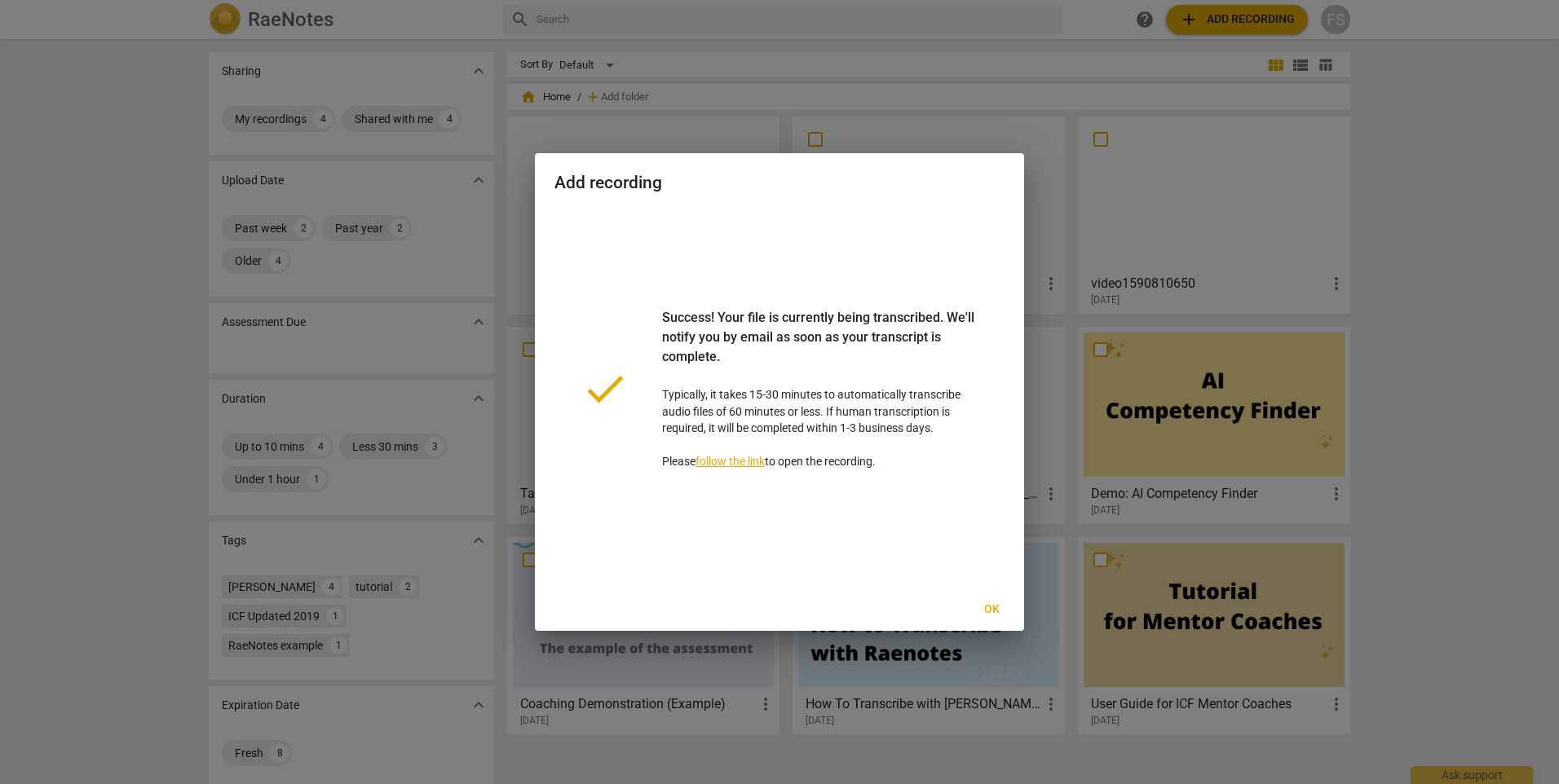
click at [999, 611] on span "Ok" at bounding box center [991, 610] width 26 height 17
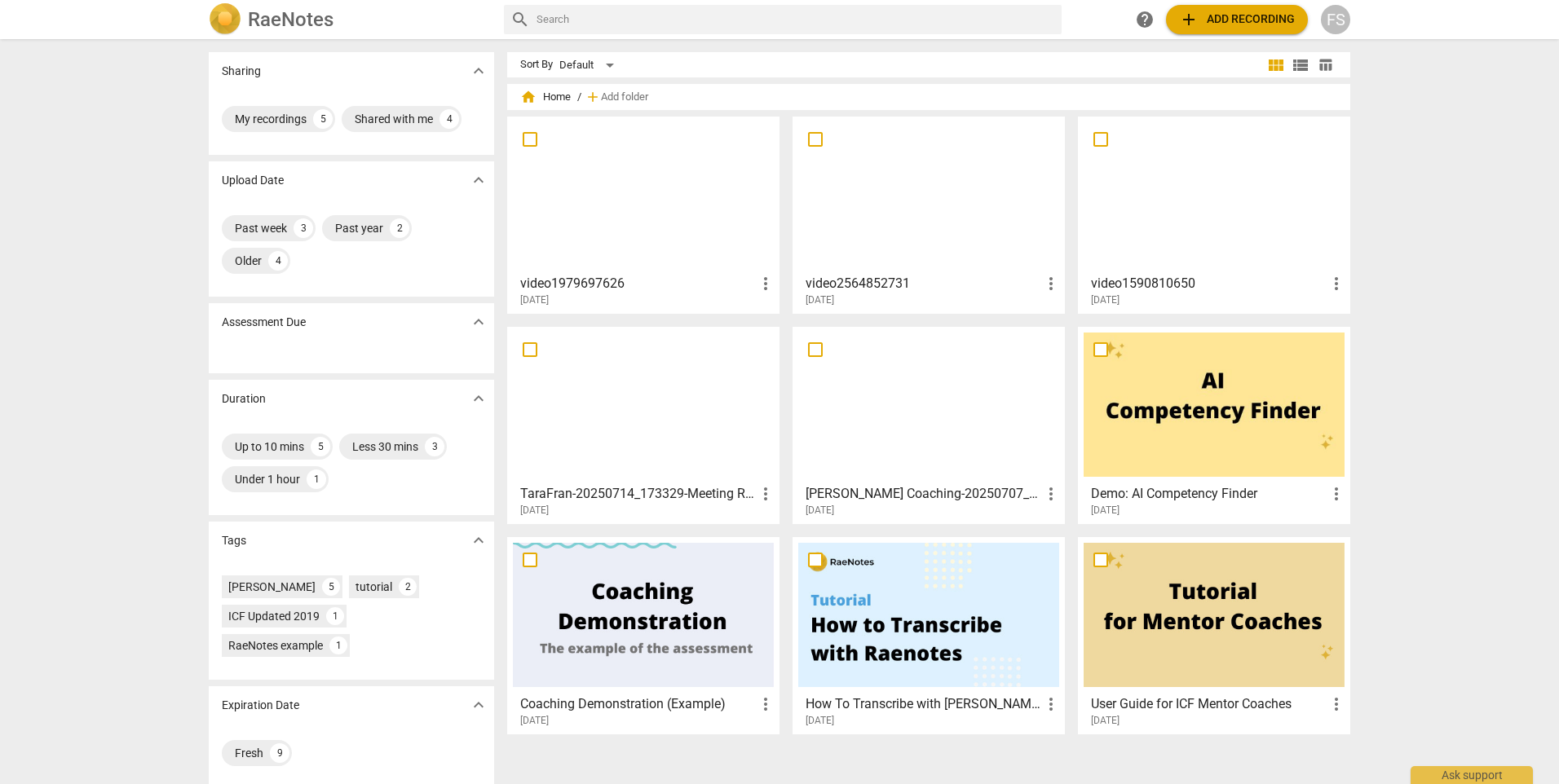
click at [671, 263] on div at bounding box center [643, 194] width 261 height 144
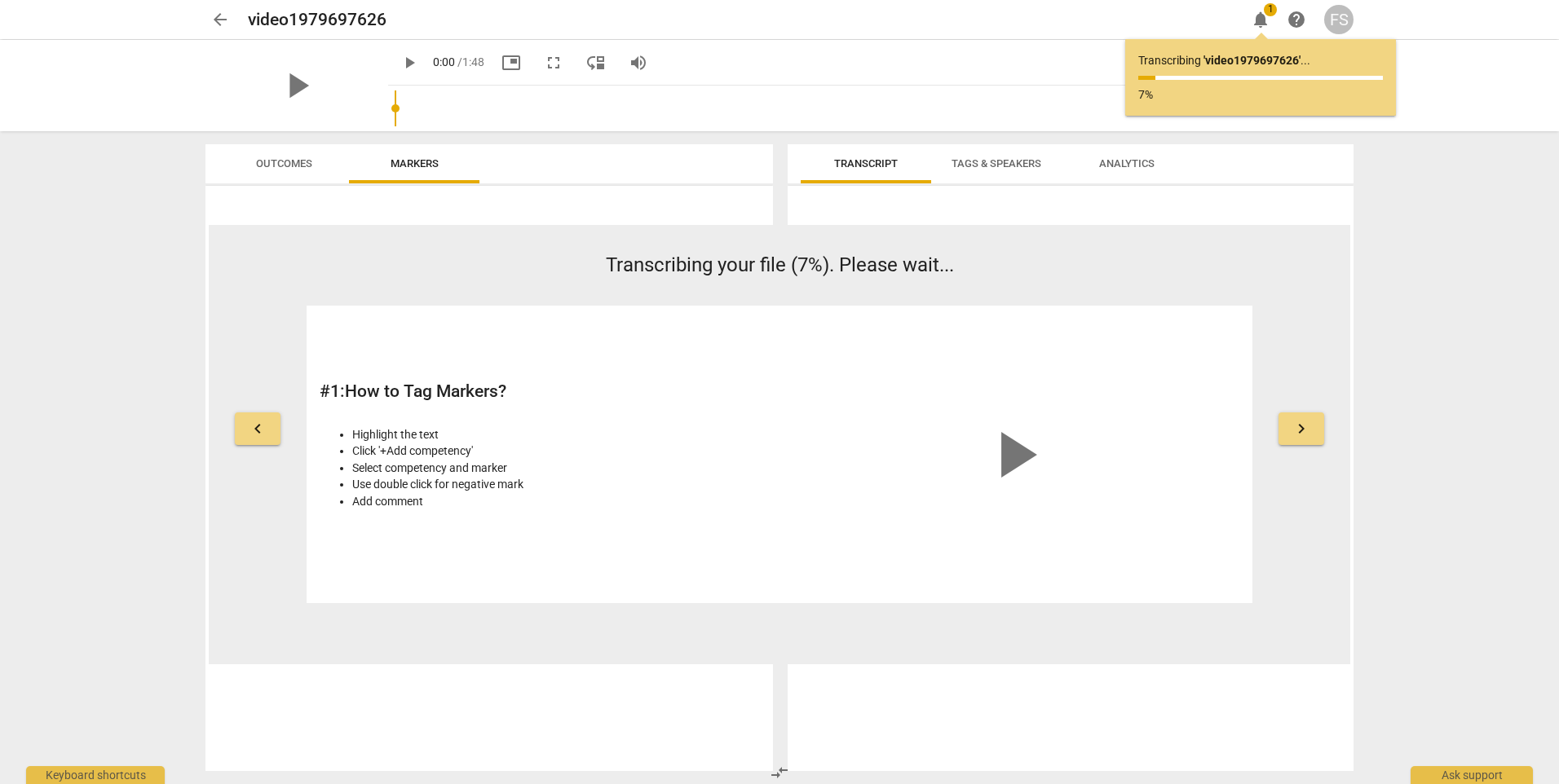
click at [227, 18] on span "arrow_back" at bounding box center [219, 19] width 19 height 19
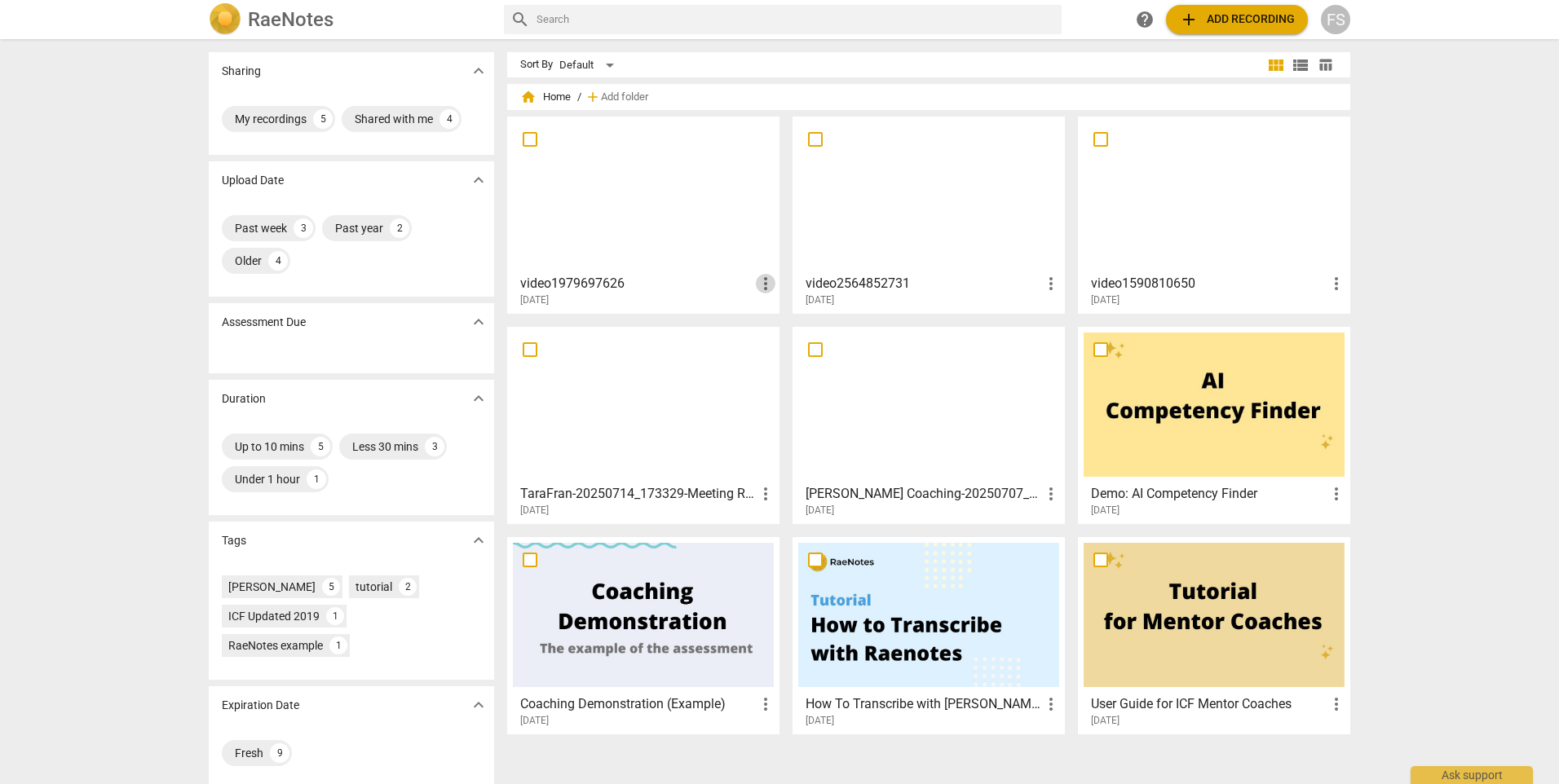
click at [764, 281] on span "more_vert" at bounding box center [765, 283] width 19 height 19
click at [802, 323] on li "Delete" at bounding box center [783, 323] width 62 height 39
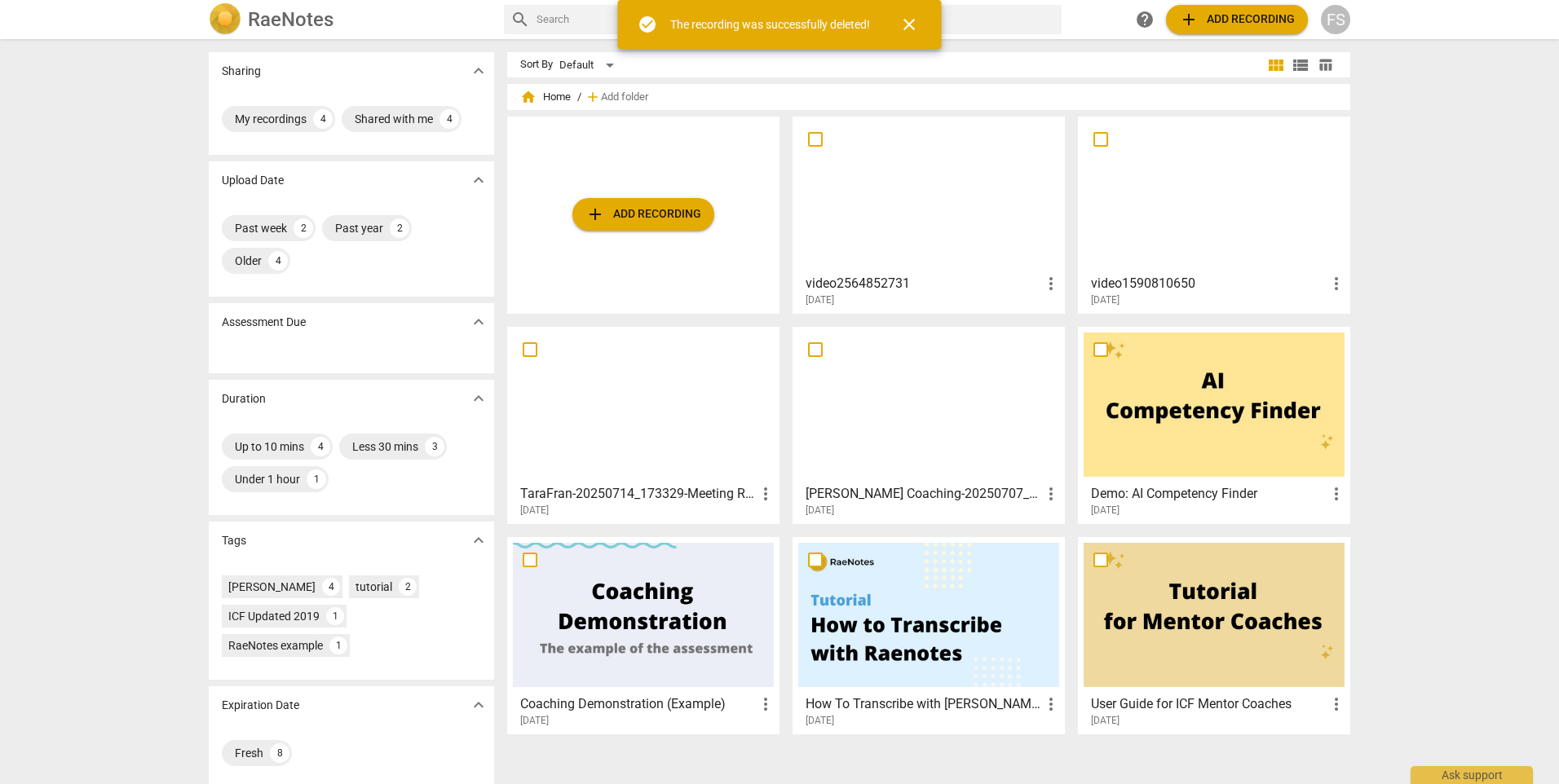
click at [636, 216] on span "add Add recording" at bounding box center [643, 214] width 116 height 19
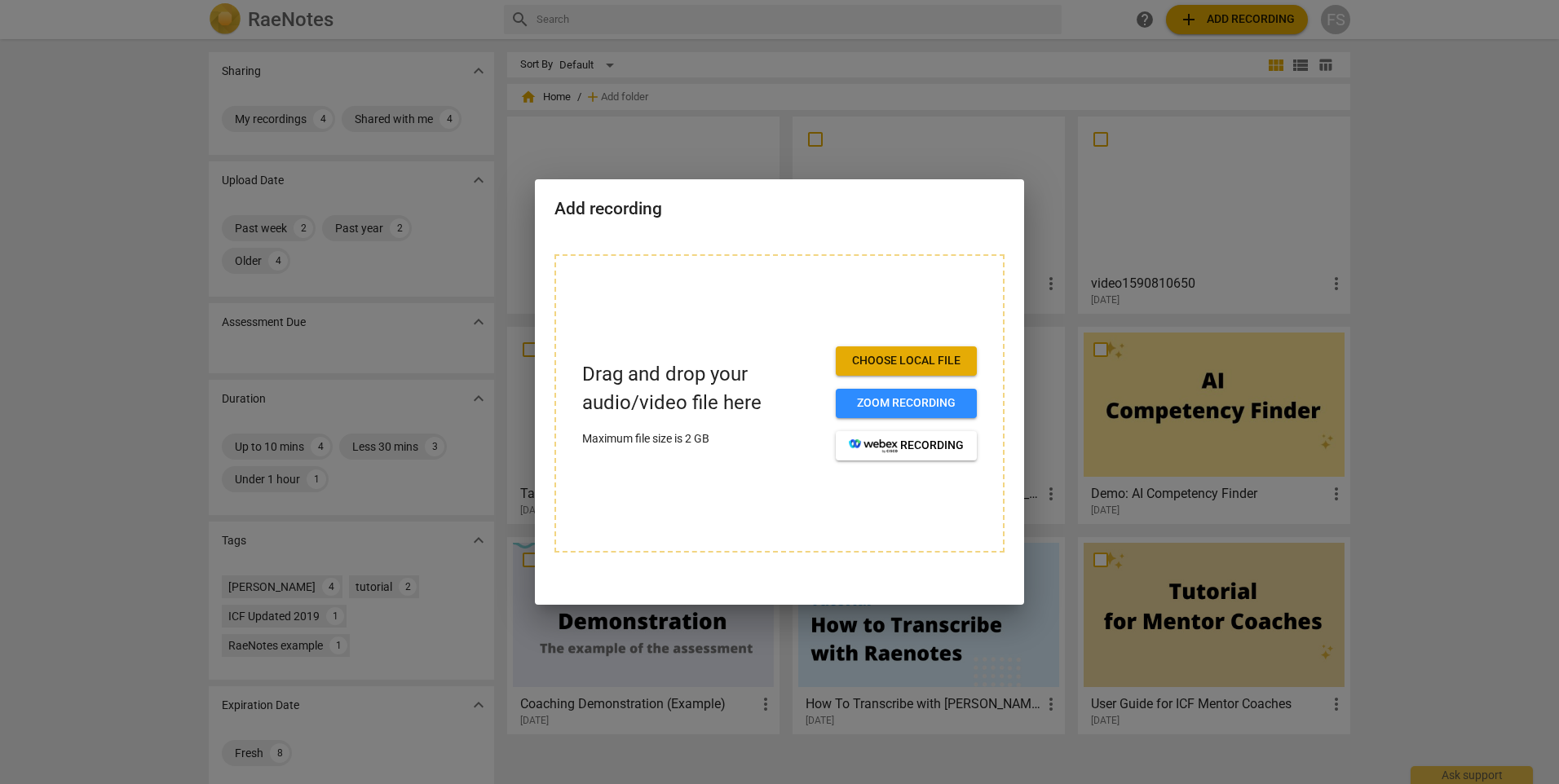
click at [946, 354] on span "Choose local file" at bounding box center [907, 361] width 115 height 17
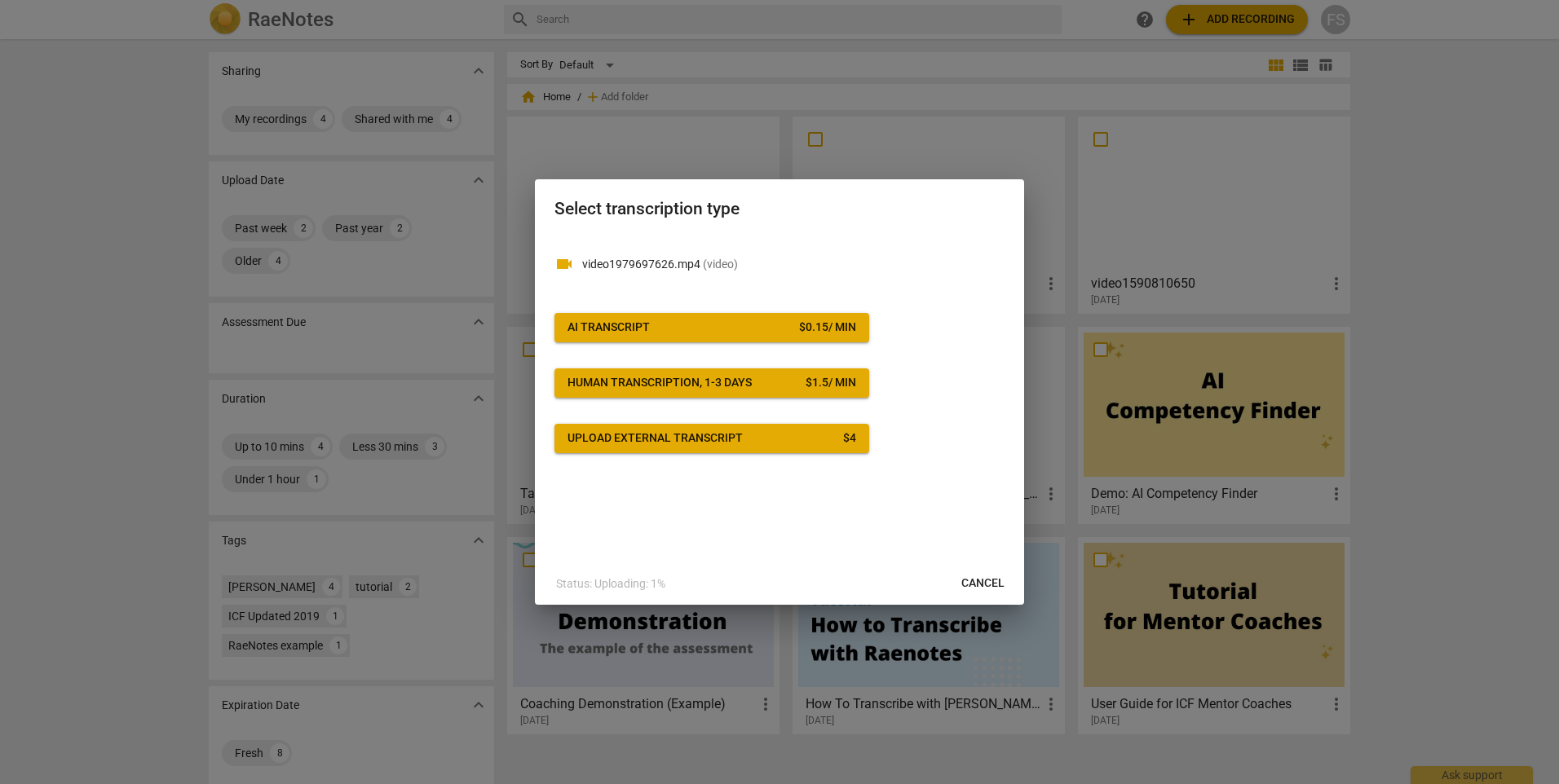
click at [748, 334] on span "AI Transcript $ 0.15 / min" at bounding box center [712, 328] width 289 height 17
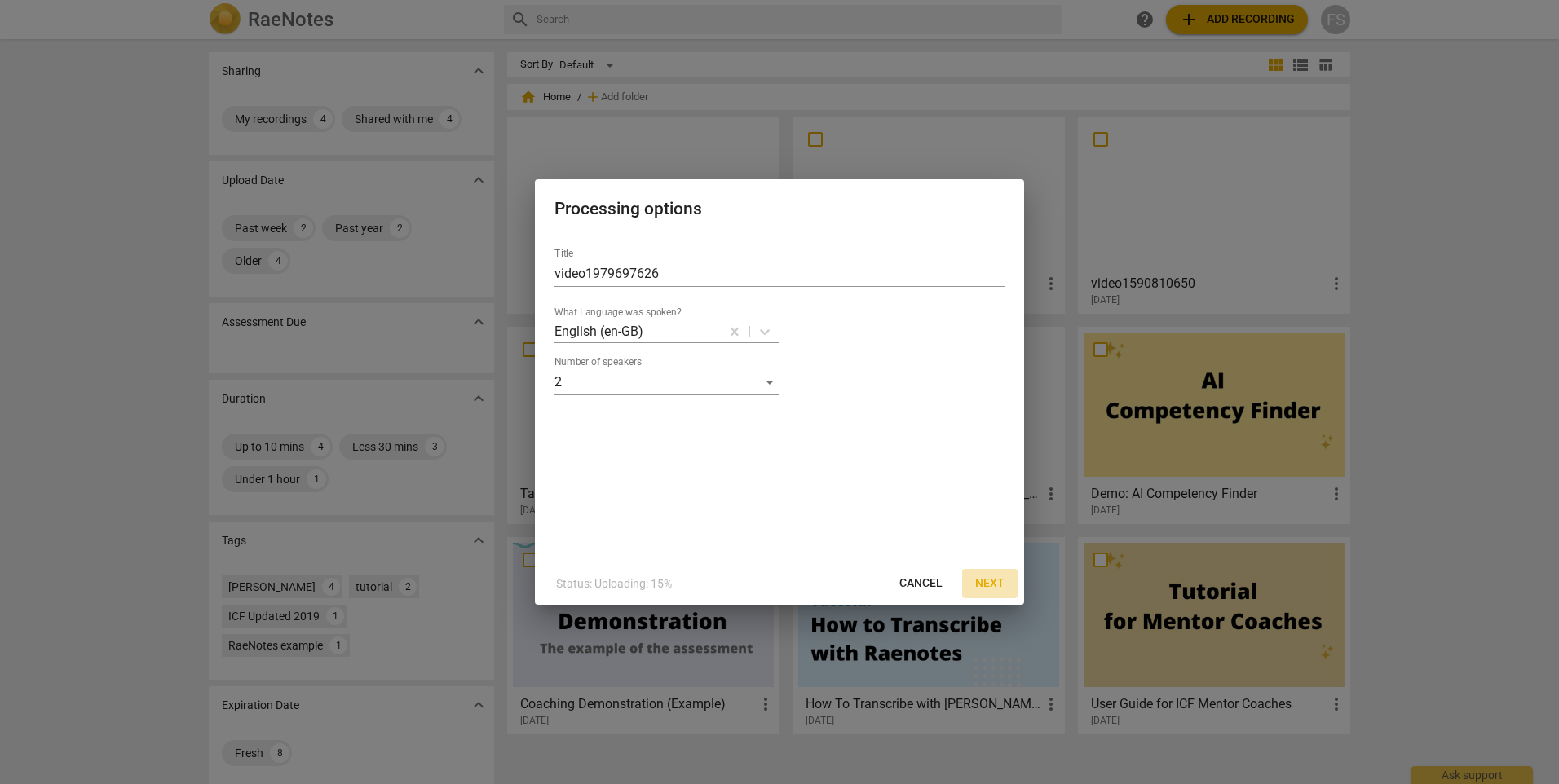
click at [1005, 591] on button "Next" at bounding box center [990, 583] width 55 height 29
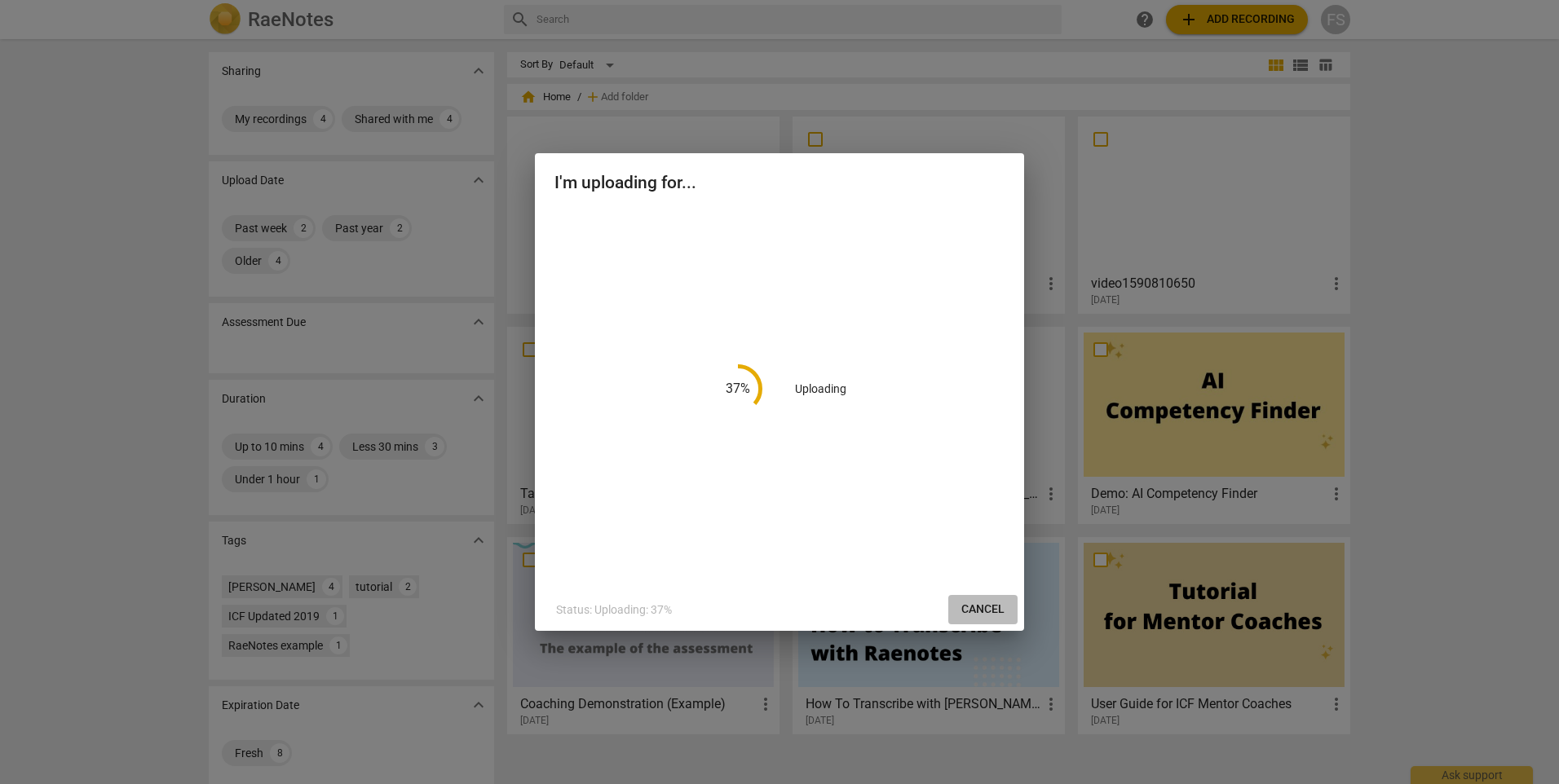
click at [986, 608] on span "Cancel" at bounding box center [983, 610] width 43 height 17
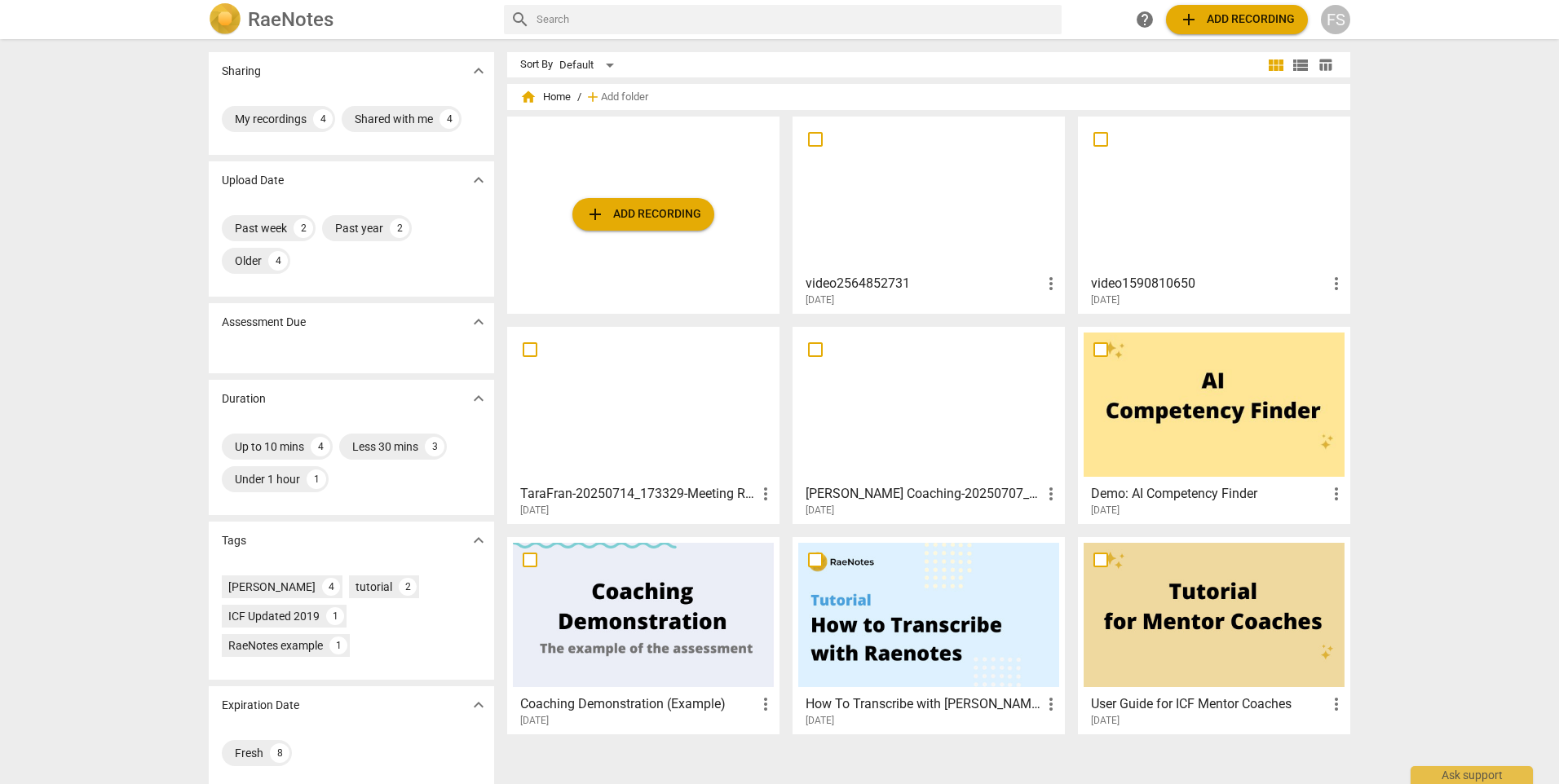
click at [928, 229] on div at bounding box center [928, 194] width 261 height 144
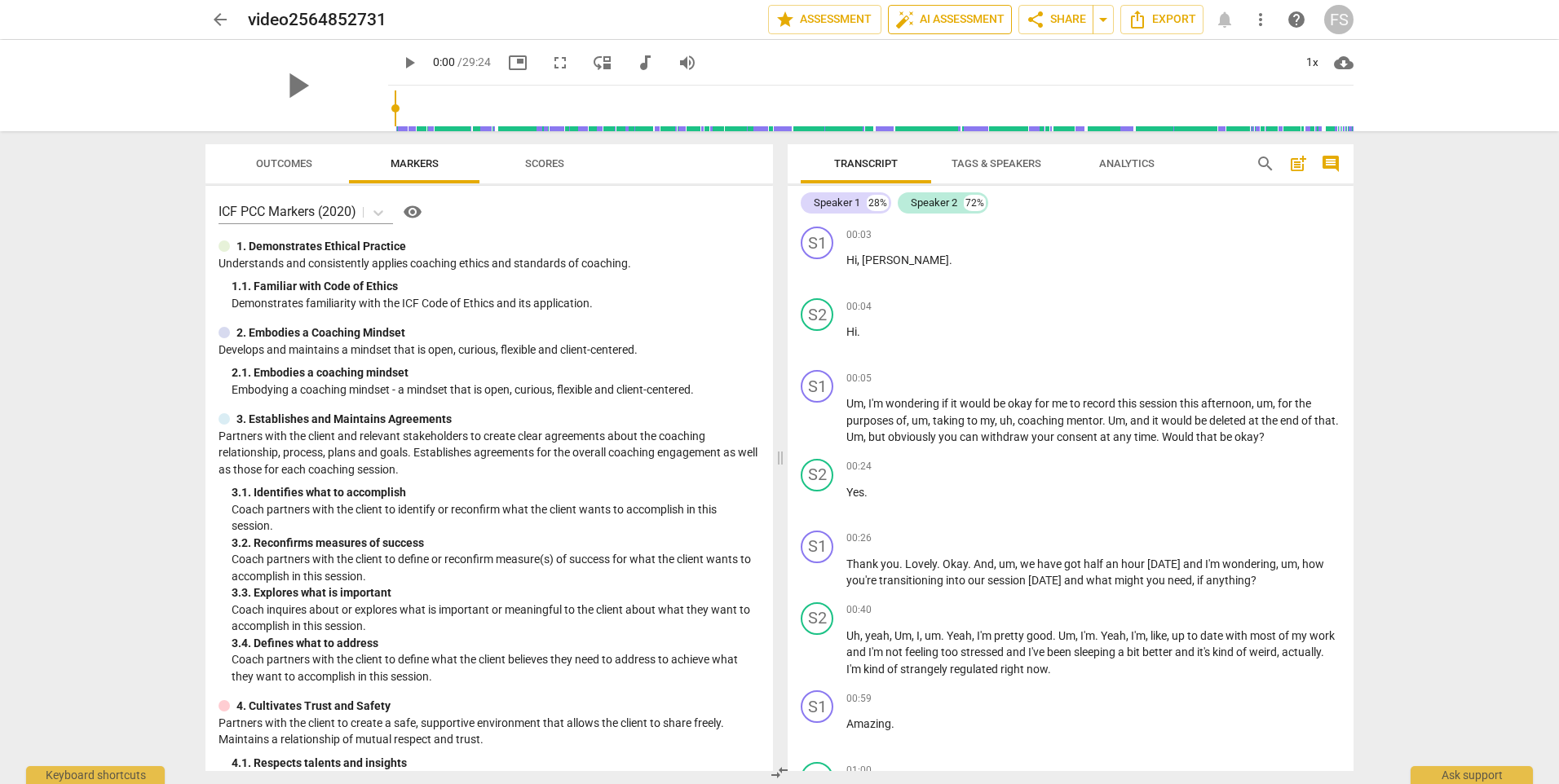
click at [981, 21] on span "auto_fix_high AI Assessment" at bounding box center [949, 19] width 109 height 19
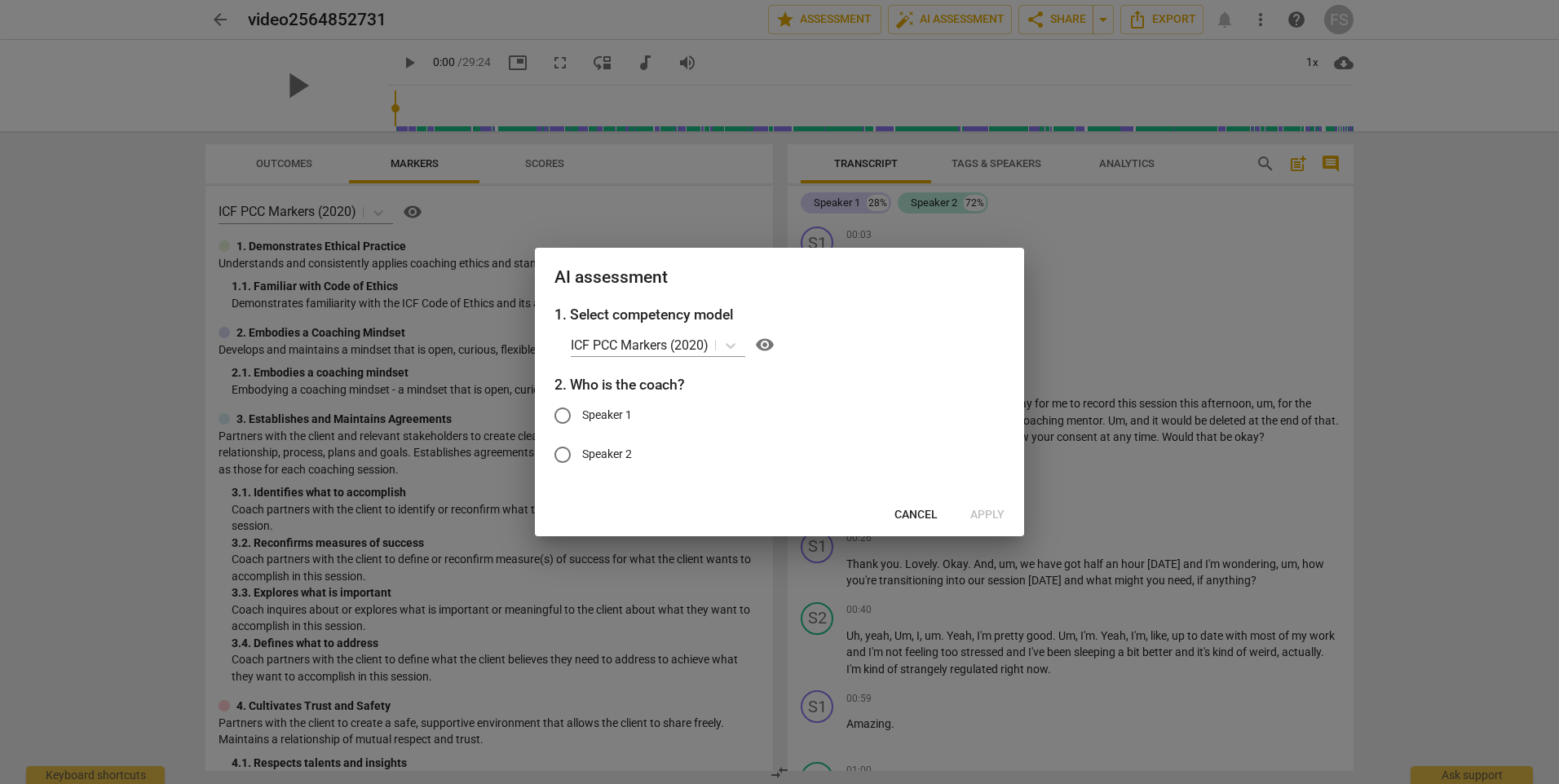
click at [573, 415] on input "Speaker 1" at bounding box center [562, 415] width 39 height 39
radio input "true"
click at [998, 511] on span "Apply" at bounding box center [987, 515] width 34 height 17
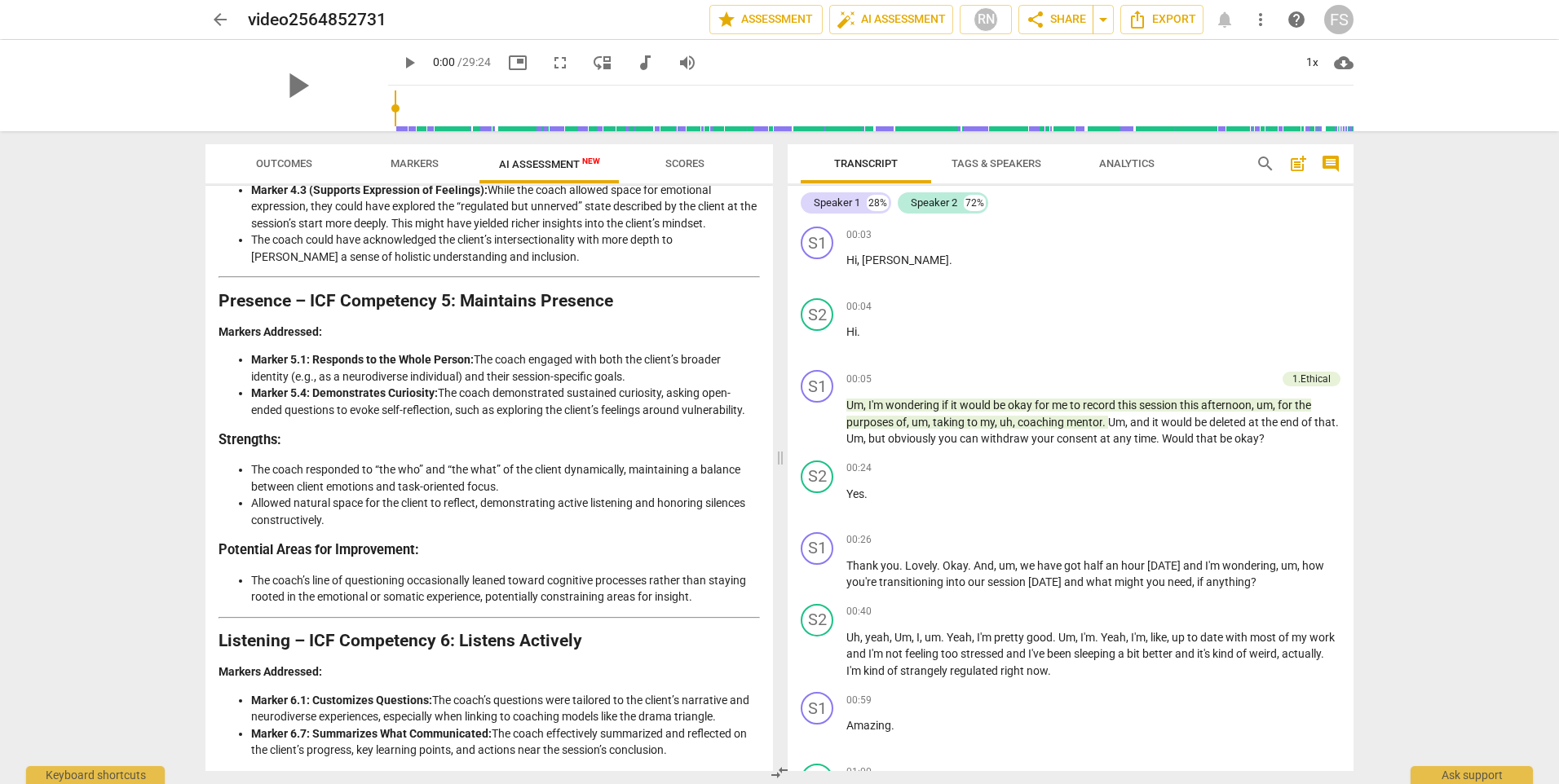
scroll to position [1497, 0]
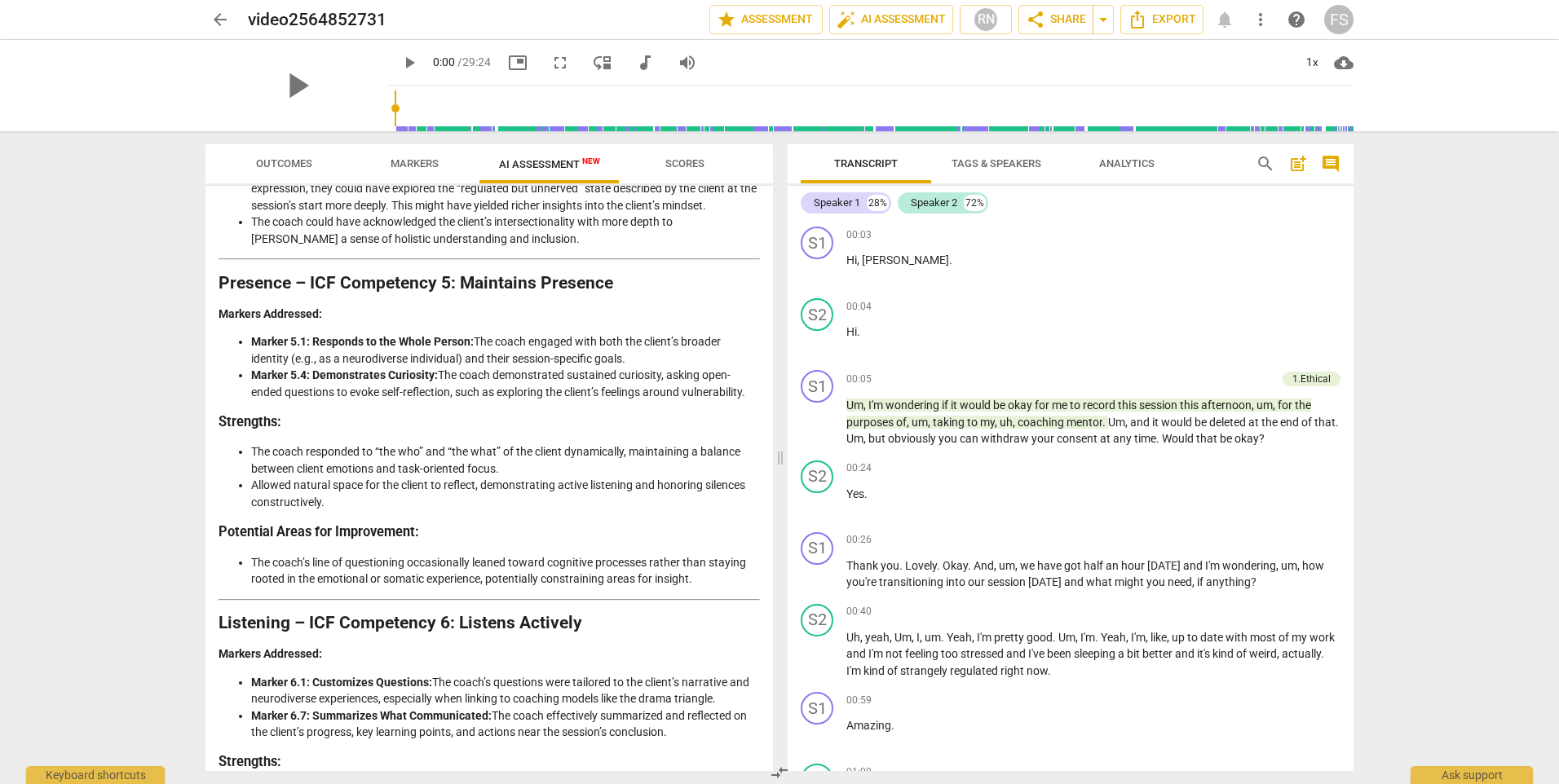
drag, startPoint x: 767, startPoint y: 505, endPoint x: 766, endPoint y: 525, distance: 20.0
click at [766, 525] on div "Disclaimer: AI can make mistakes. Consult a qualified mentor coach before actin…" at bounding box center [489, 479] width 567 height 585
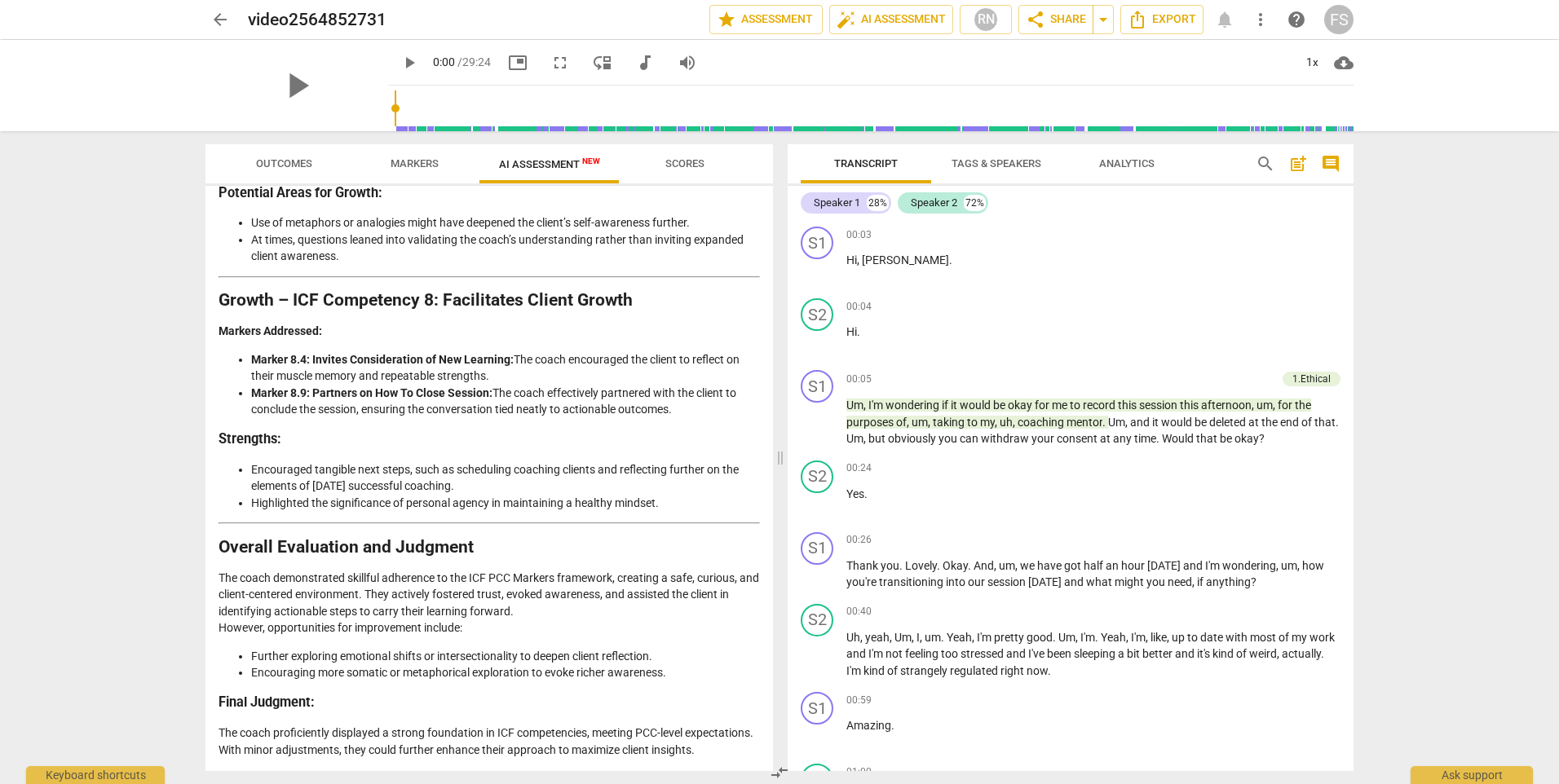
scroll to position [2567, 0]
click at [688, 168] on span "Scores" at bounding box center [685, 163] width 39 height 13
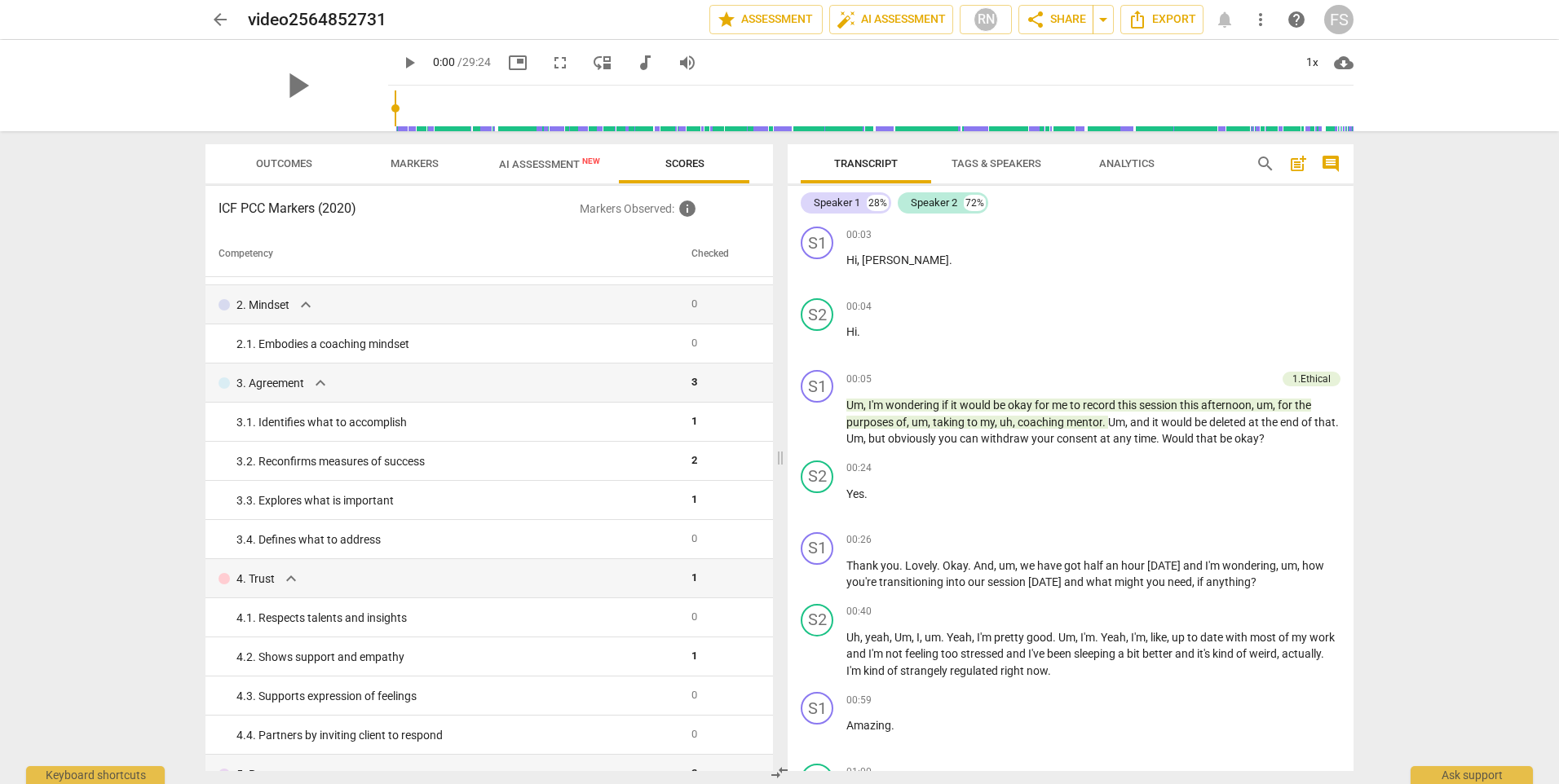
scroll to position [0, 0]
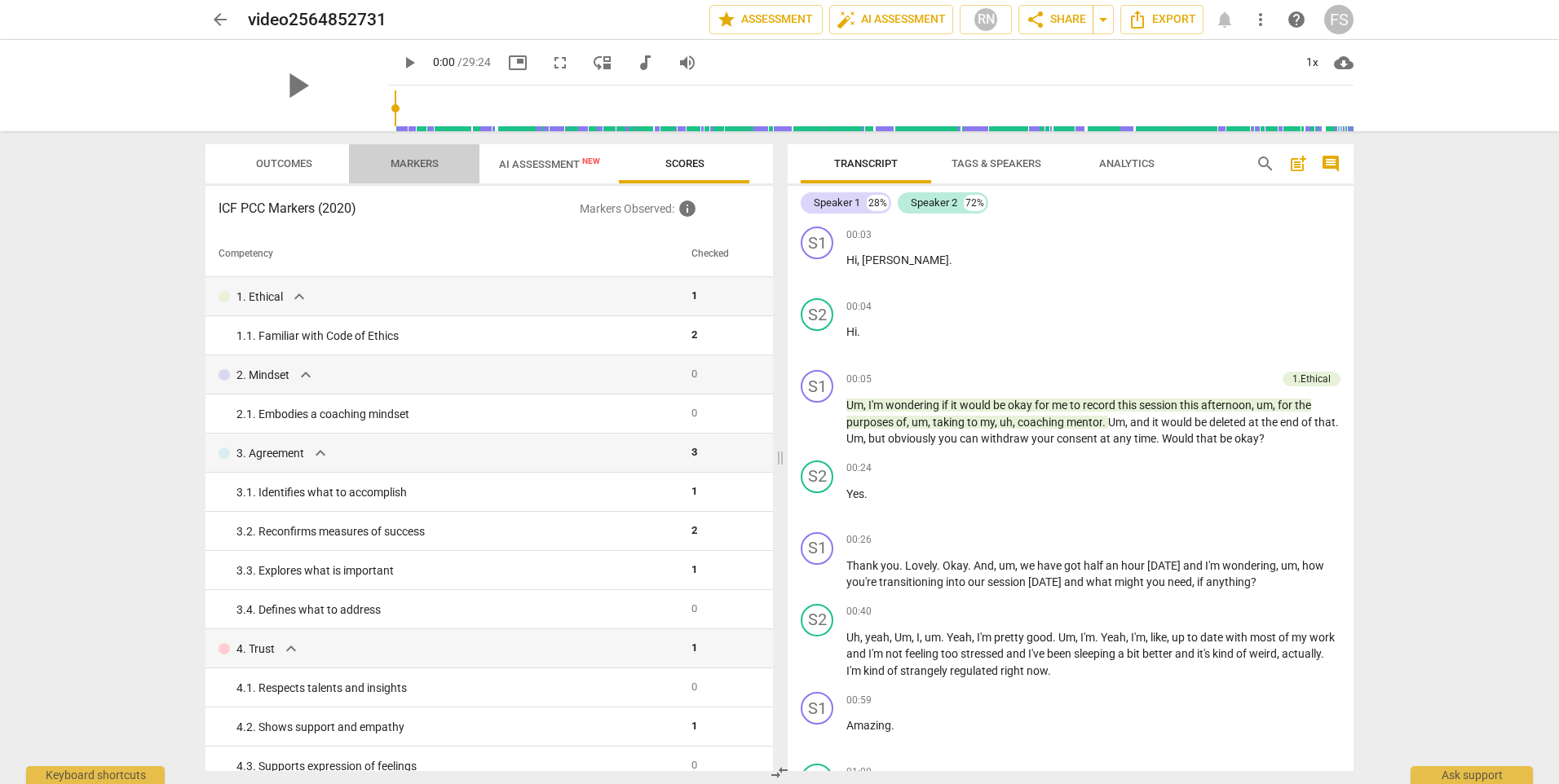
click at [399, 168] on span "Markers" at bounding box center [415, 163] width 48 height 13
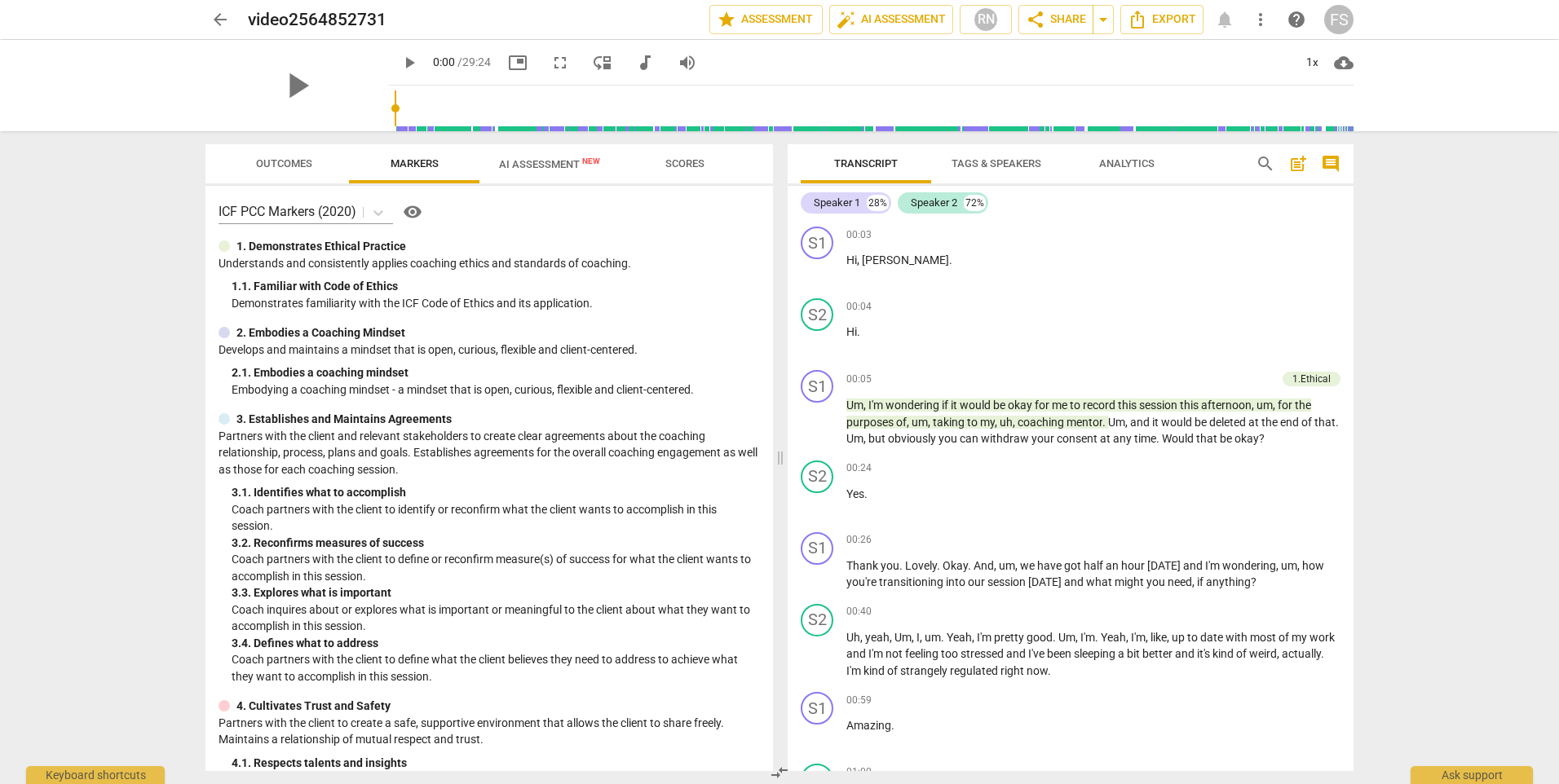
click at [285, 168] on span "Outcomes" at bounding box center [284, 163] width 56 height 13
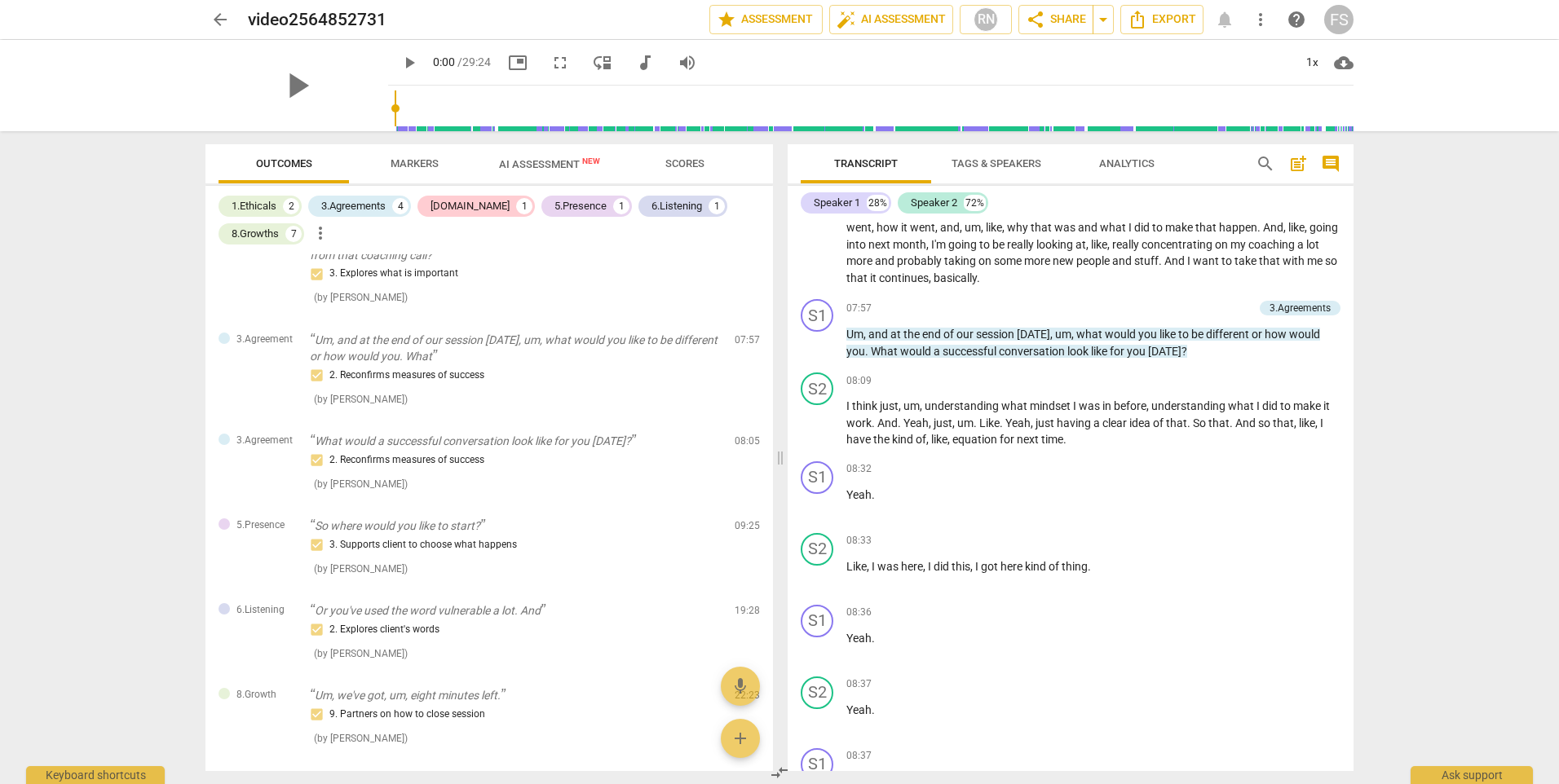
scroll to position [82, 0]
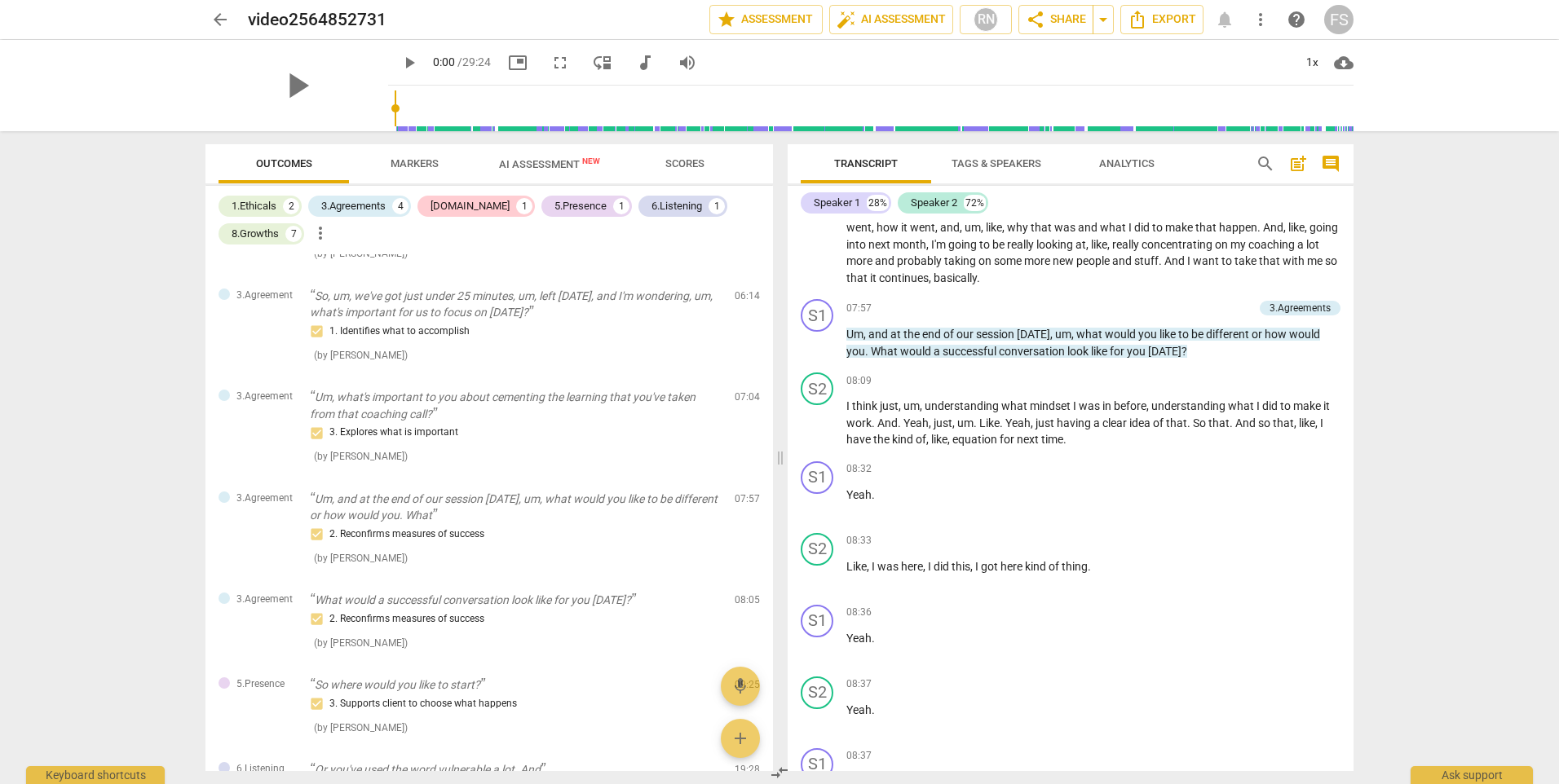
click at [537, 165] on span "AI Assessment New" at bounding box center [549, 164] width 101 height 13
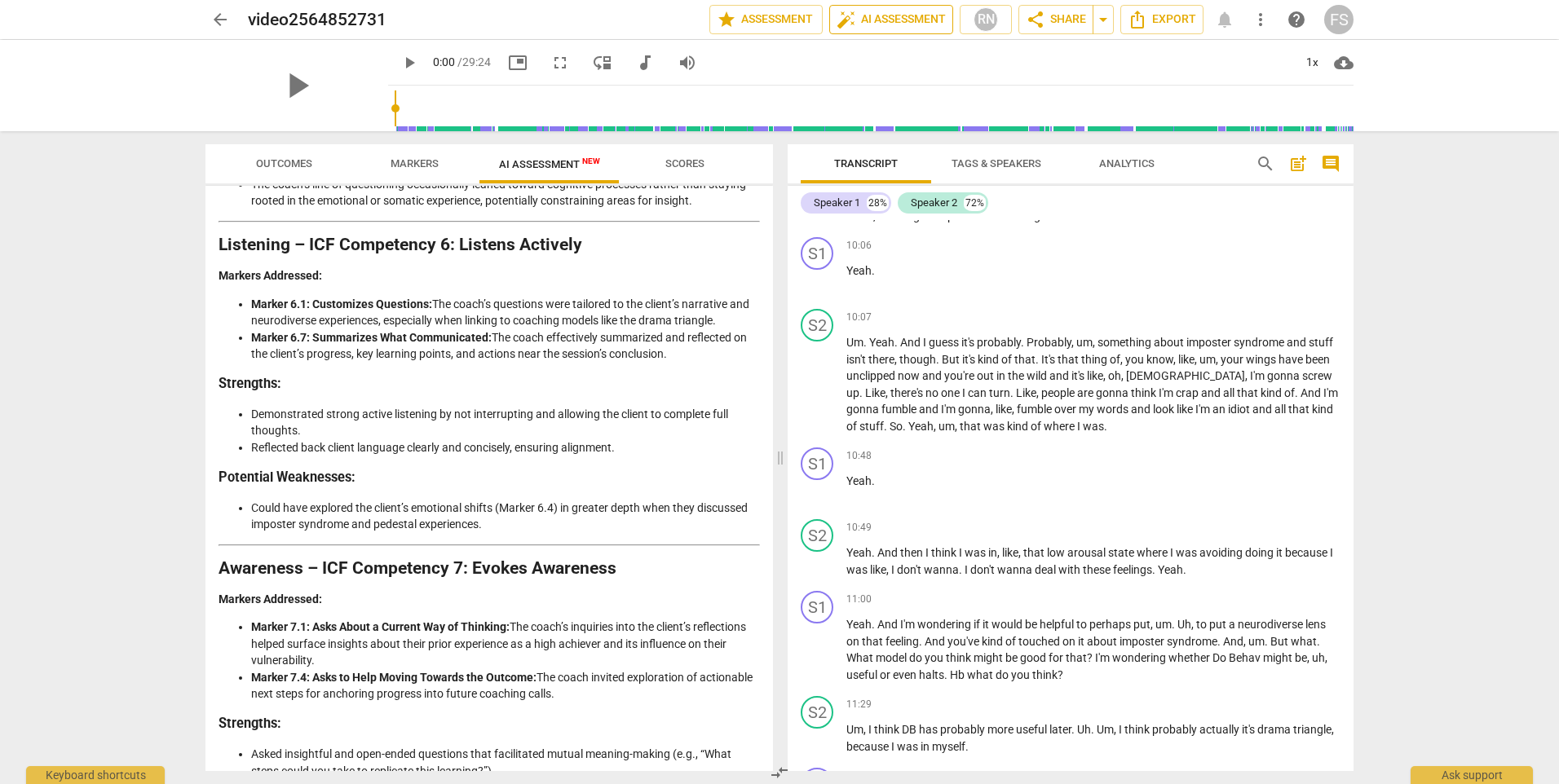
scroll to position [3995, 0]
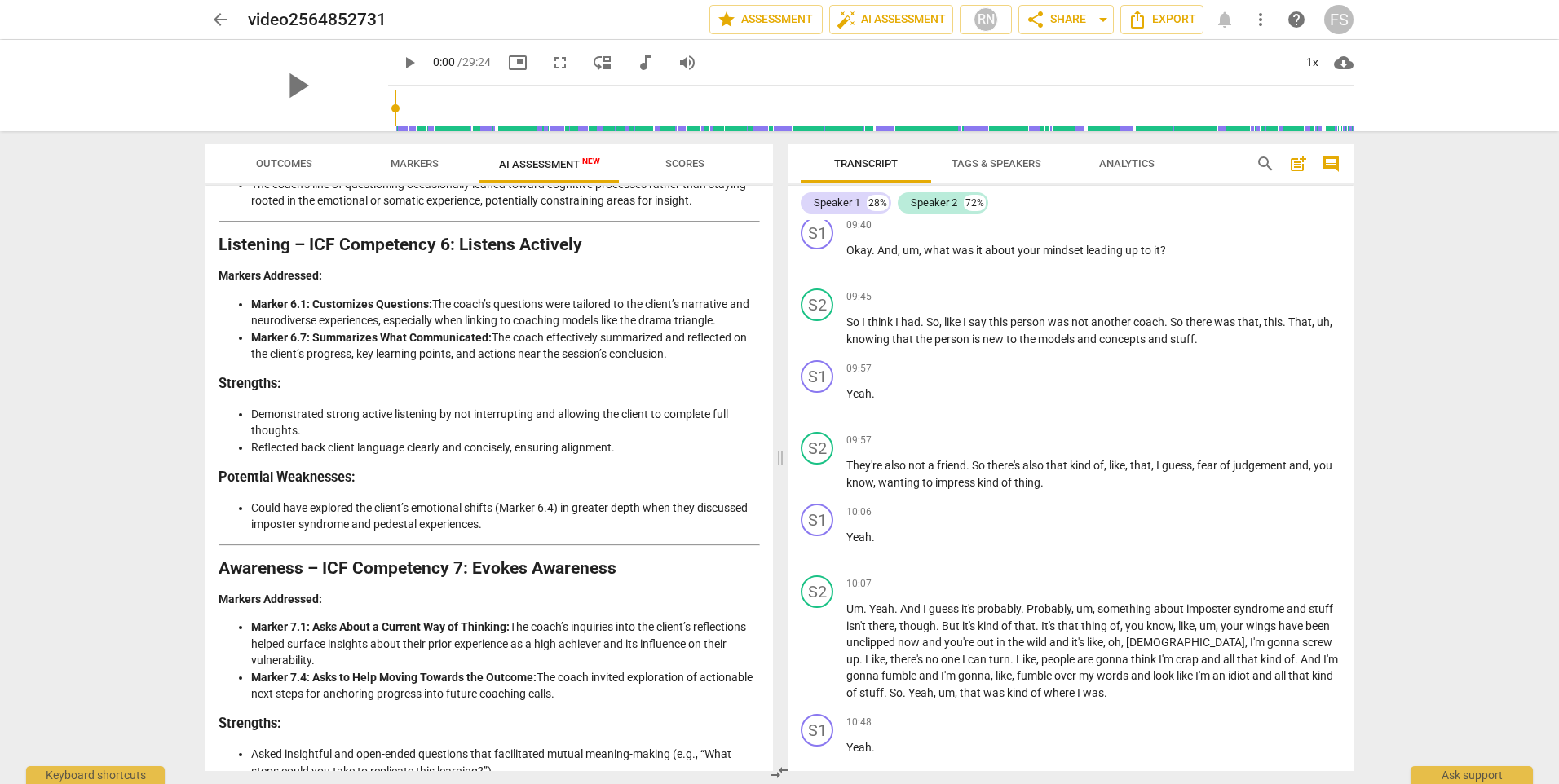
click at [212, 18] on span "arrow_back" at bounding box center [219, 19] width 19 height 19
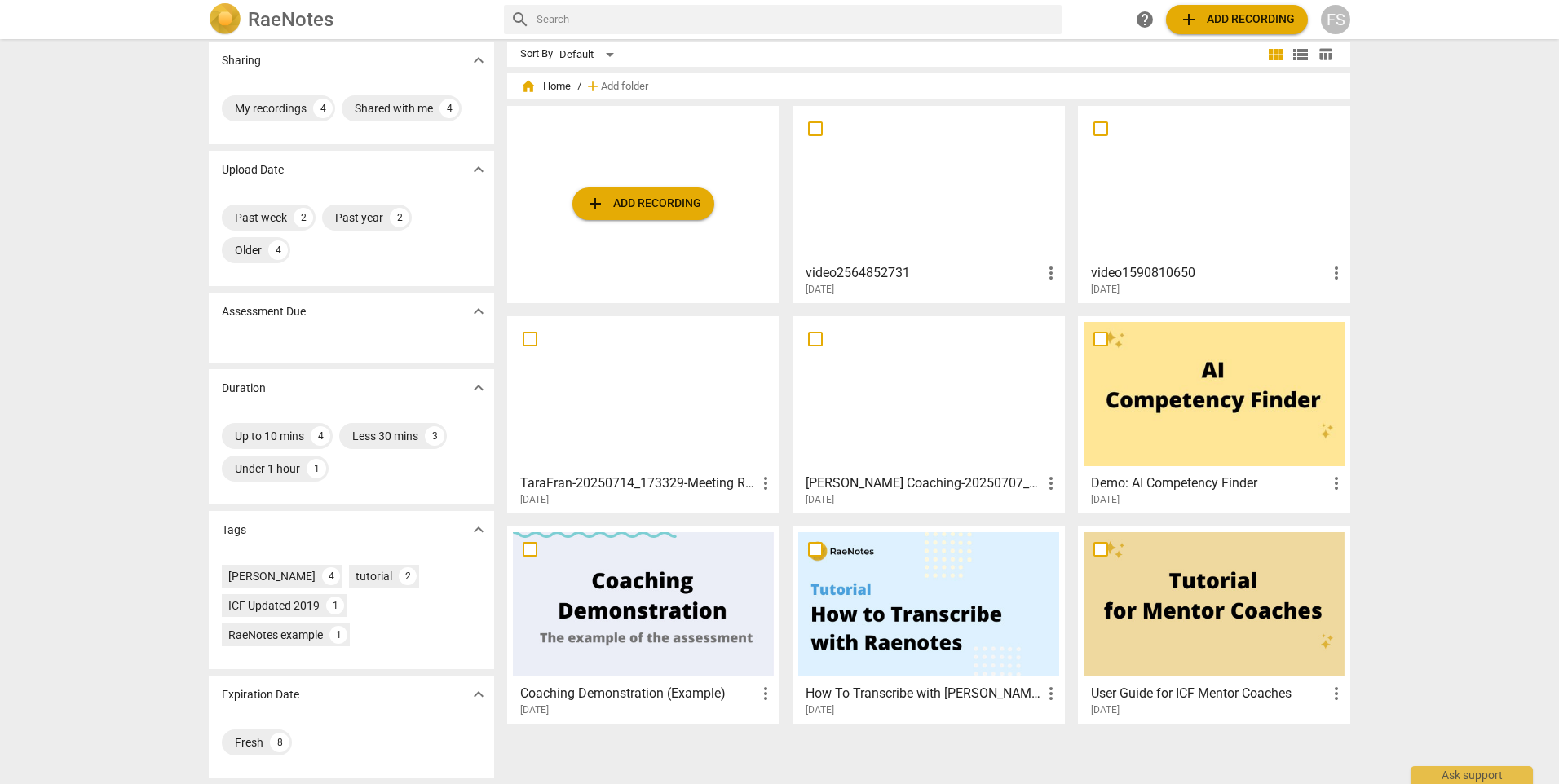
scroll to position [12, 0]
